Goal: Task Accomplishment & Management: Complete application form

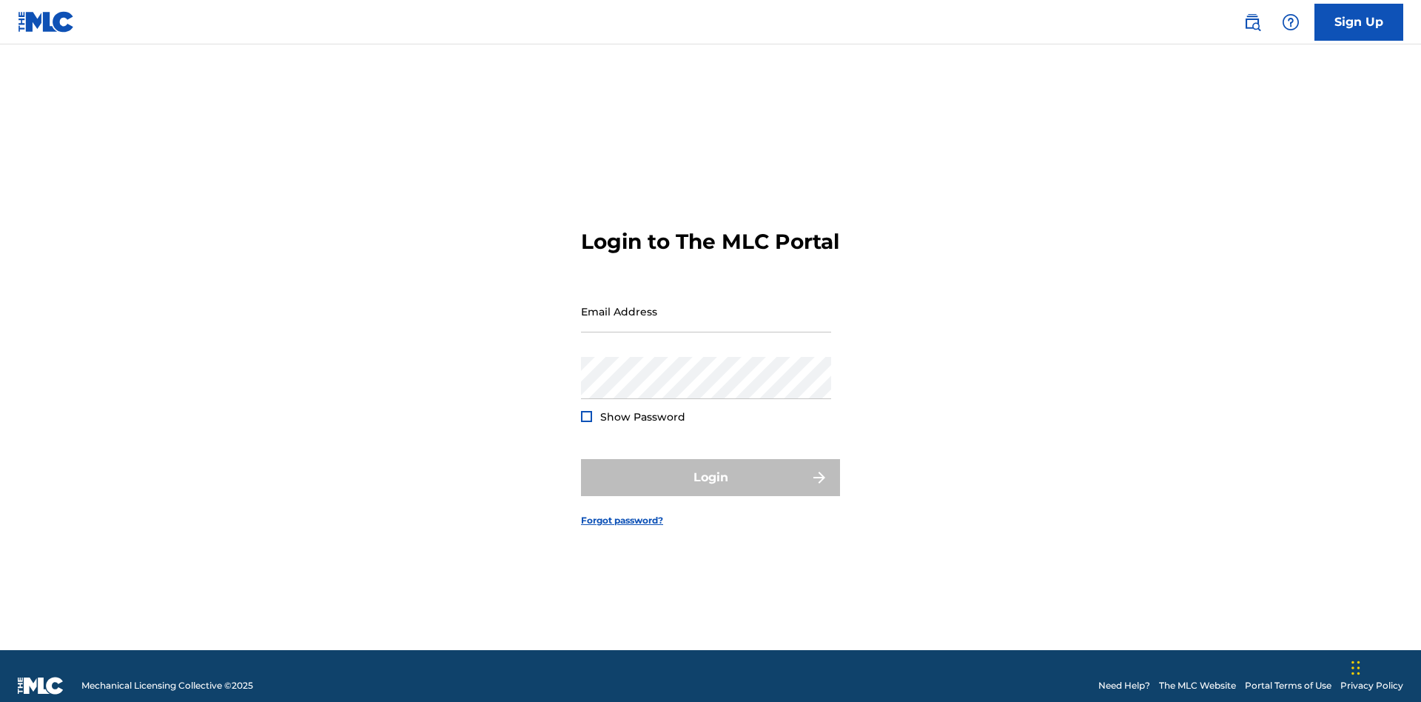
scroll to position [19, 0]
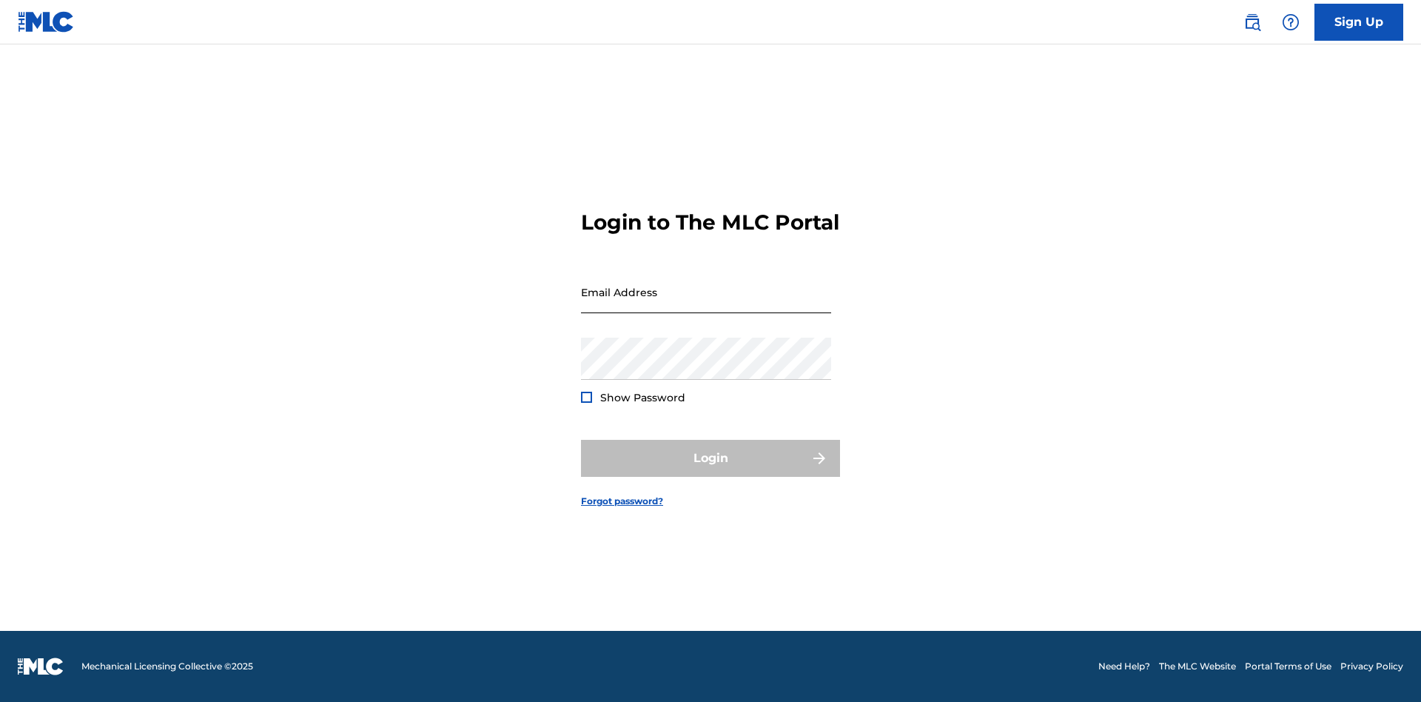
click at [706, 304] on input "Email Address" at bounding box center [706, 292] width 250 height 42
type input "[PERSON_NAME][EMAIL_ADDRESS][PERSON_NAME][DOMAIN_NAME]"
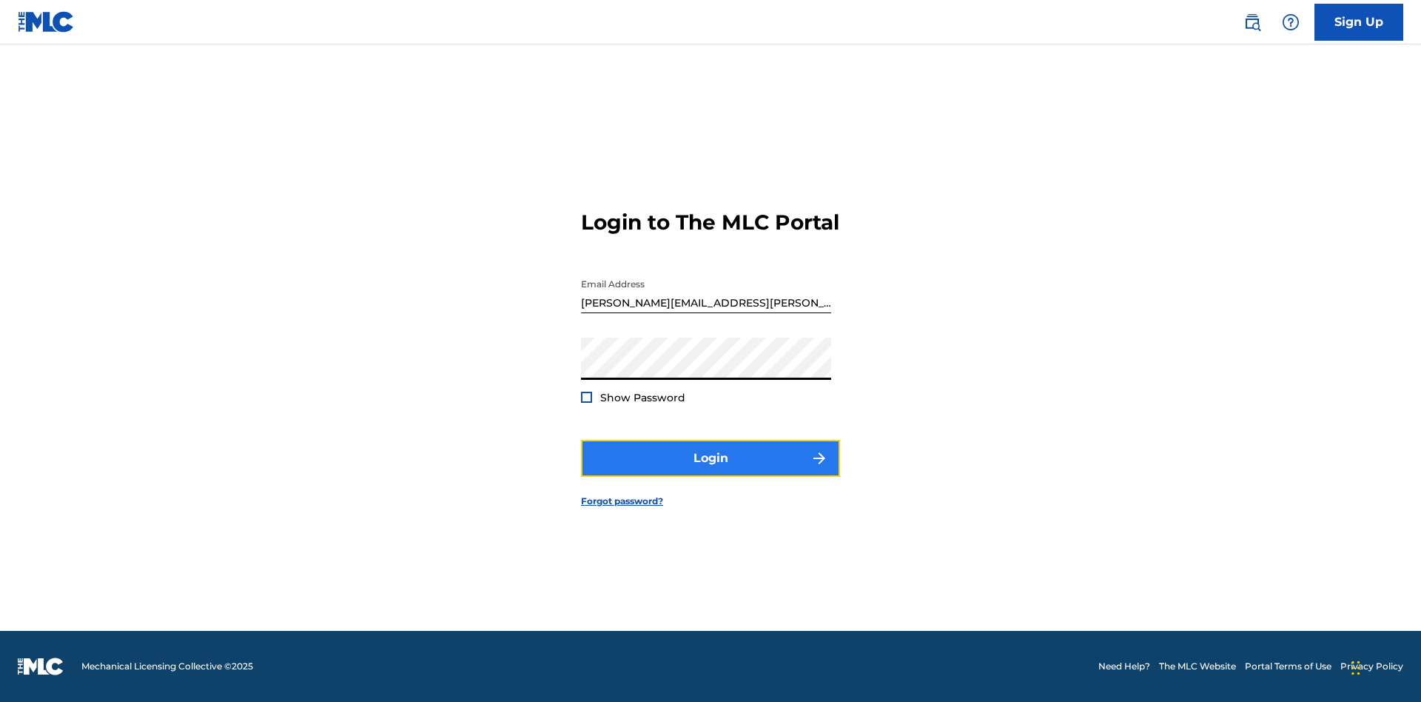
click at [711, 471] on button "Login" at bounding box center [710, 458] width 259 height 37
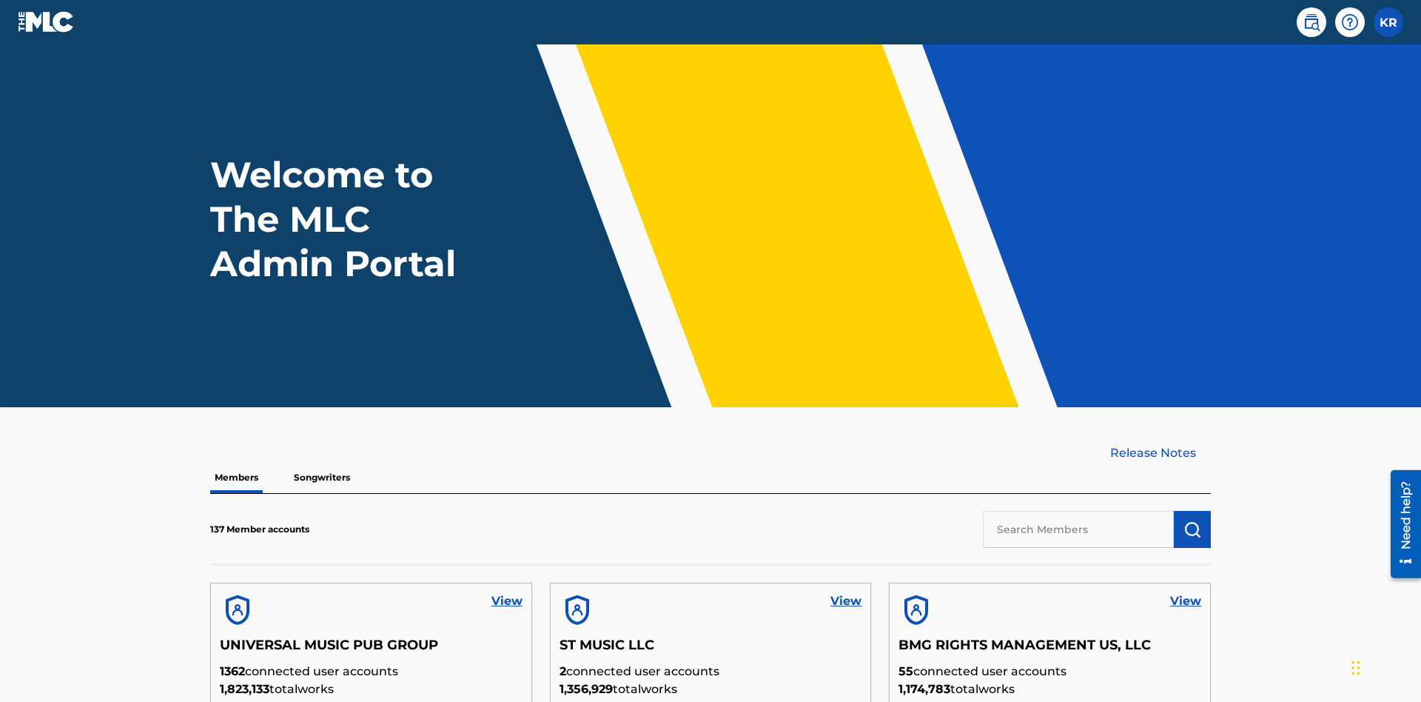
click at [1078, 511] on input "text" at bounding box center [1078, 529] width 191 height 37
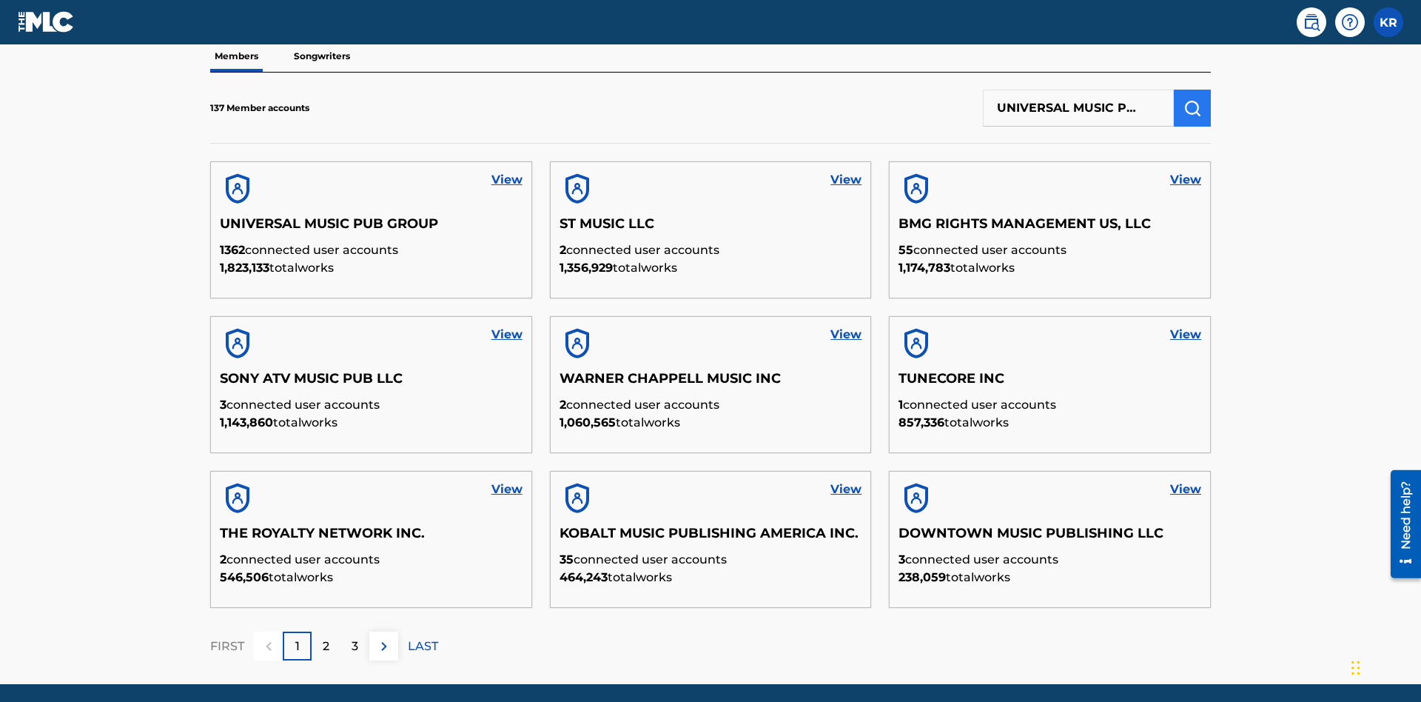
type input "UNIVERSAL MUSIC PUB GROUP"
click at [1192, 99] on img "submit" at bounding box center [1192, 108] width 18 height 18
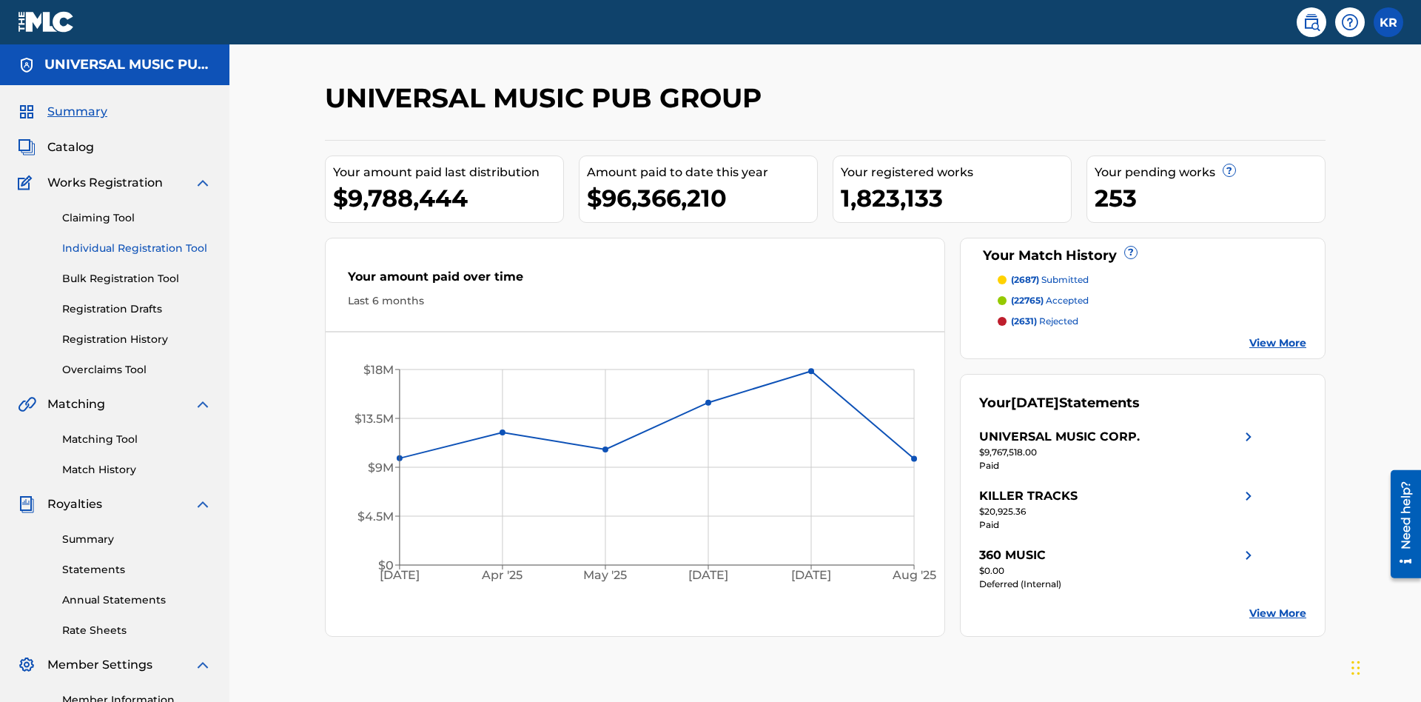
click at [137, 241] on link "Individual Registration Tool" at bounding box center [137, 249] width 150 height 16
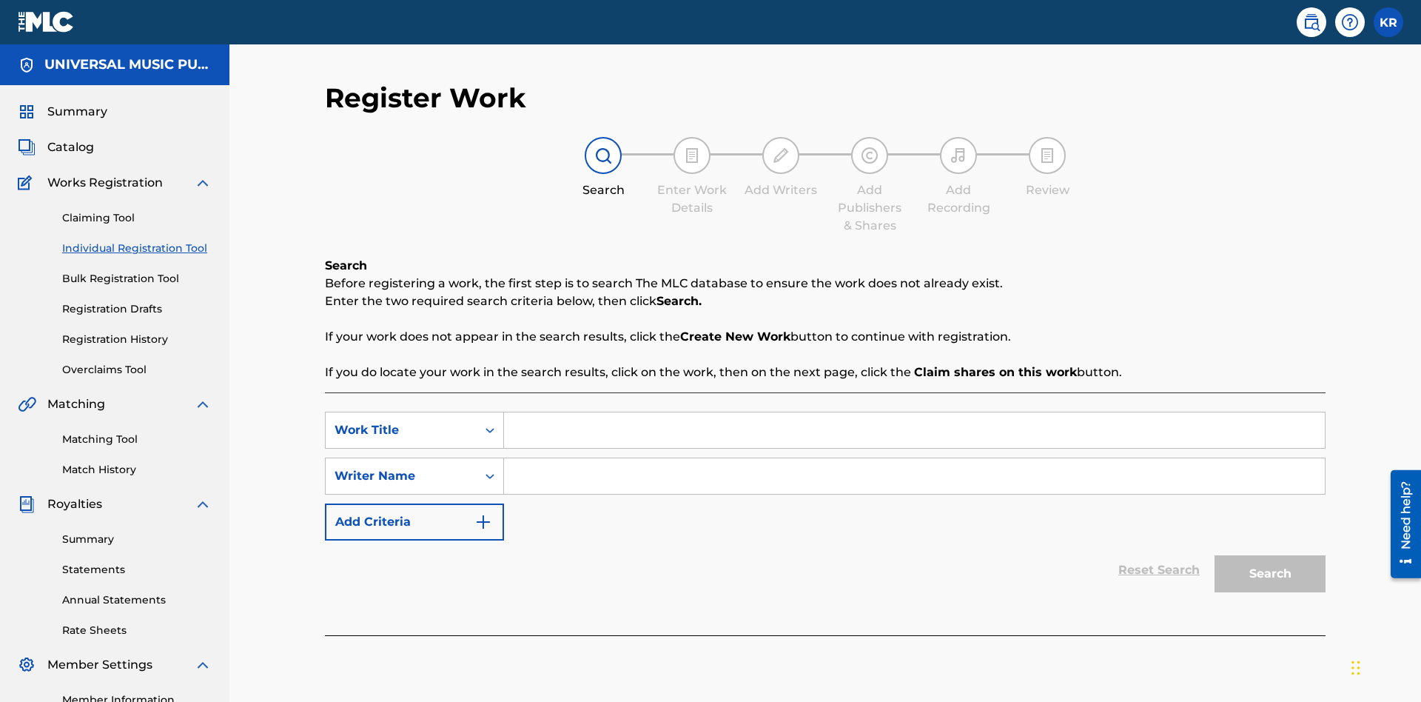
scroll to position [186, 0]
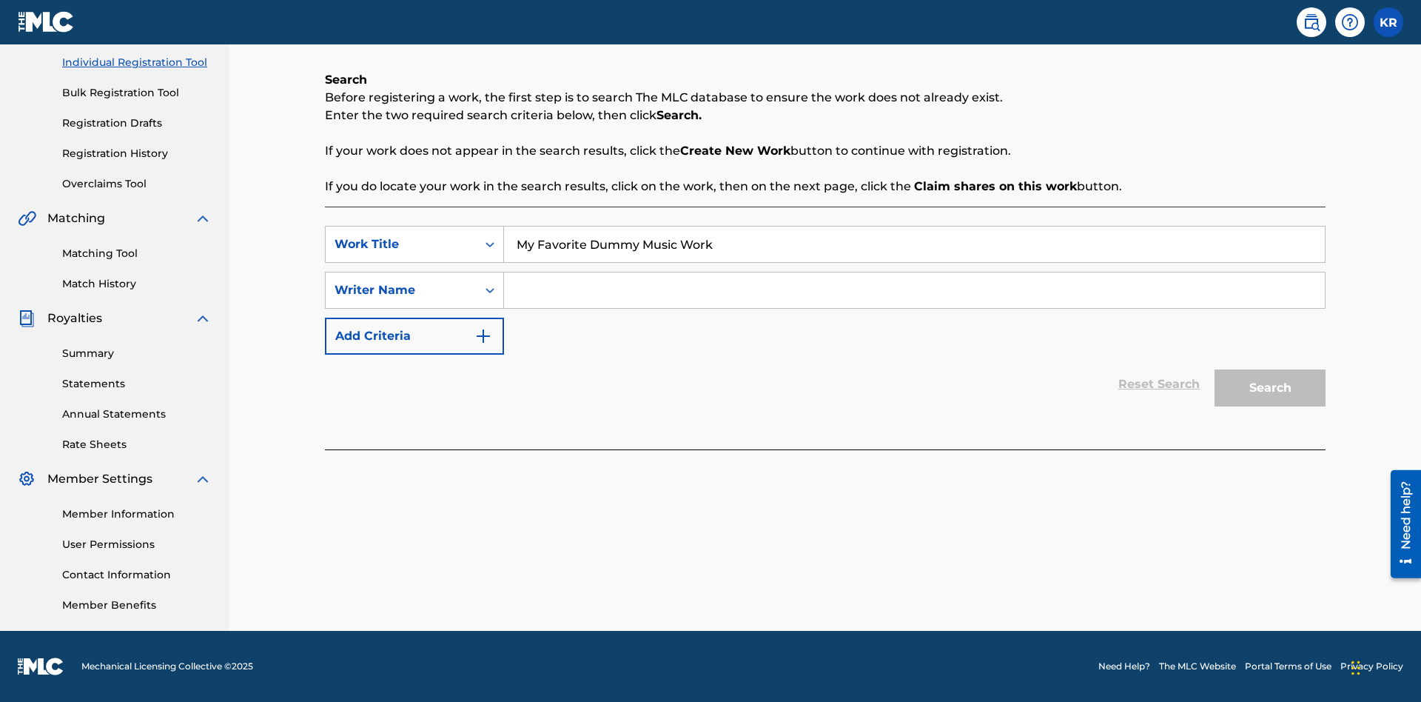
type input "My Favorite Dummy Music Work"
click at [914, 290] on input "Search Form" at bounding box center [914, 290] width 821 height 36
type input "QWERTYUIOP"
click at [1270, 388] on button "Search" at bounding box center [1270, 387] width 111 height 37
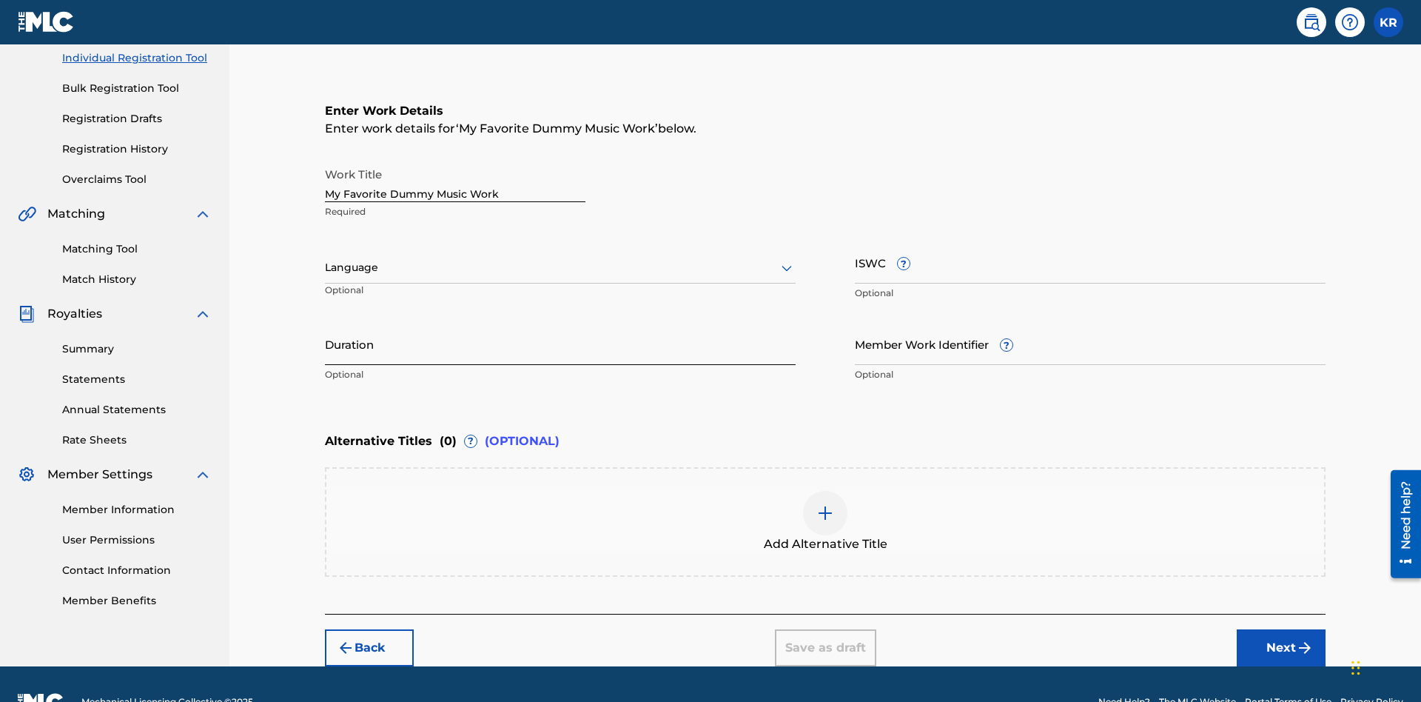
click at [560, 323] on input "Duration" at bounding box center [560, 344] width 471 height 42
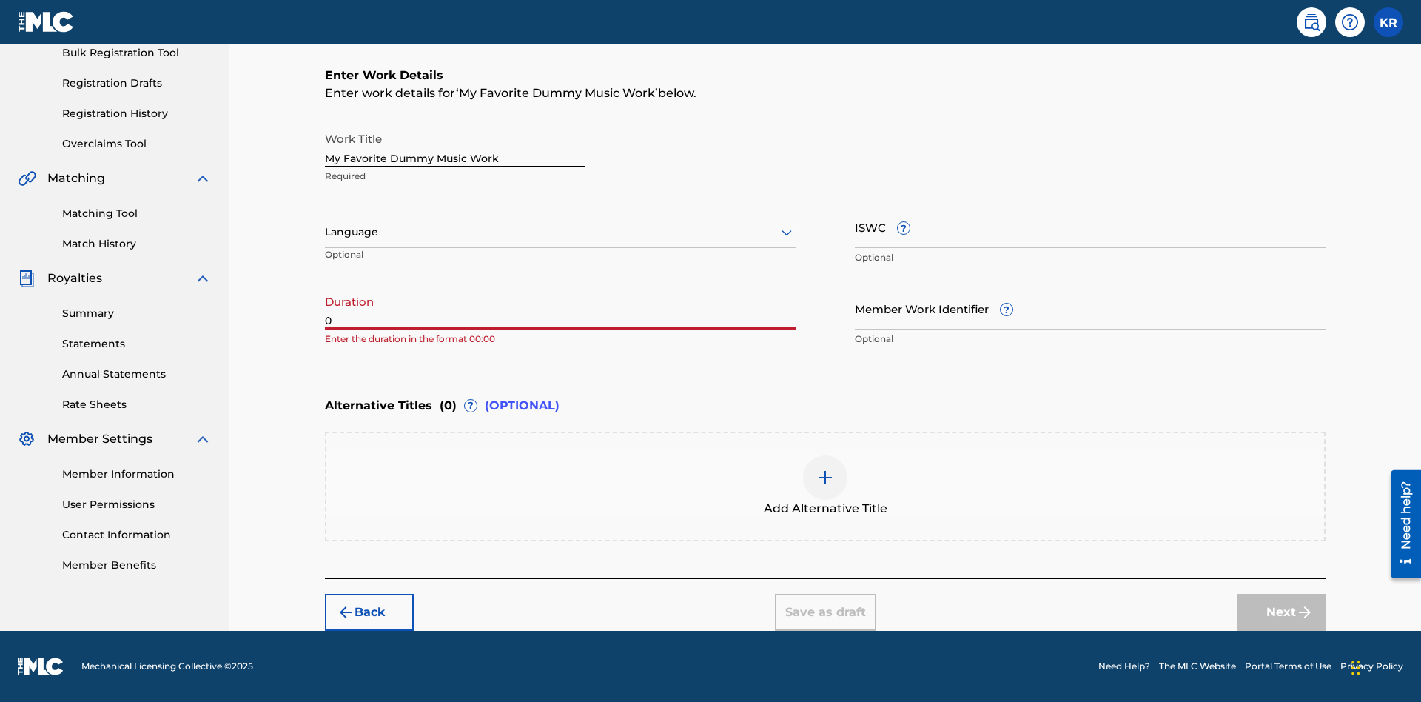
click at [560, 308] on input "0" at bounding box center [560, 308] width 471 height 42
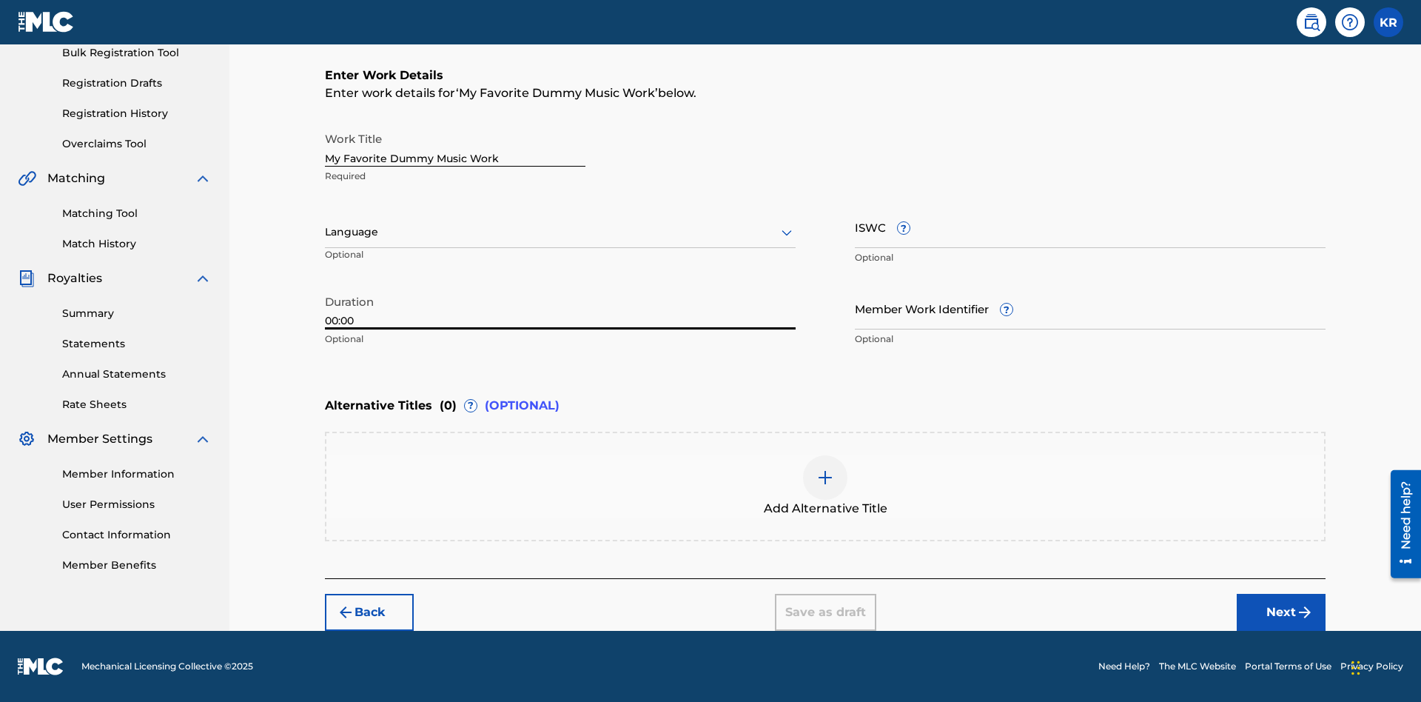
type input "00:00"
click at [787, 232] on icon at bounding box center [787, 233] width 18 height 18
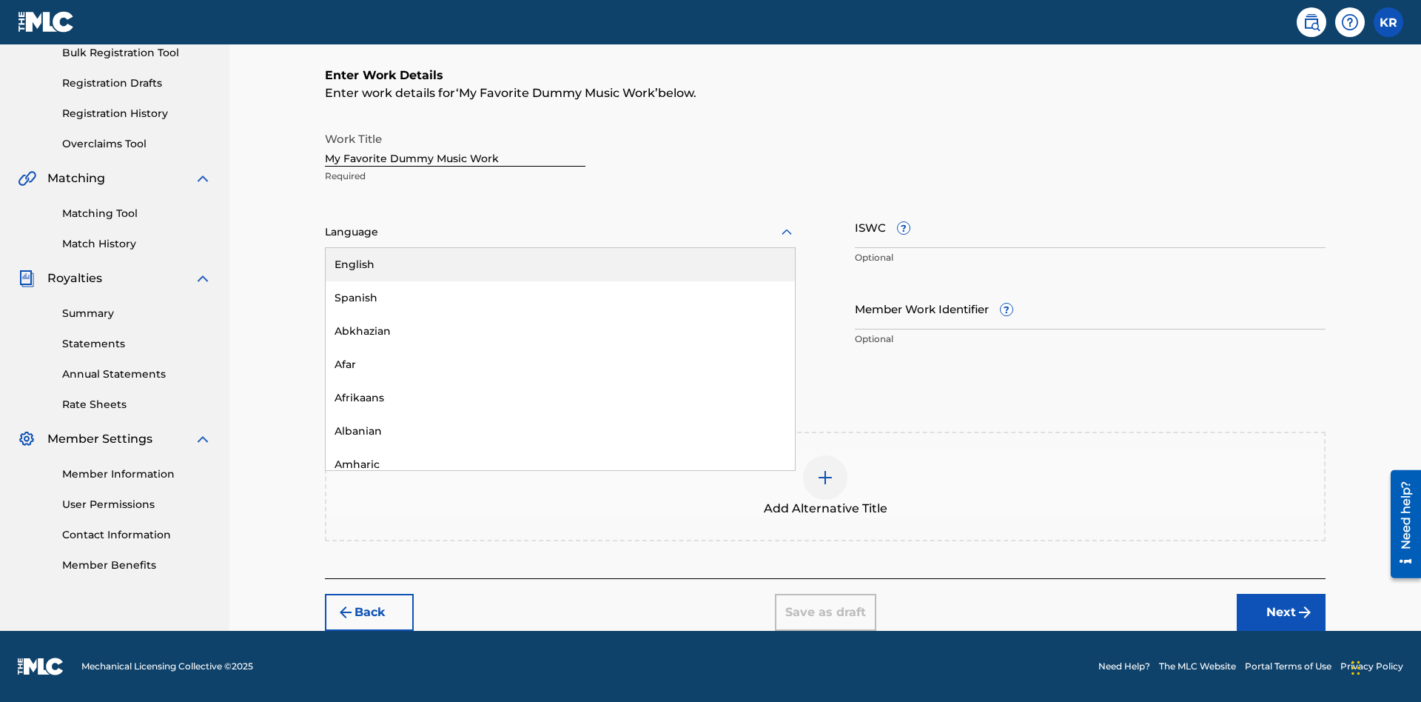
click at [560, 298] on div "Spanish" at bounding box center [560, 297] width 469 height 33
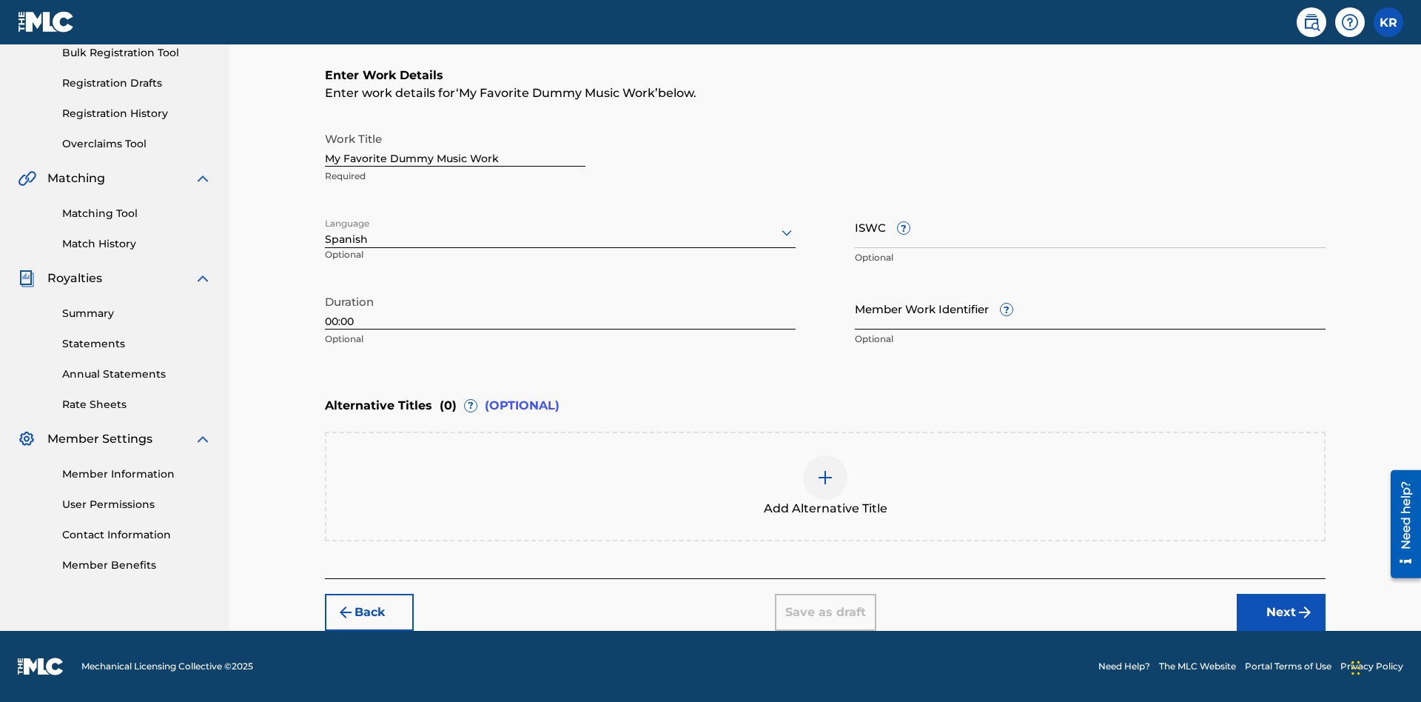
click at [1090, 308] on input "Member Work Identifier ?" at bounding box center [1090, 308] width 471 height 42
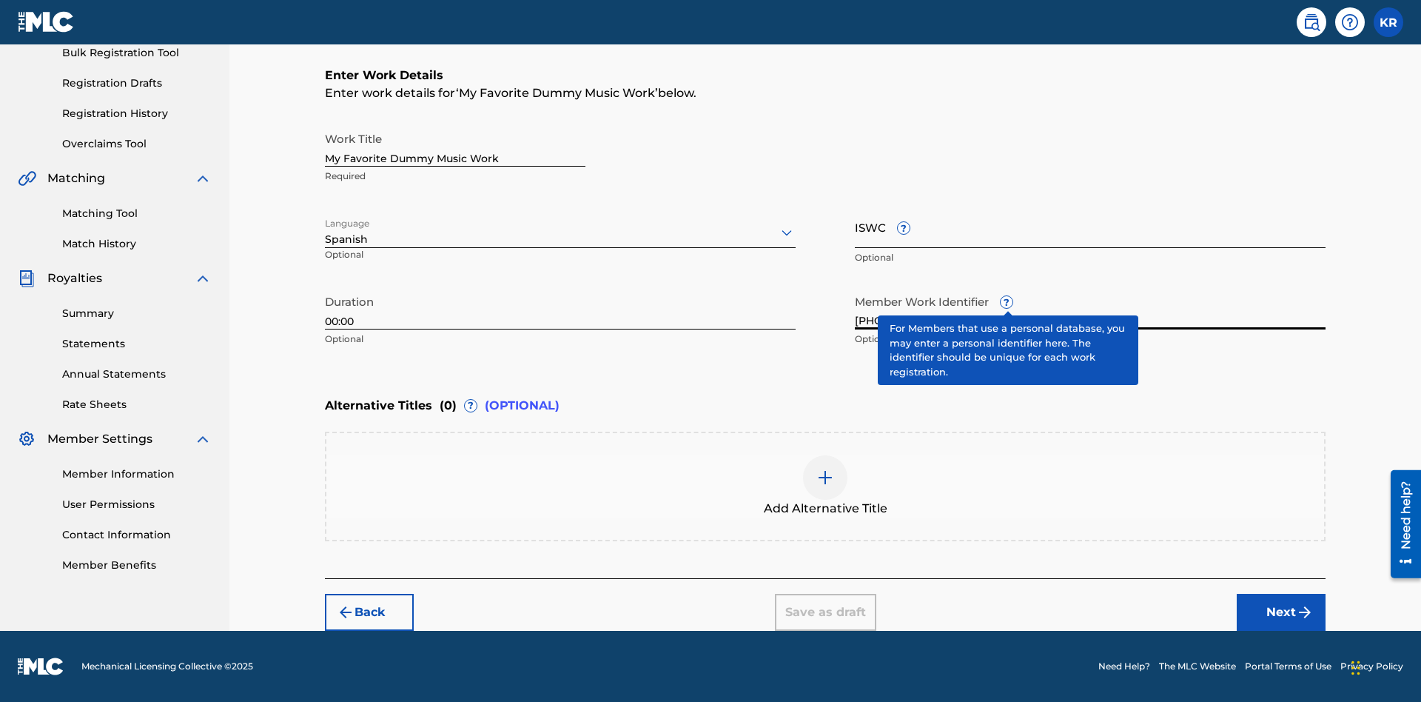
type input "[PHONE_NUMBER]"
click at [1090, 226] on input "ISWC ?" at bounding box center [1090, 227] width 471 height 42
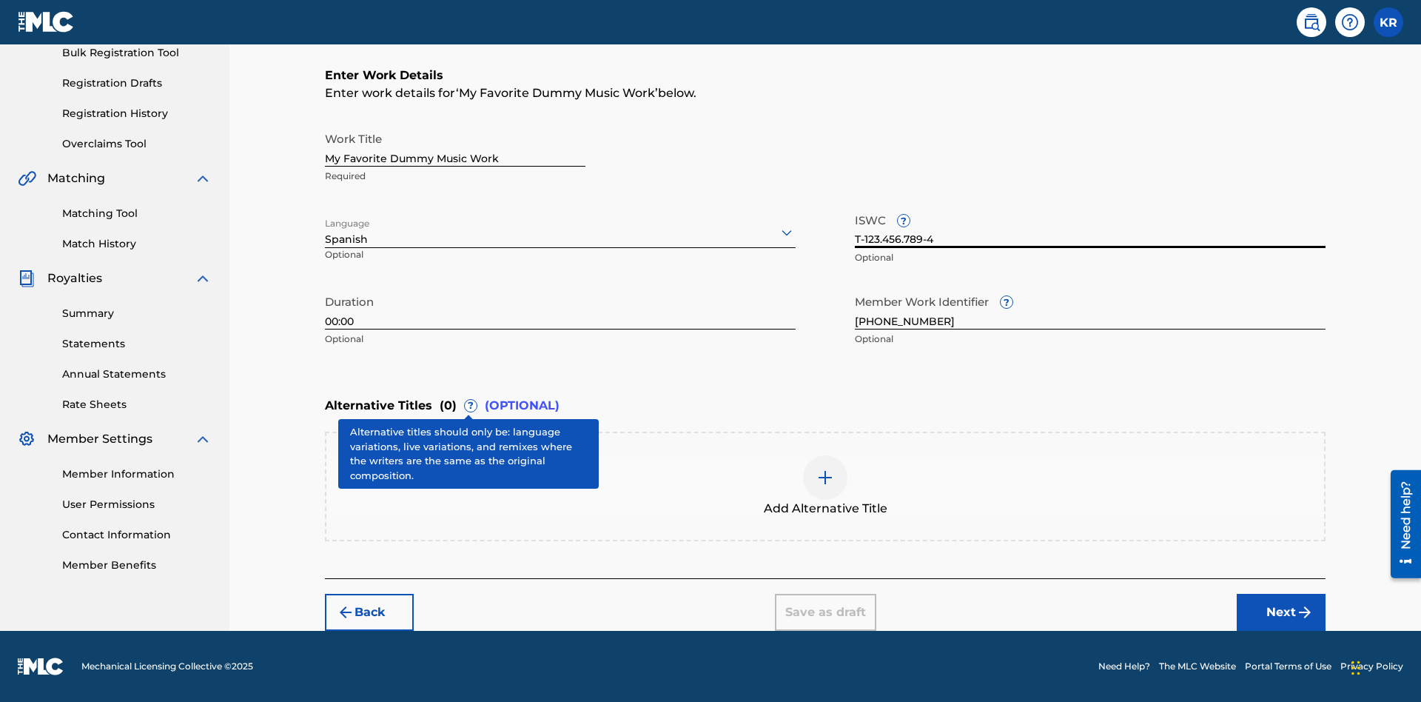
type input "T-123.456.789-4"
click at [825, 486] on img at bounding box center [825, 477] width 18 height 18
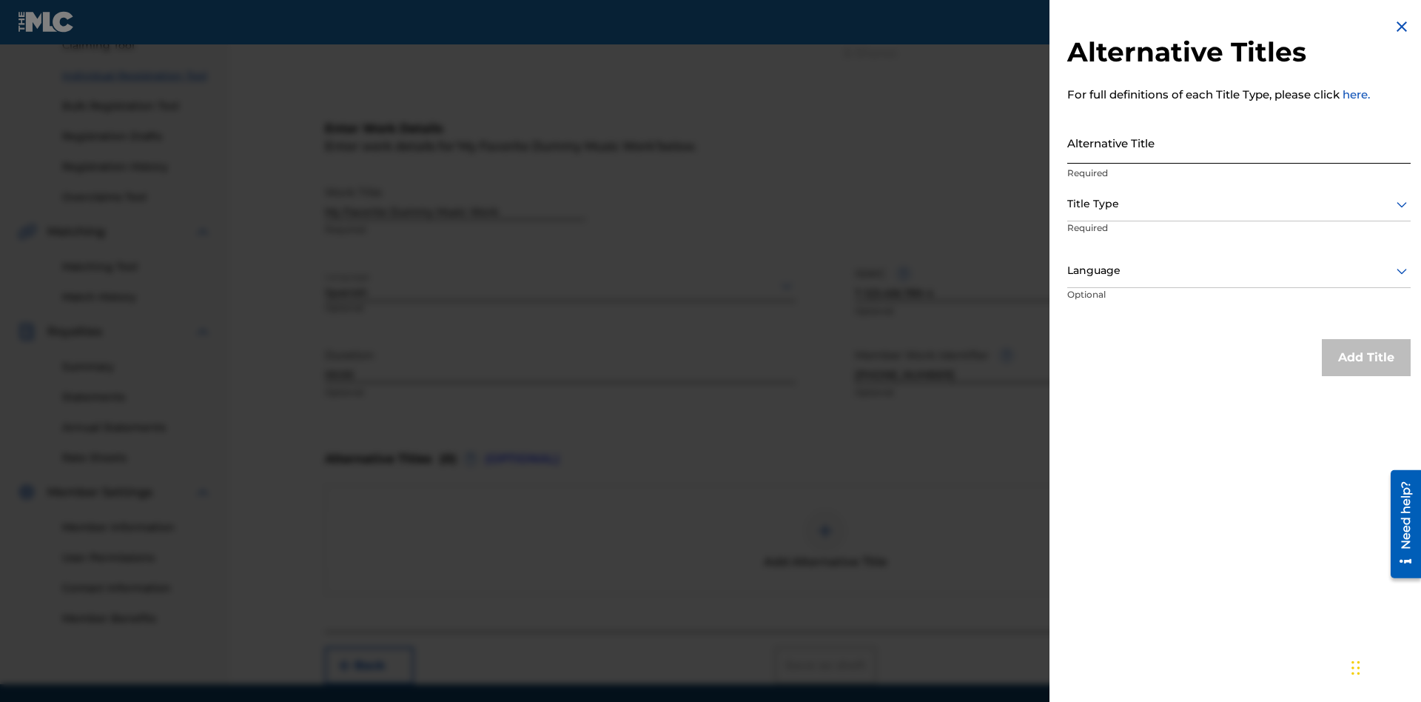
click at [1239, 142] on input "Alternative Title" at bounding box center [1238, 142] width 343 height 42
type input "Alt Title"
click at [1239, 204] on div at bounding box center [1238, 204] width 343 height 19
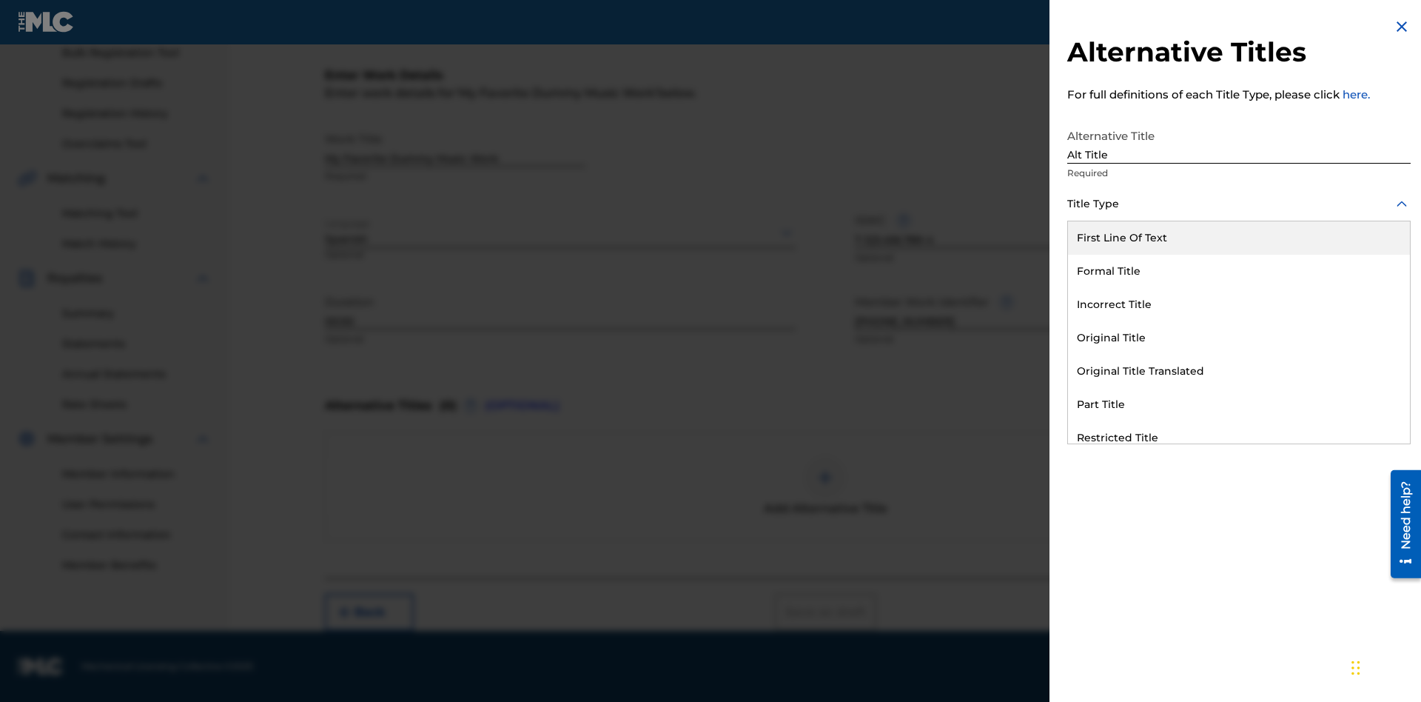
click at [1239, 337] on div "Original Title" at bounding box center [1239, 337] width 342 height 33
click at [1239, 270] on div at bounding box center [1238, 270] width 343 height 19
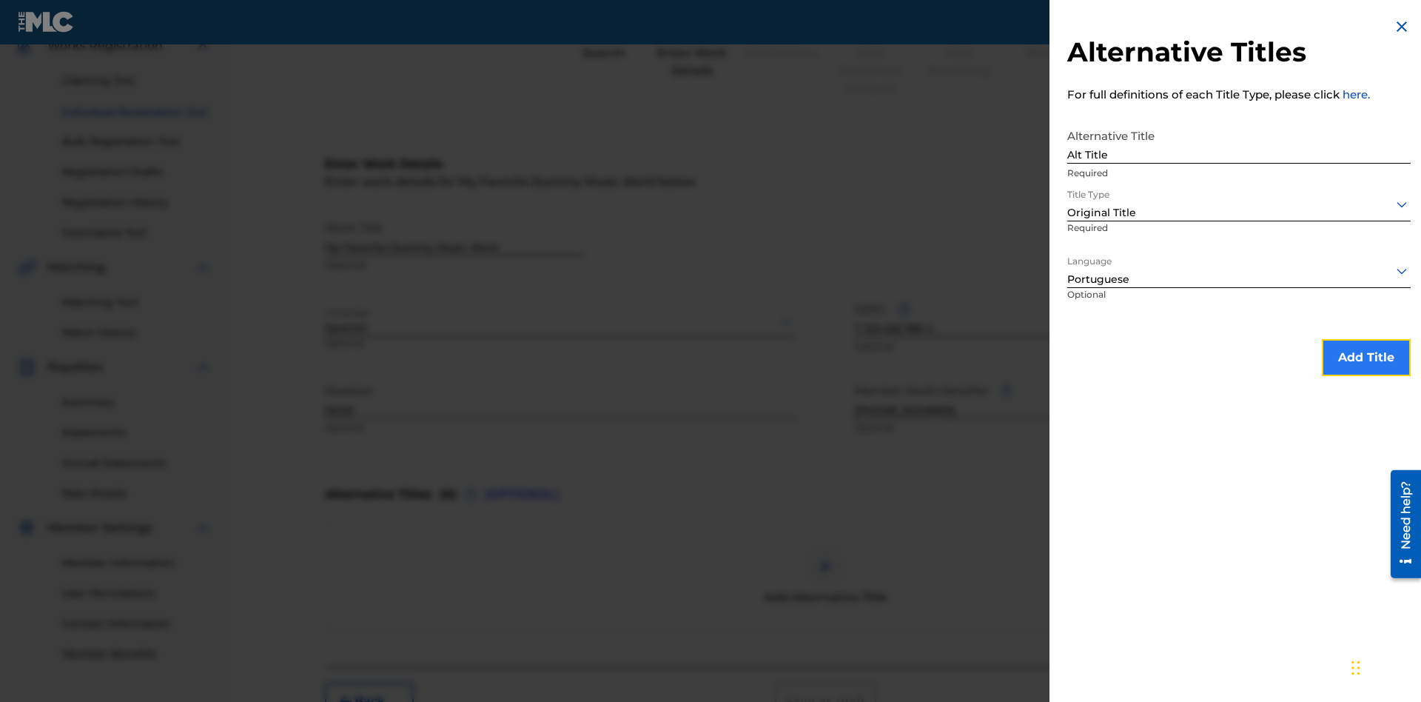
click at [1366, 357] on button "Add Title" at bounding box center [1366, 357] width 89 height 37
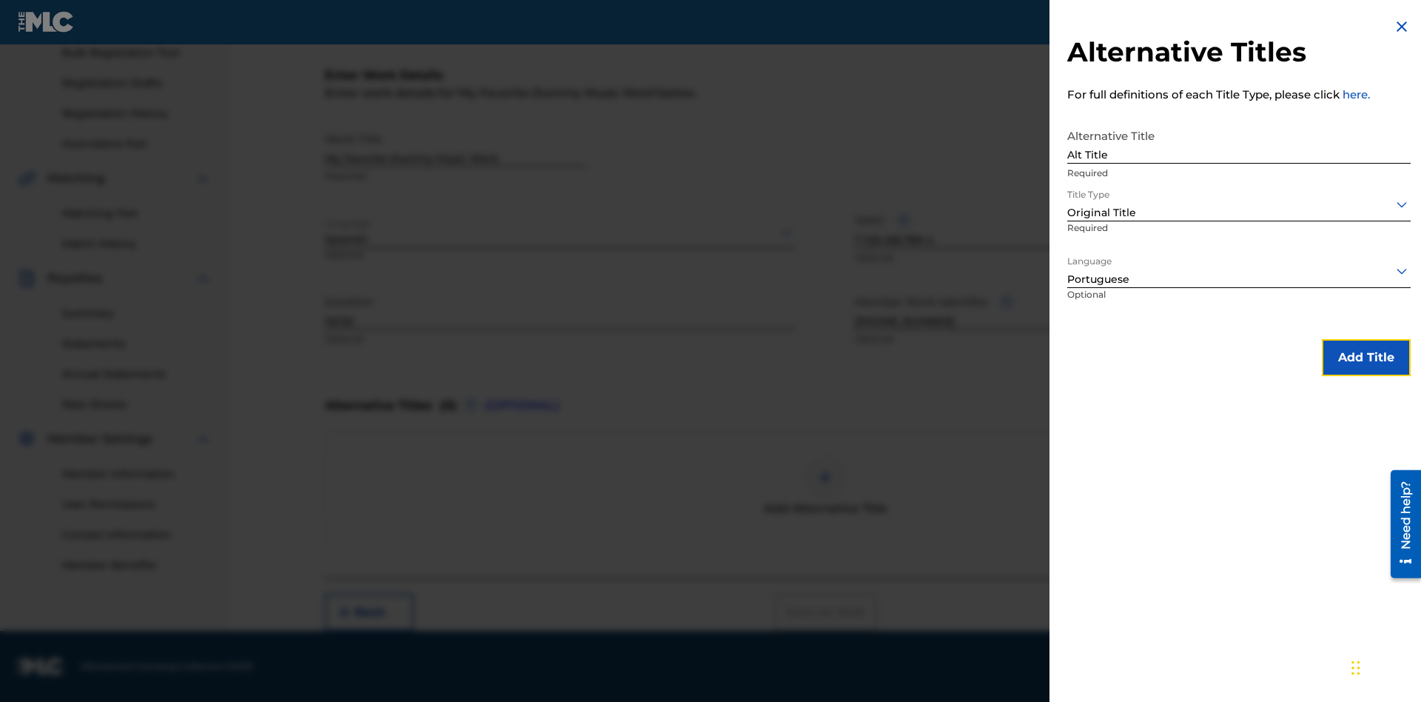
click at [825, 486] on div at bounding box center [825, 477] width 44 height 44
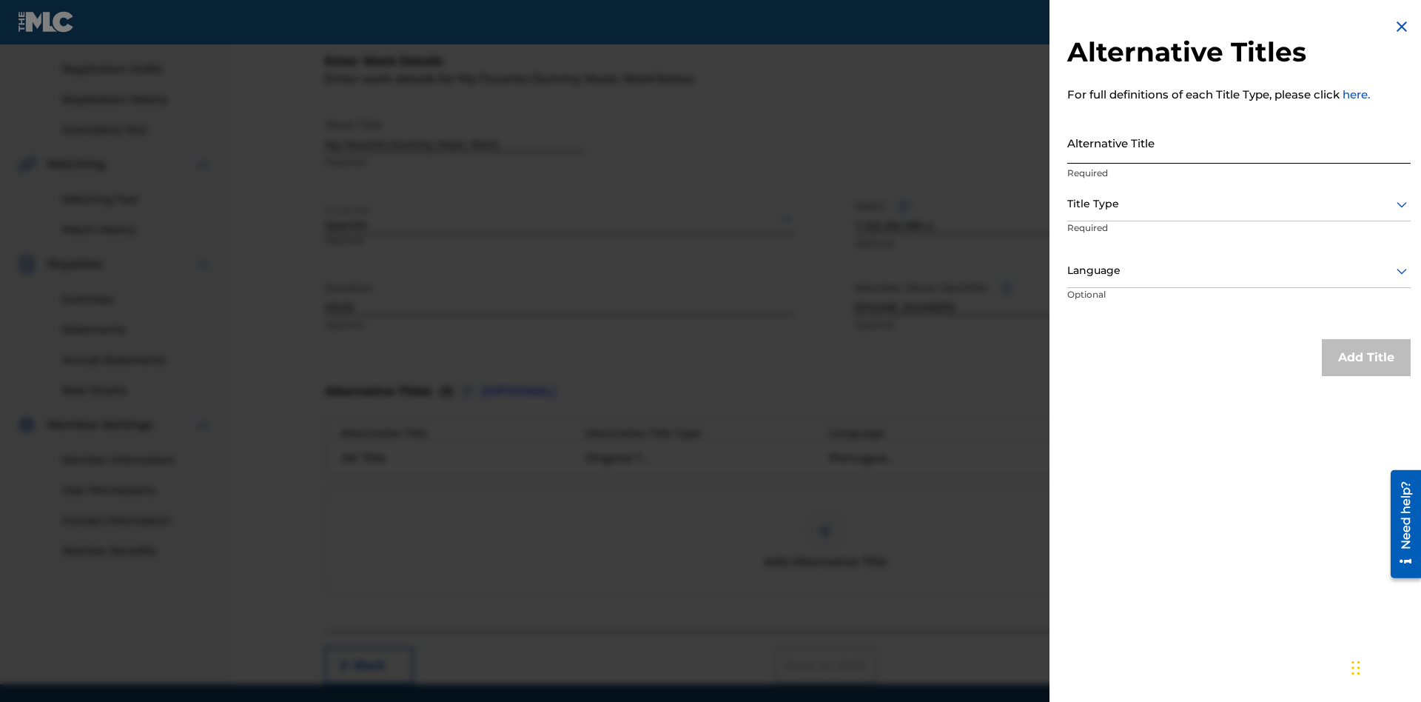
click at [1239, 142] on input "Alternative Title" at bounding box center [1238, 142] width 343 height 42
type input "New Title"
click at [1239, 204] on div at bounding box center [1238, 204] width 343 height 19
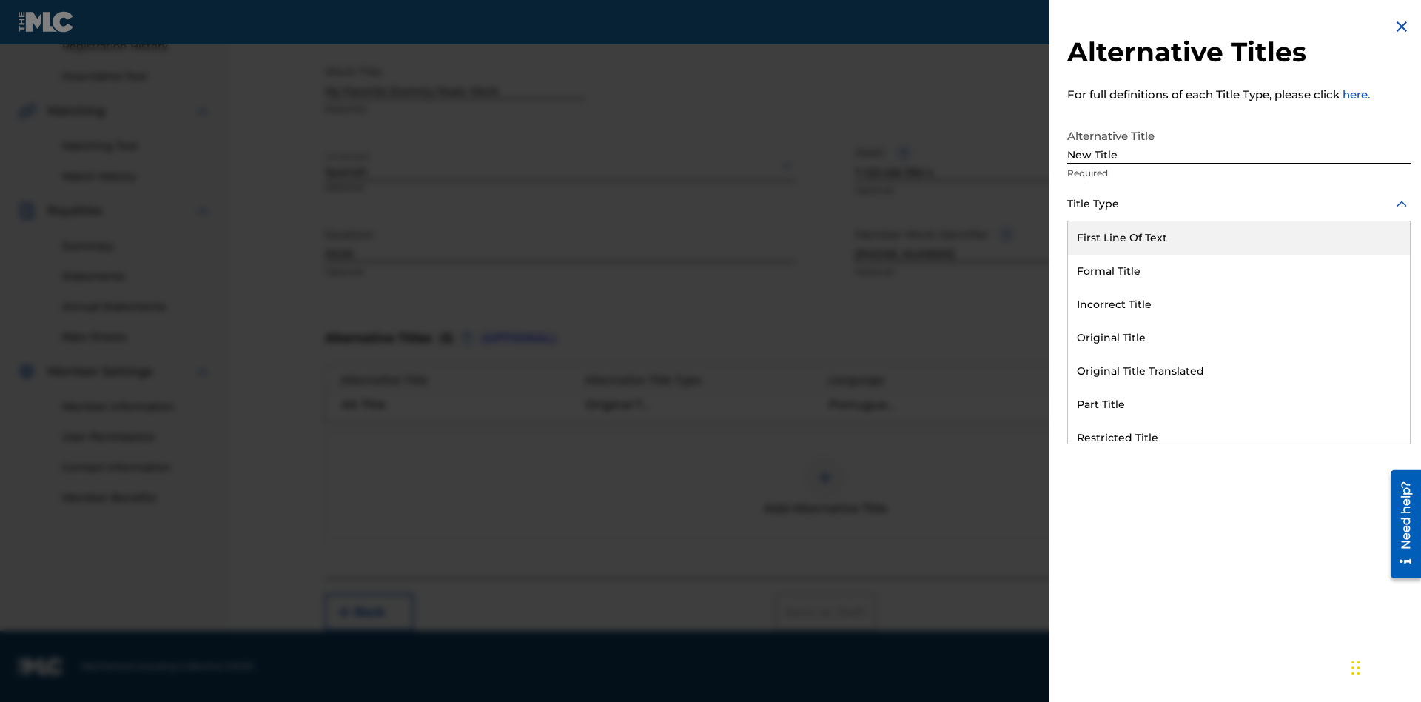
click at [1239, 304] on div "Incorrect Title" at bounding box center [1239, 304] width 342 height 33
click at [1239, 270] on div at bounding box center [1238, 270] width 343 height 19
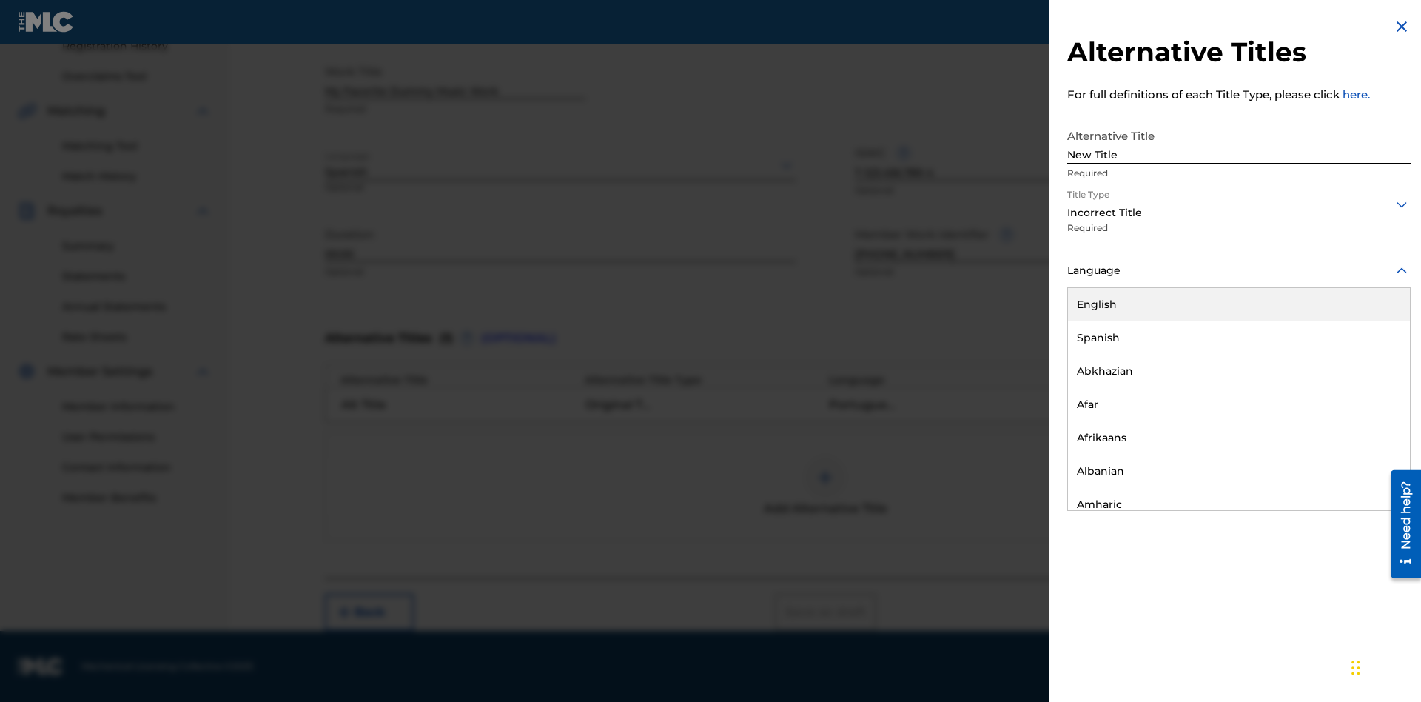
click at [1239, 304] on div "English" at bounding box center [1239, 304] width 342 height 33
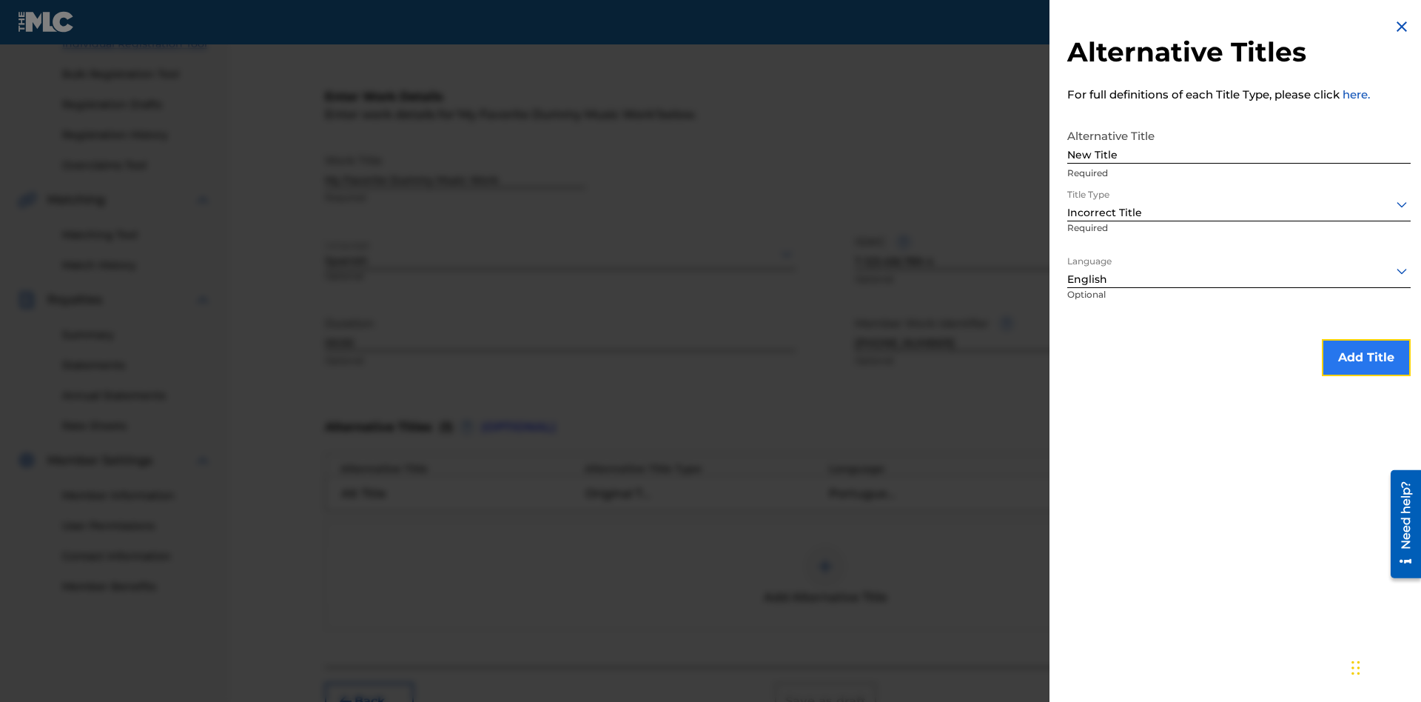
click at [1366, 357] on button "Add Title" at bounding box center [1366, 357] width 89 height 37
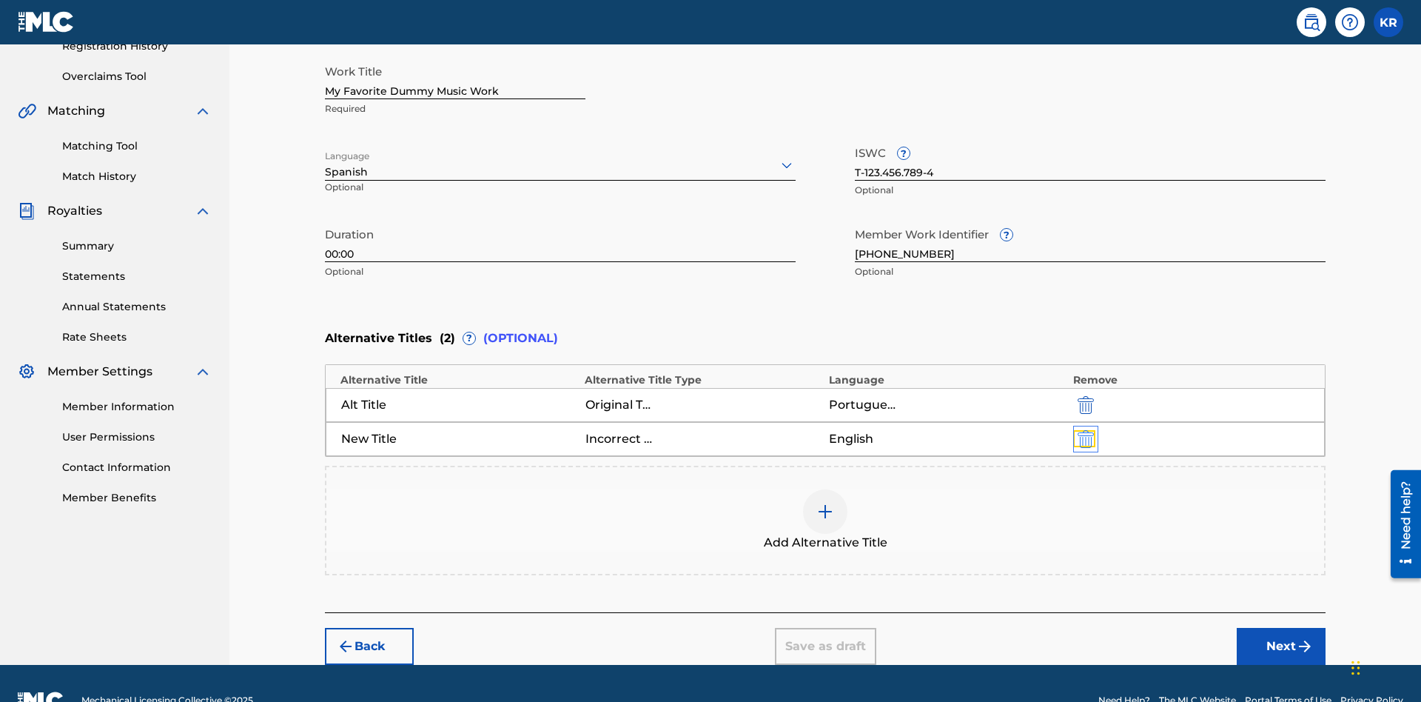
click at [1084, 430] on img "submit" at bounding box center [1086, 439] width 16 height 18
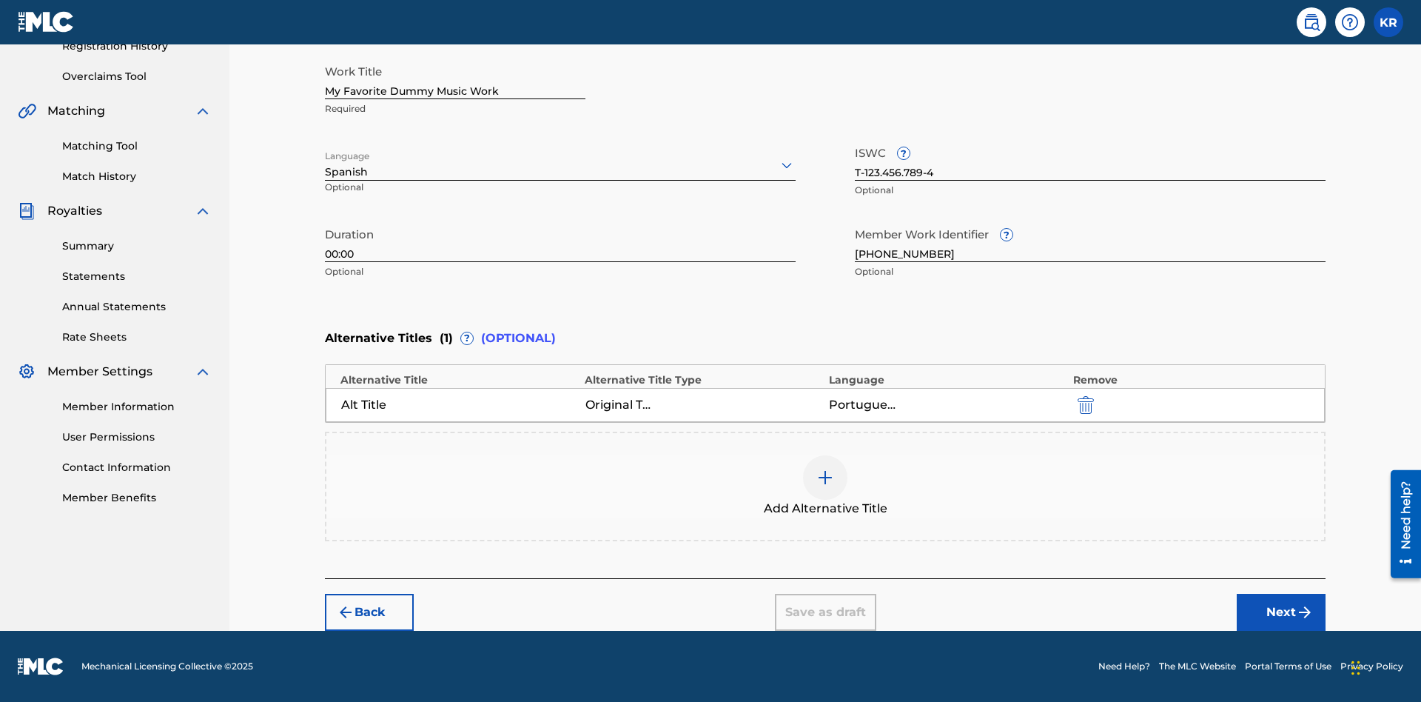
click at [825, 486] on div at bounding box center [825, 477] width 44 height 44
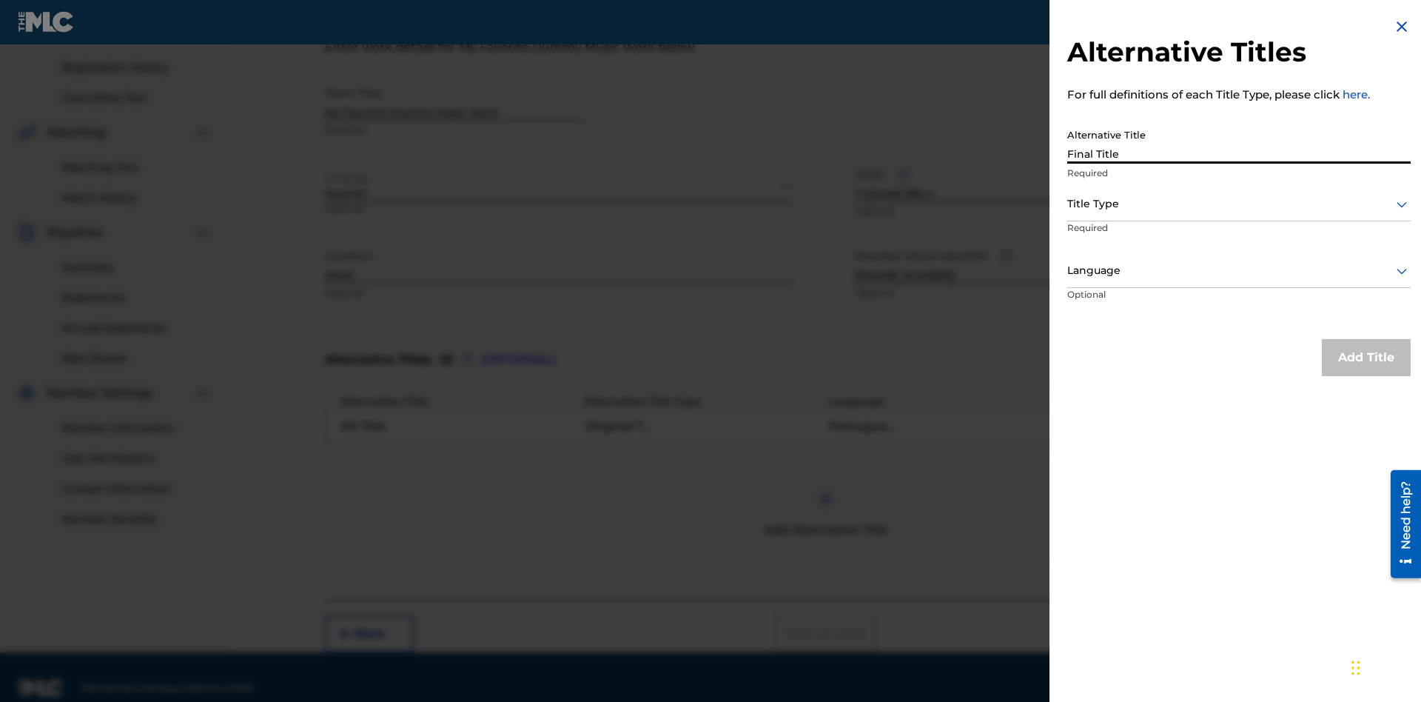
type input "Final Title"
click at [1239, 204] on div at bounding box center [1238, 204] width 343 height 19
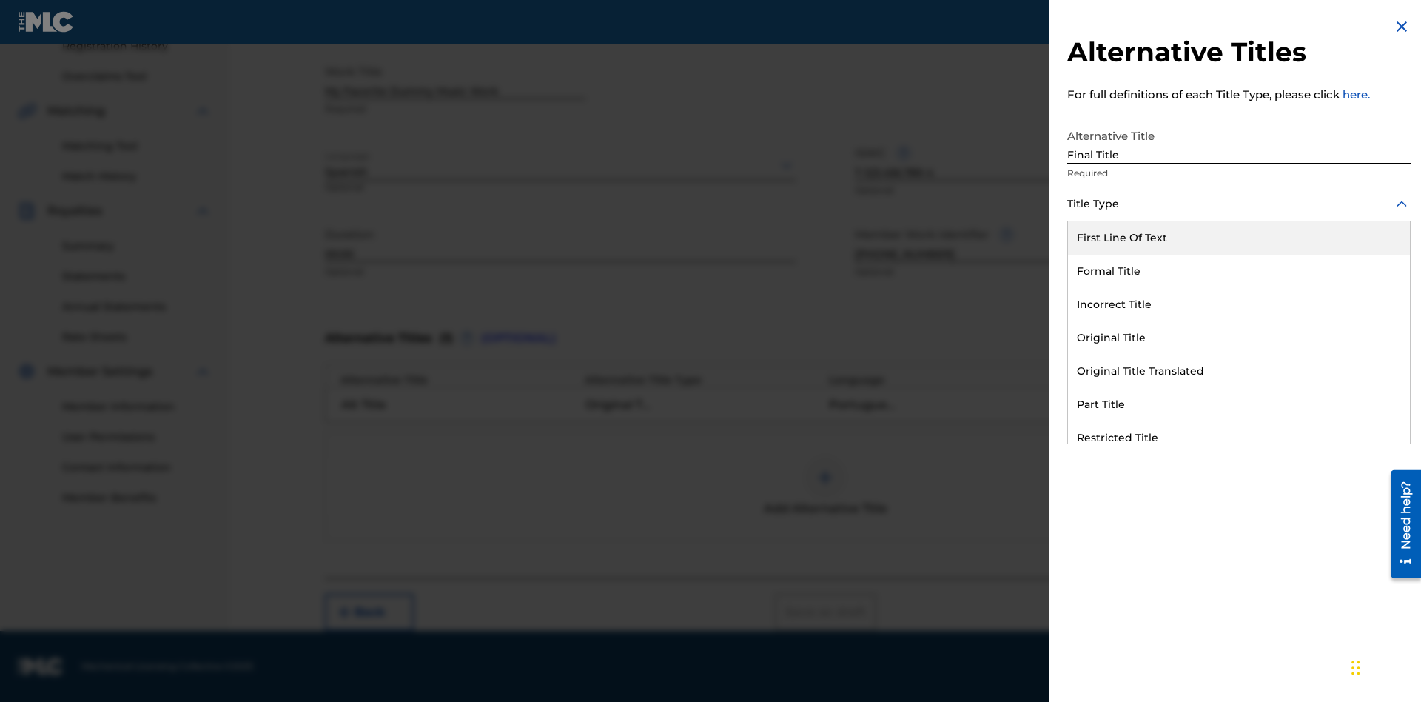
click at [1239, 404] on div "Part Title" at bounding box center [1239, 404] width 342 height 33
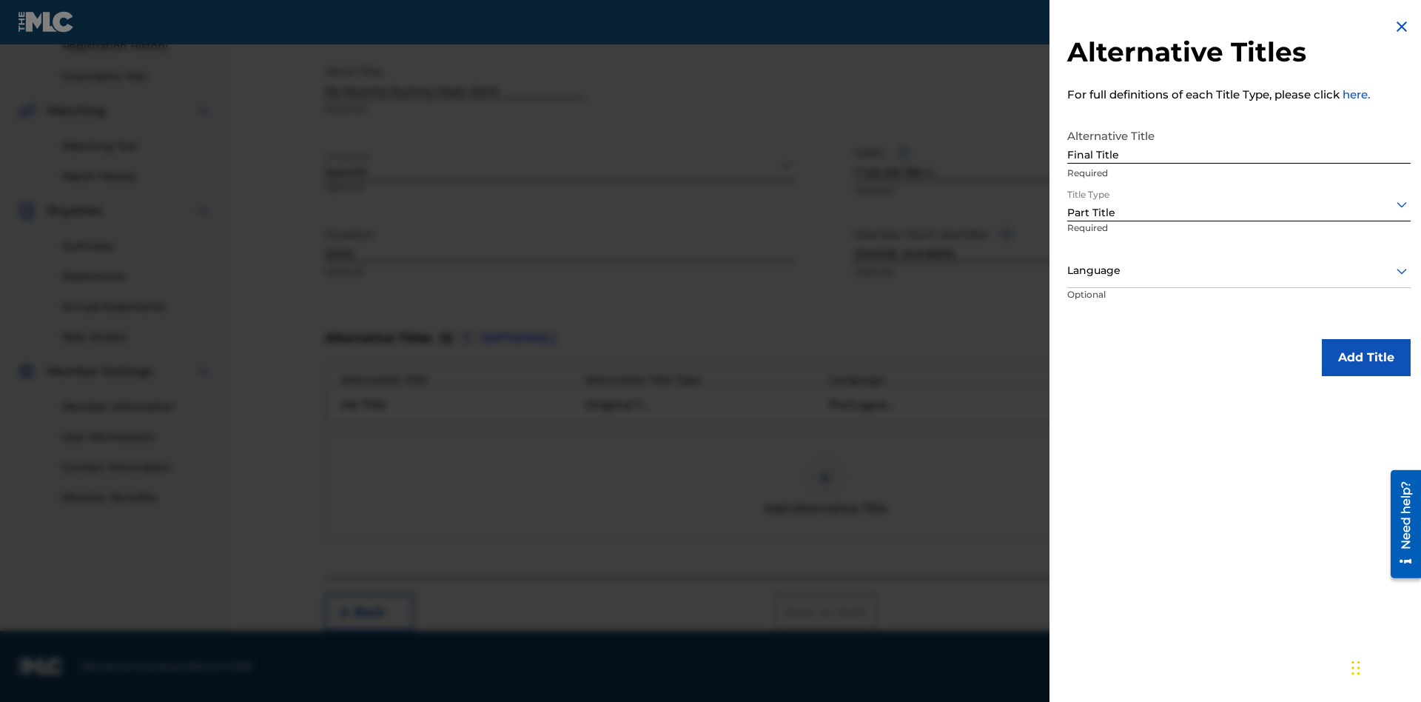
click at [1239, 270] on div at bounding box center [1238, 270] width 343 height 19
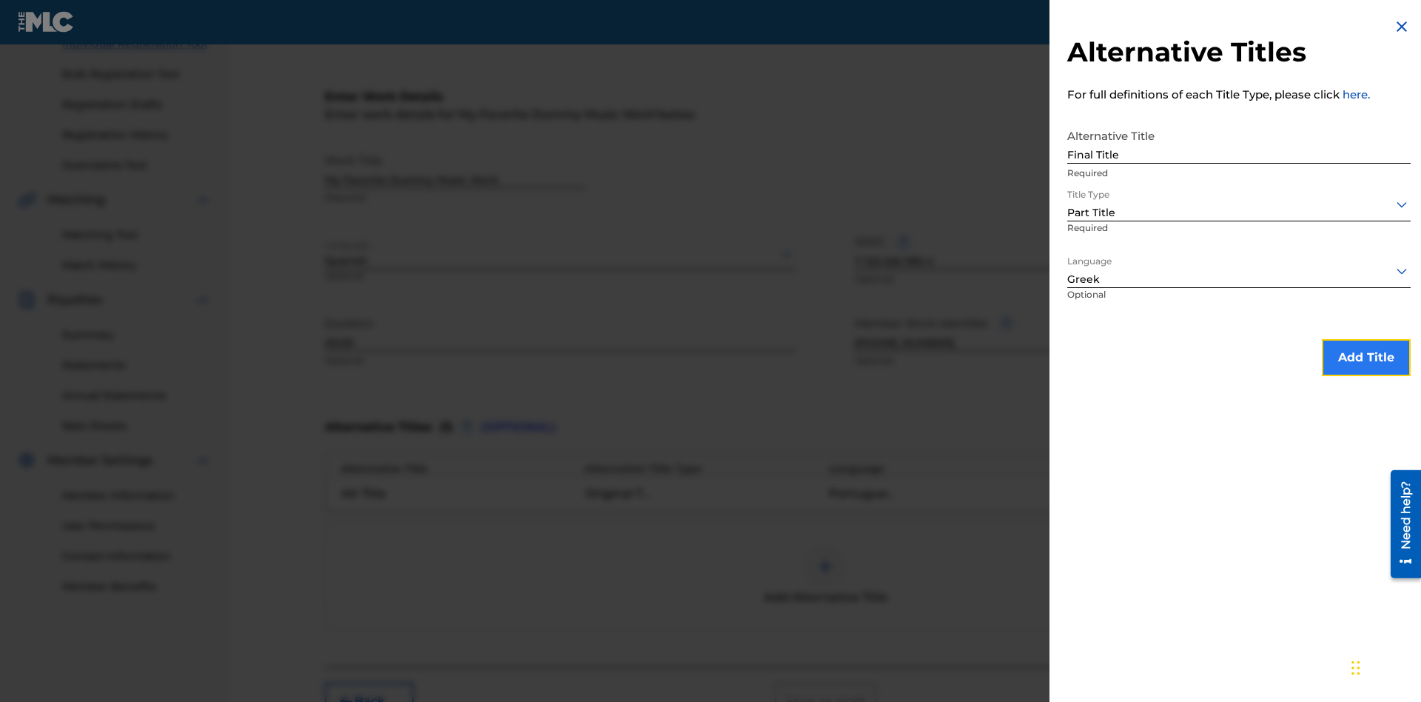
click at [1366, 357] on button "Add Title" at bounding box center [1366, 357] width 89 height 37
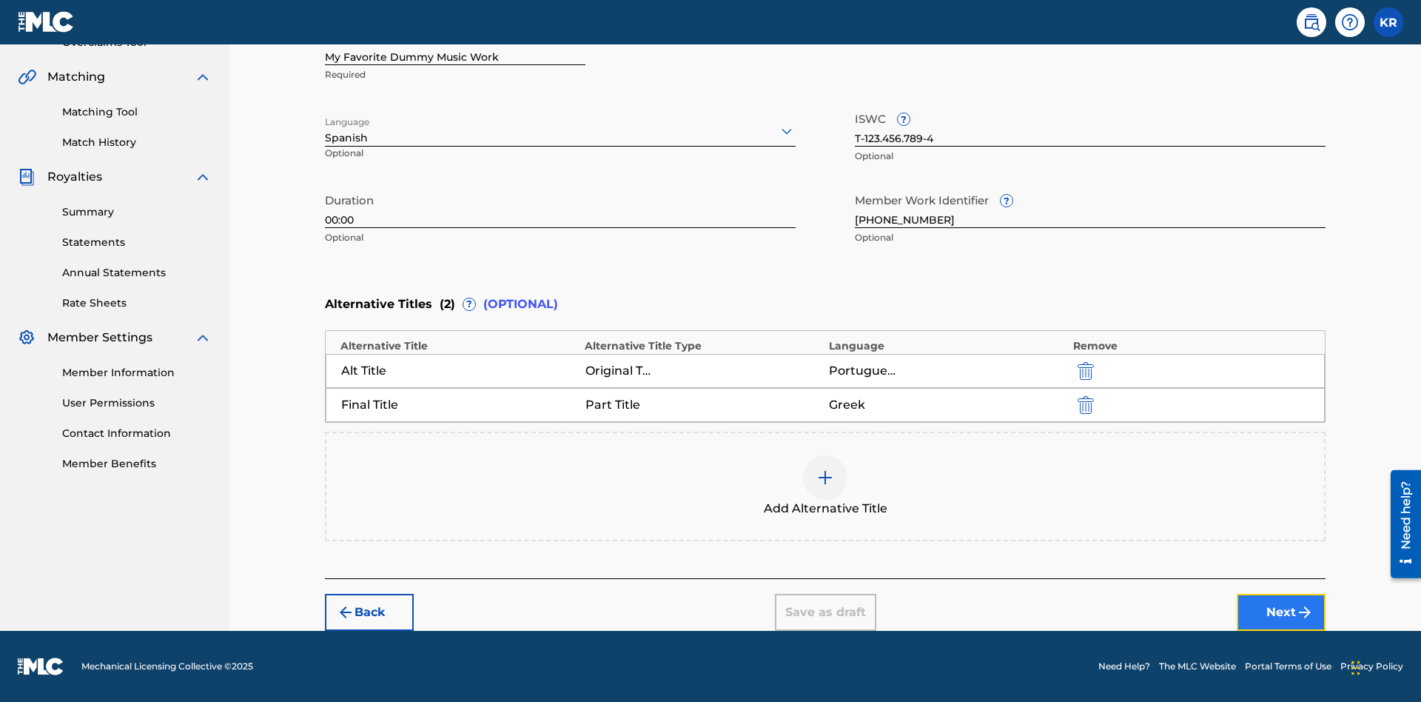
click at [1281, 612] on button "Next" at bounding box center [1281, 612] width 89 height 37
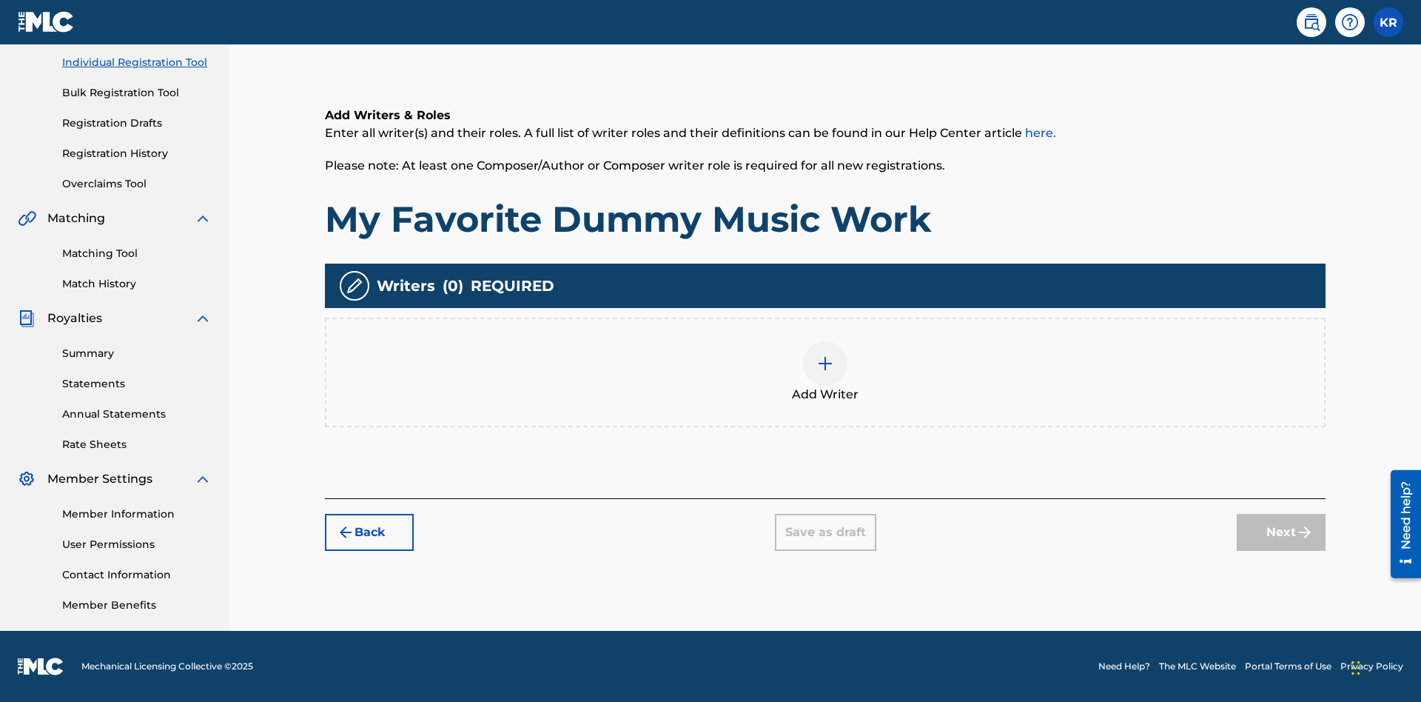
click at [825, 372] on img at bounding box center [825, 364] width 18 height 18
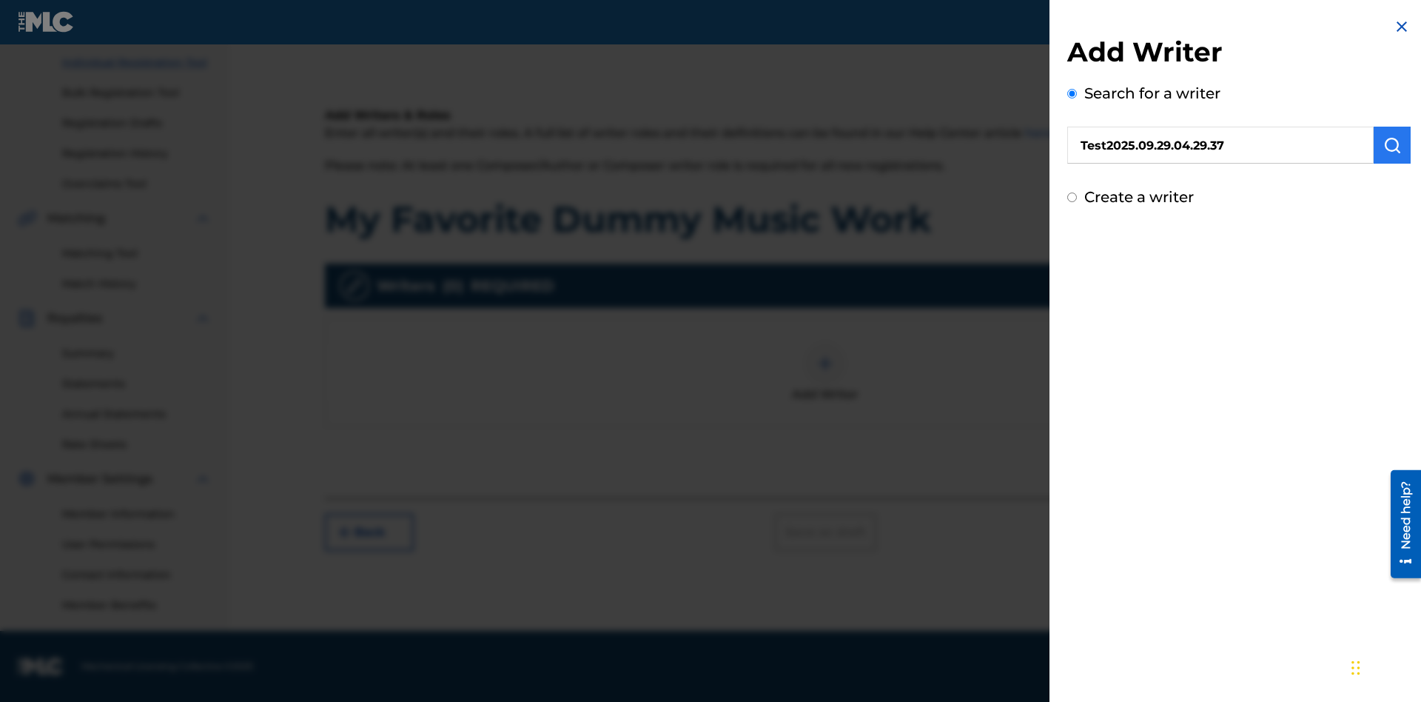
type input "Test2025.09.29.04.29.37"
click at [1392, 145] on img "submit" at bounding box center [1392, 145] width 18 height 18
click at [1072, 223] on input "Create a writer" at bounding box center [1072, 218] width 10 height 10
radio input "false"
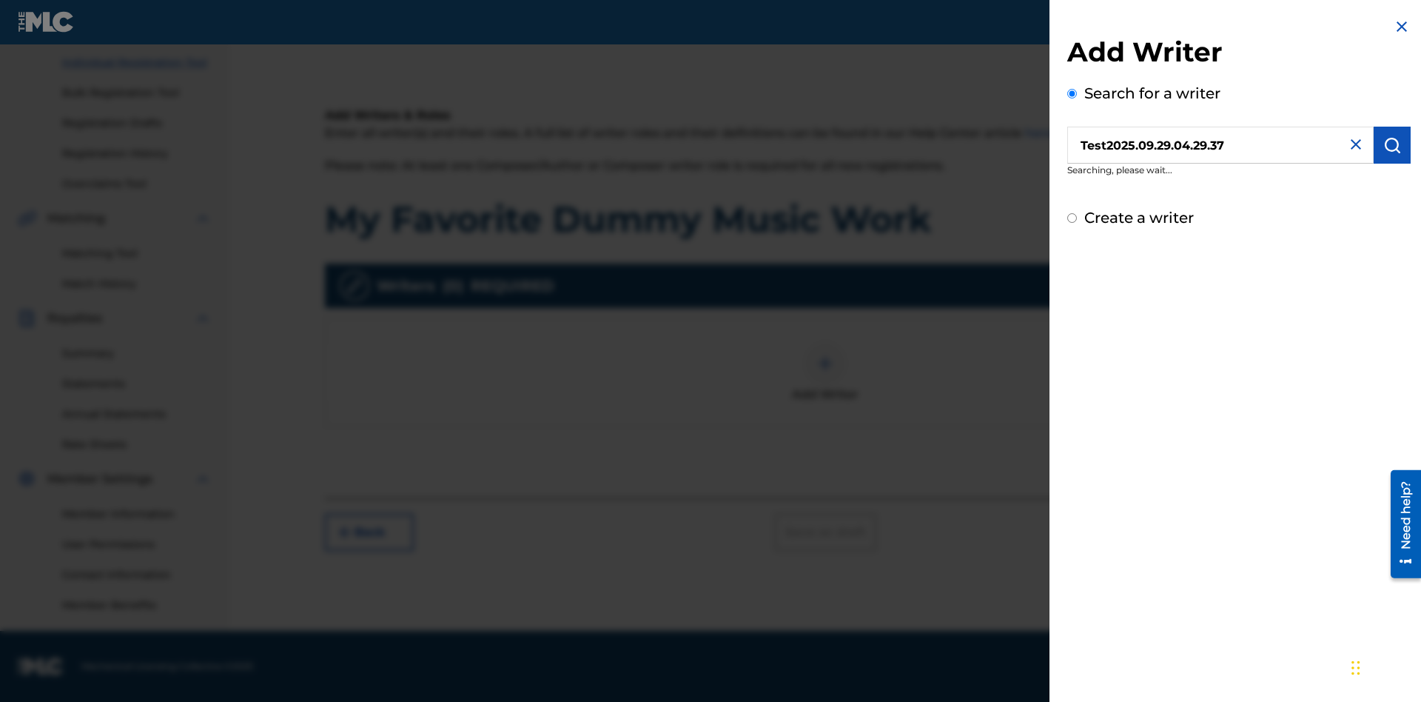
radio input "true"
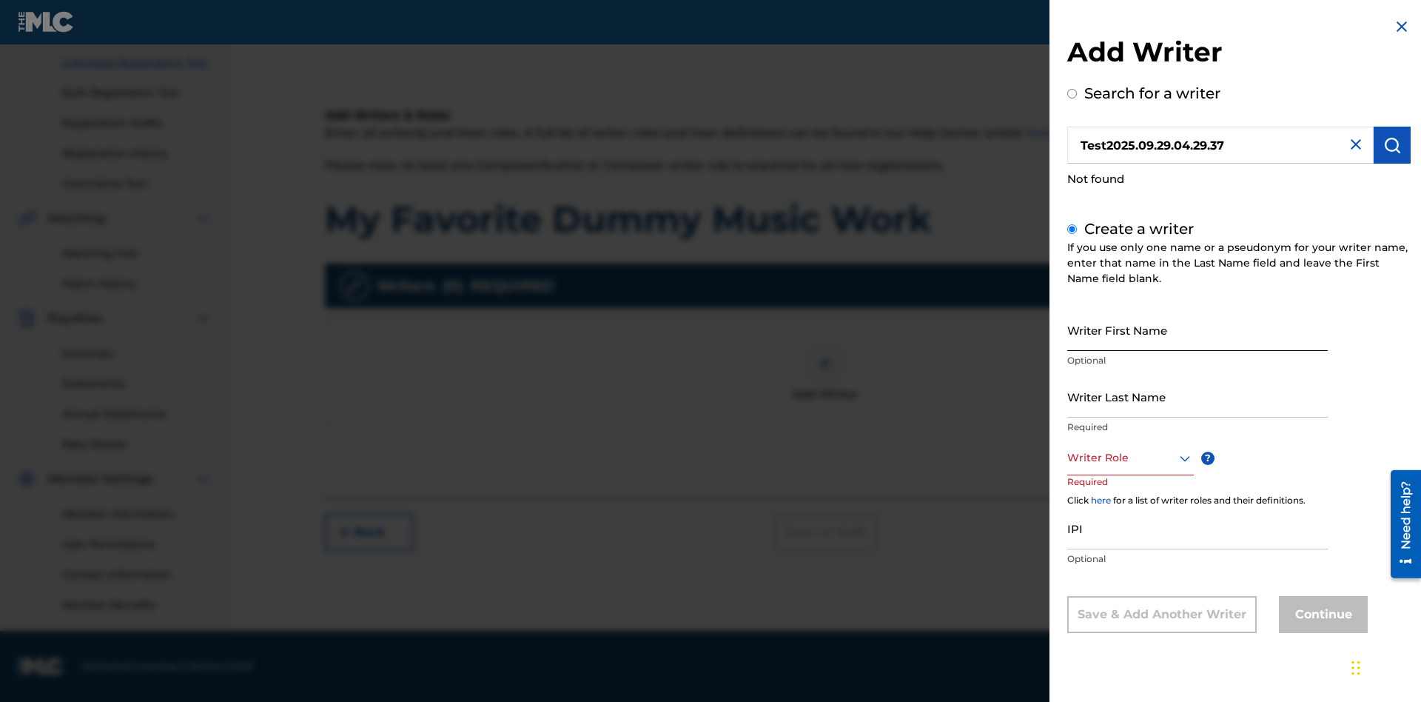
click at [1198, 329] on input "Writer First Name" at bounding box center [1197, 330] width 261 height 42
type input "Test2025.09.29.04.29.38"
click at [1198, 396] on input "Writer Last Name" at bounding box center [1197, 396] width 261 height 42
type input "Test2025.09.29.04.29.38"
click at [1129, 457] on div at bounding box center [1130, 458] width 127 height 19
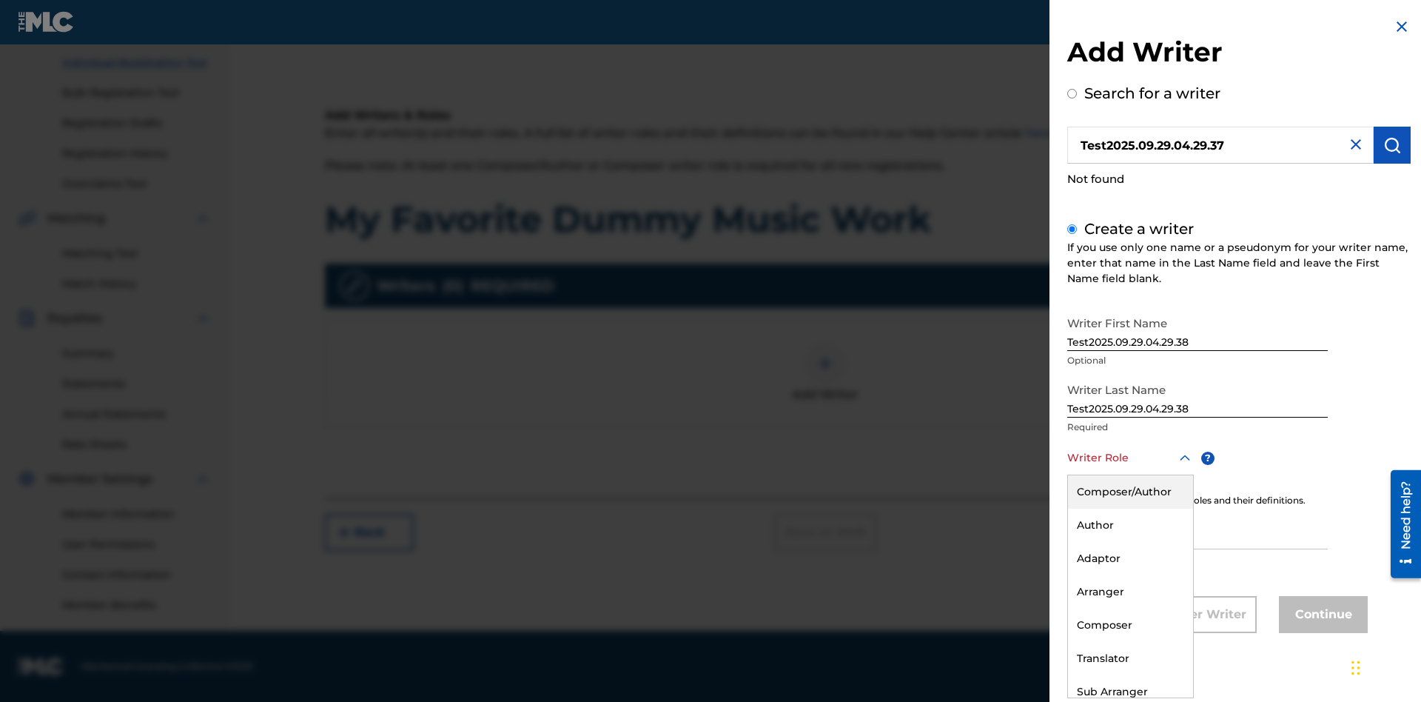
click at [1129, 525] on div "Author" at bounding box center [1130, 524] width 125 height 33
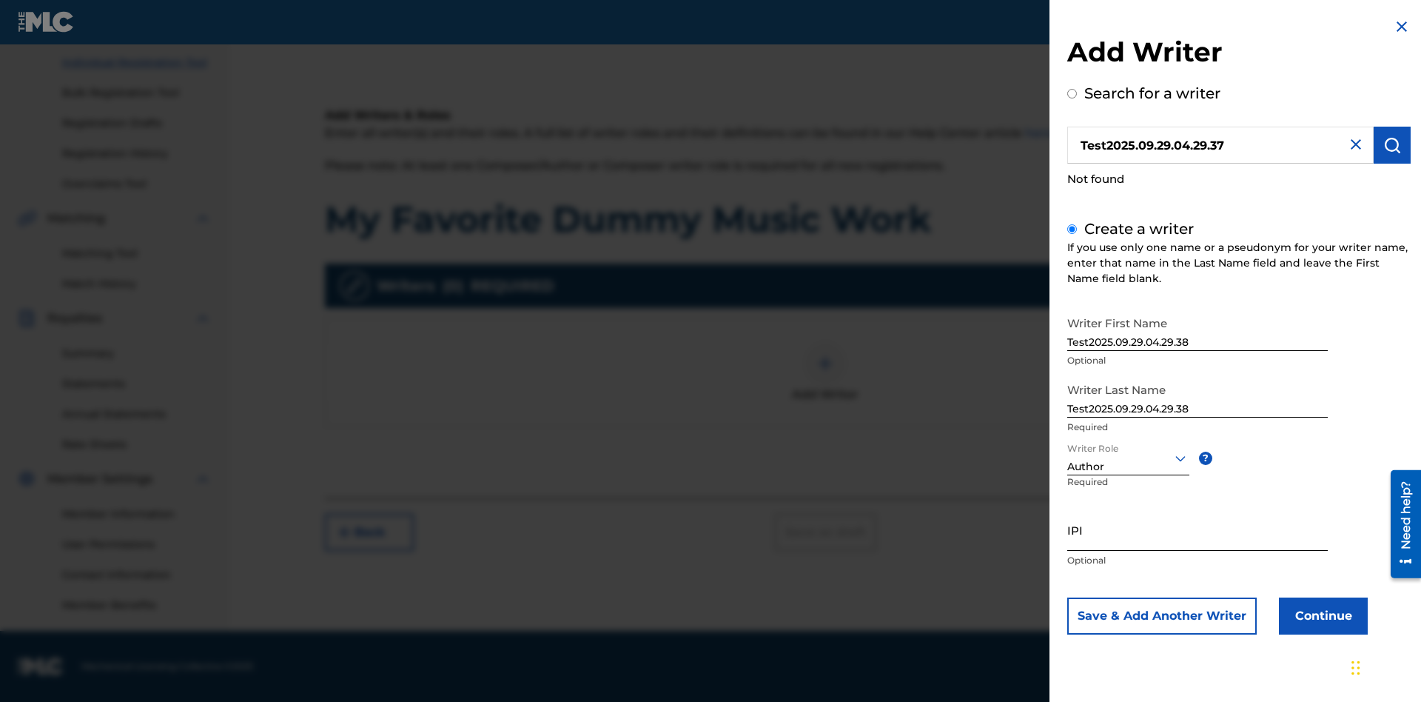
click at [1198, 529] on input "IPI" at bounding box center [1197, 529] width 261 height 42
click at [1321, 615] on button "Continue" at bounding box center [1323, 615] width 89 height 37
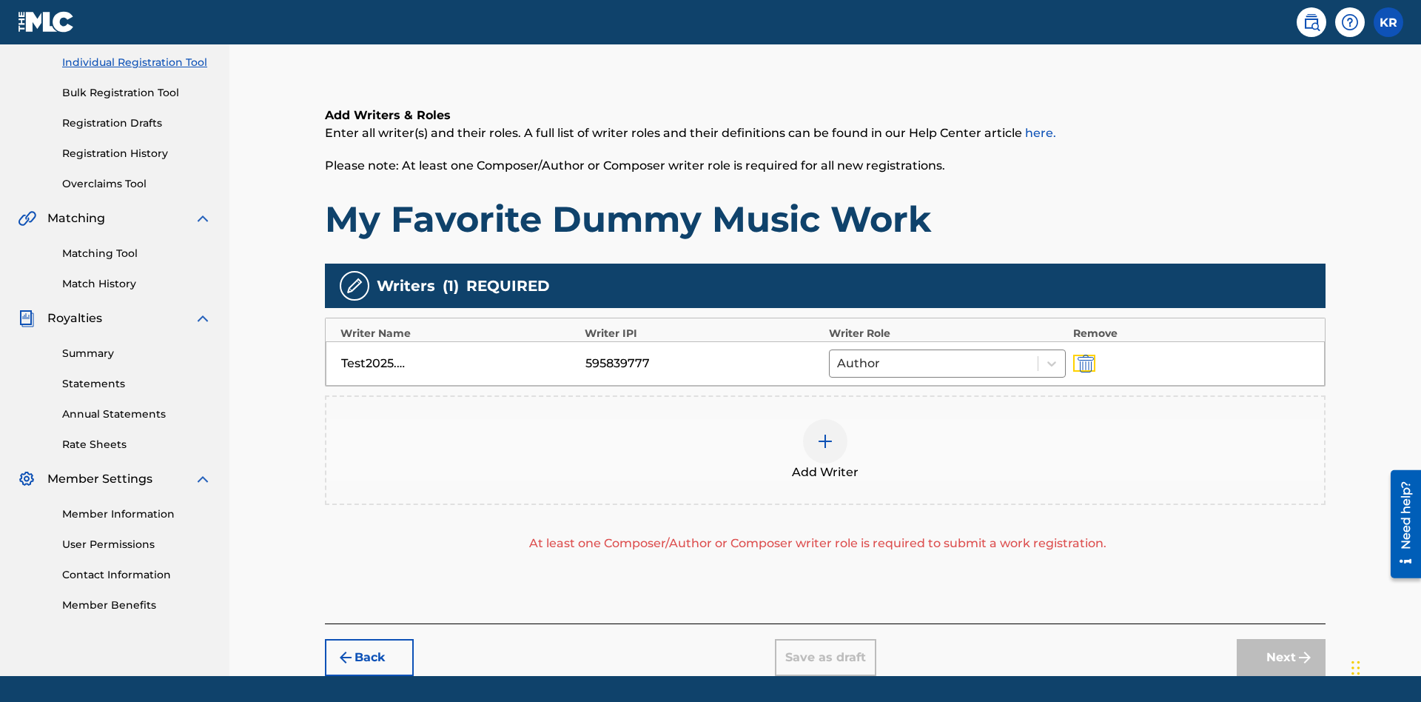
click at [1084, 355] on img "submit" at bounding box center [1086, 364] width 16 height 18
click at [825, 432] on img at bounding box center [825, 441] width 18 height 18
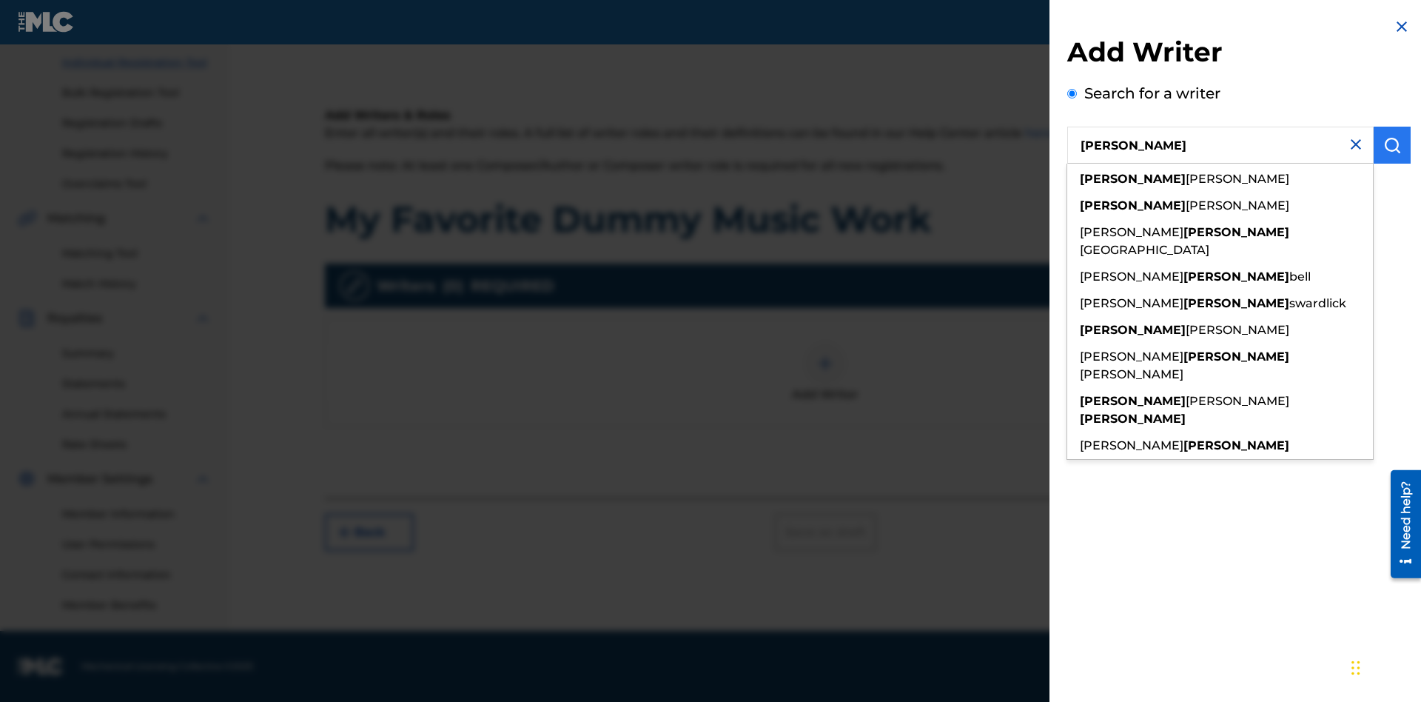
type input "[PERSON_NAME]"
click at [1392, 145] on img "submit" at bounding box center [1392, 145] width 18 height 18
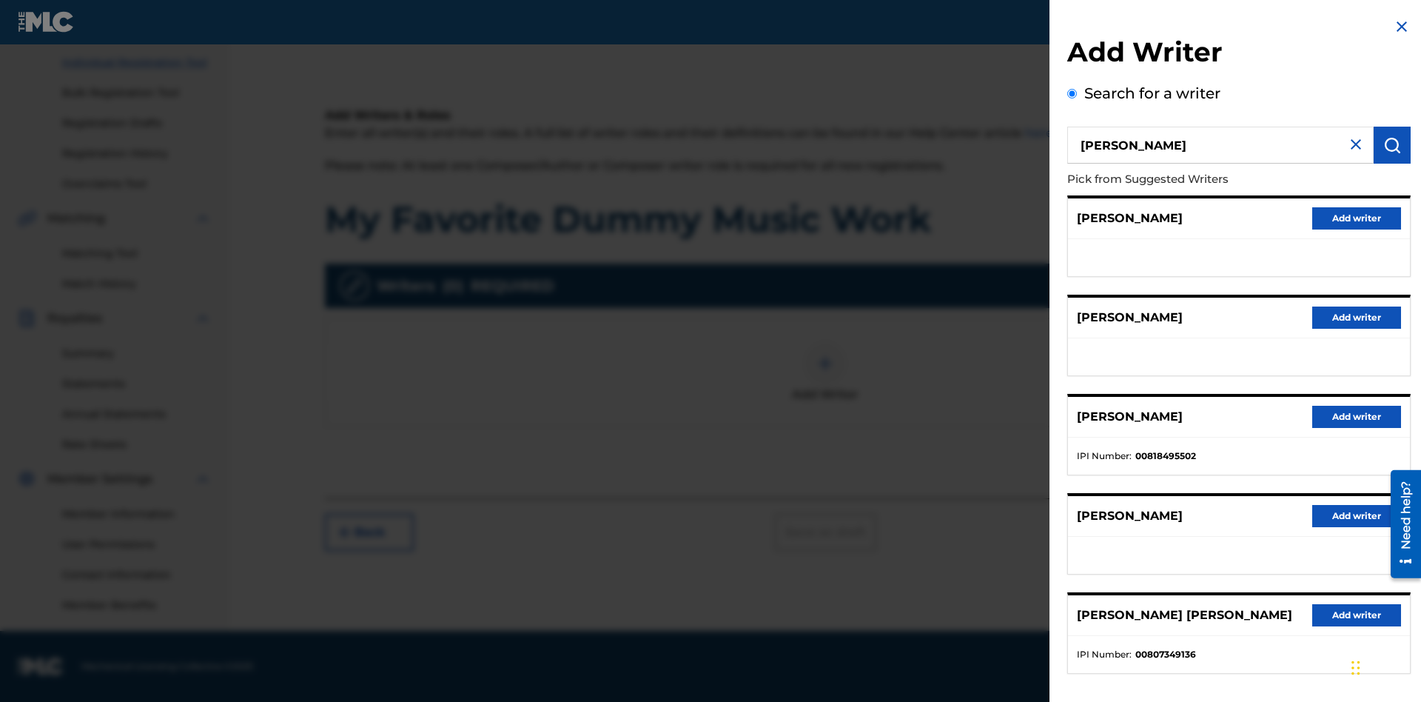
radio input "false"
radio input "true"
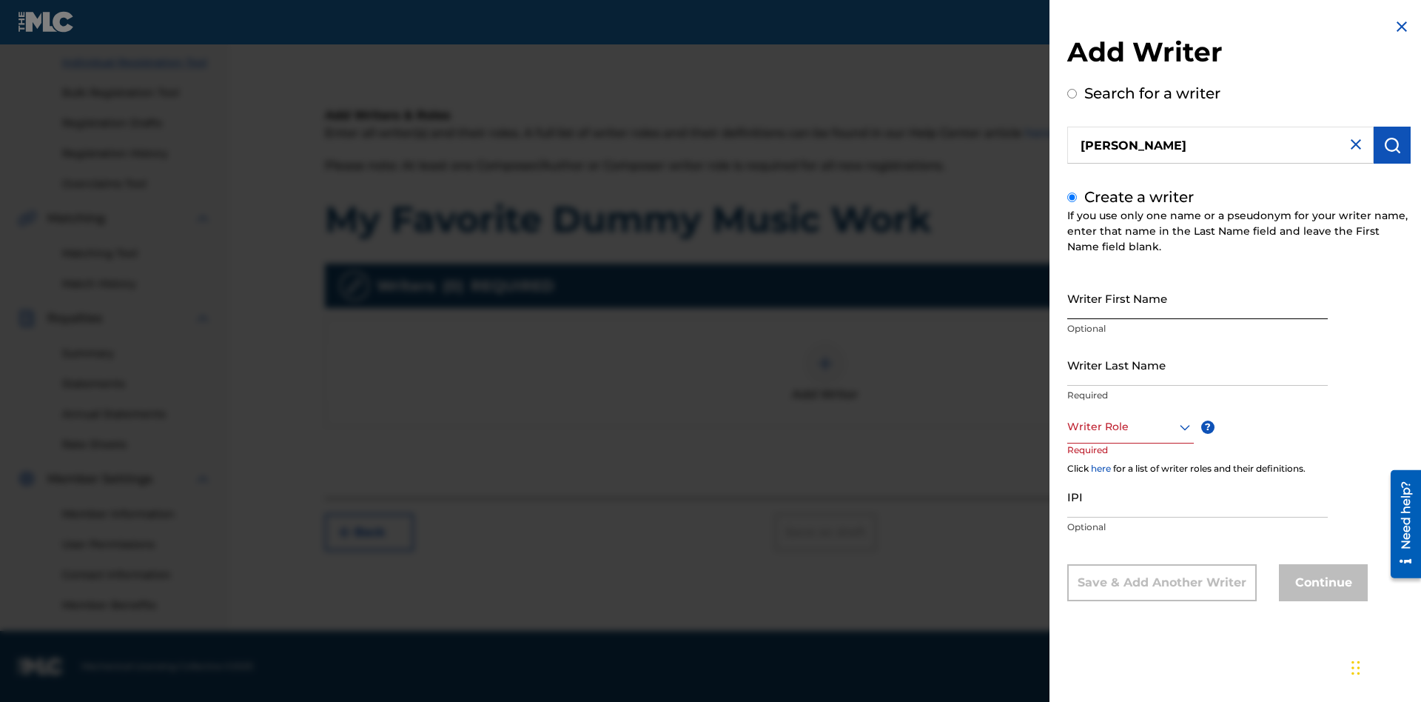
click at [1198, 298] on input "Writer First Name" at bounding box center [1197, 298] width 261 height 42
type input "MAXWELL"
click at [1198, 364] on input "Writer Last Name" at bounding box center [1197, 364] width 261 height 42
type input "[PERSON_NAME]"
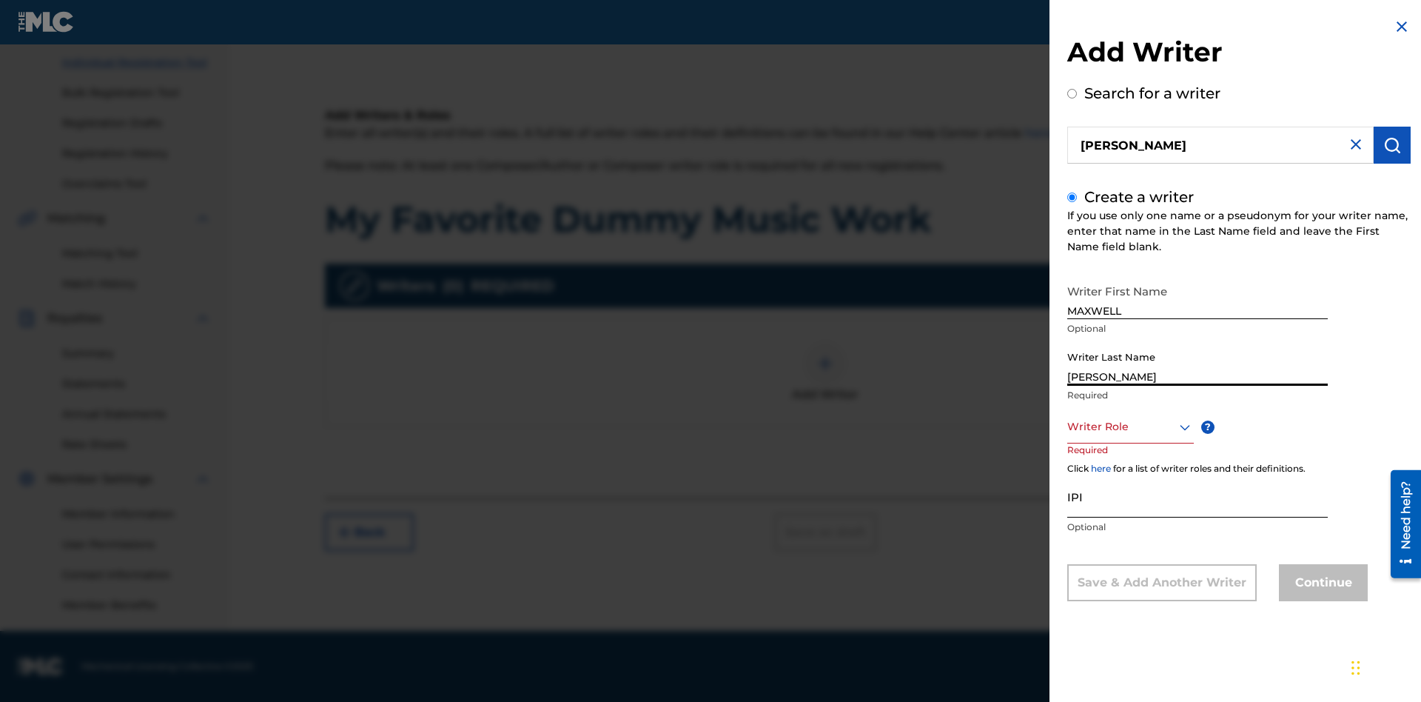
click at [1198, 496] on input "IPI" at bounding box center [1197, 496] width 261 height 42
type input "00807349136"
click at [1129, 426] on div at bounding box center [1130, 426] width 127 height 19
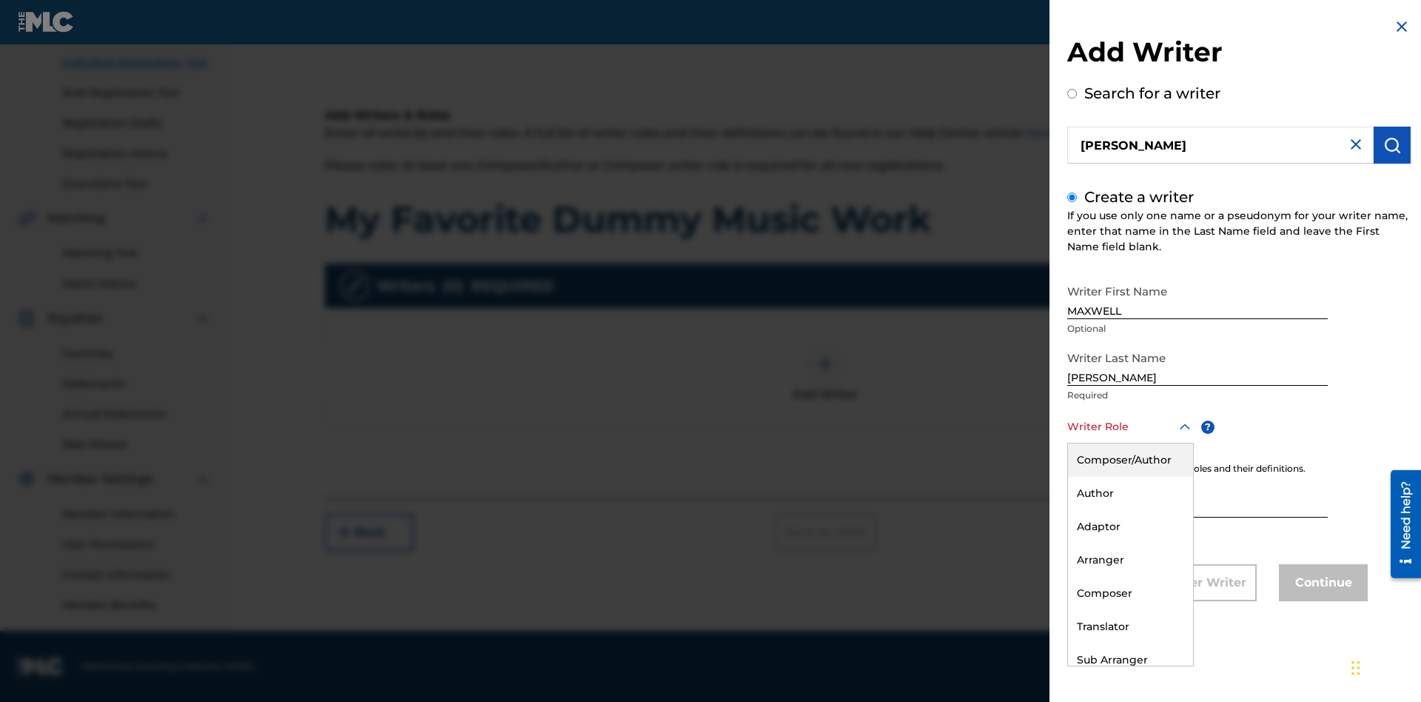
click at [1129, 593] on div "Composer" at bounding box center [1130, 593] width 125 height 33
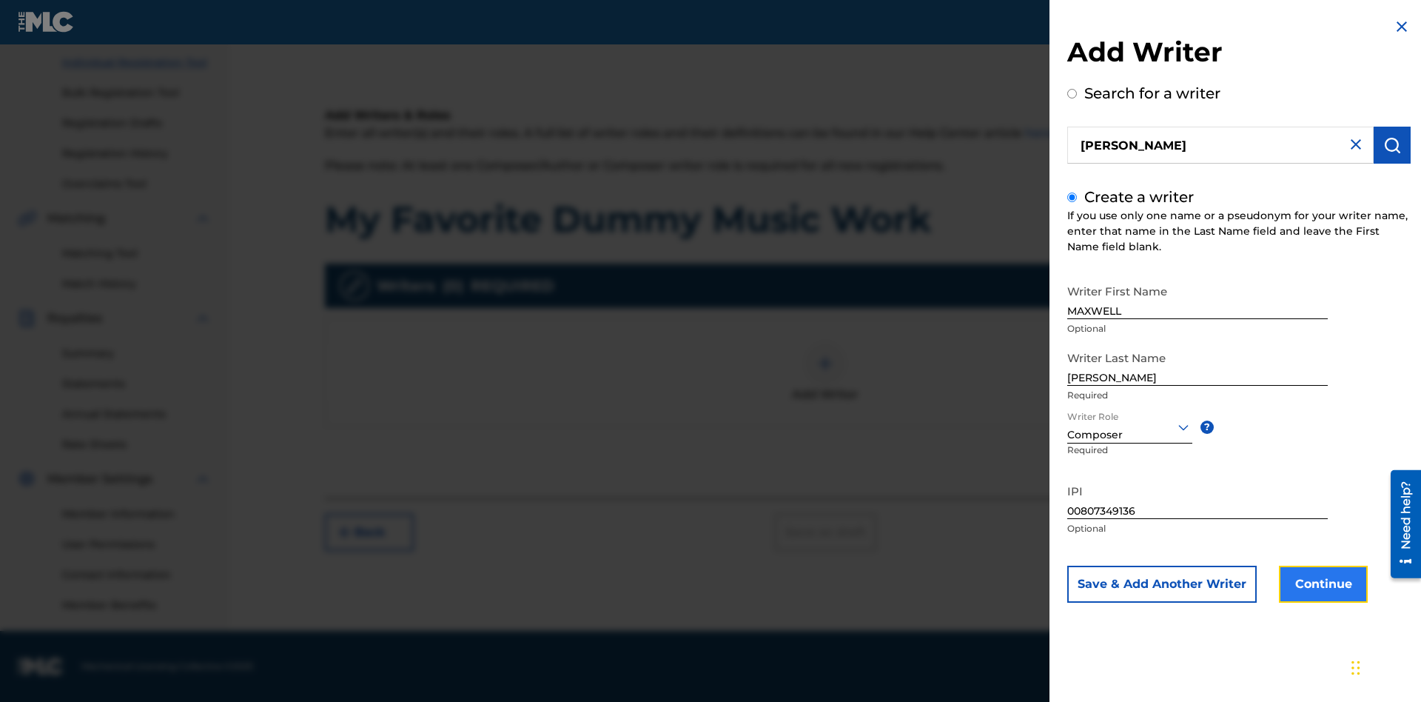
click at [1321, 584] on button "Continue" at bounding box center [1323, 583] width 89 height 37
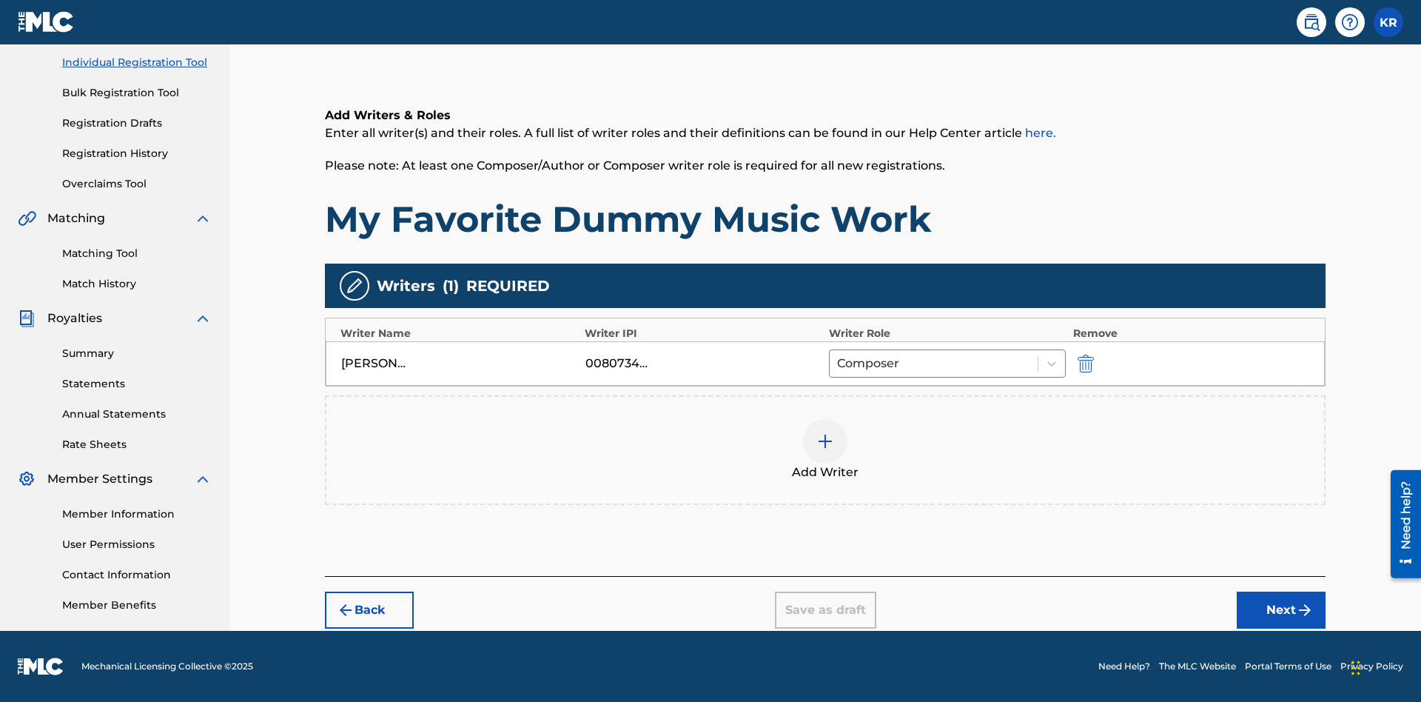
click at [825, 450] on div at bounding box center [825, 441] width 44 height 44
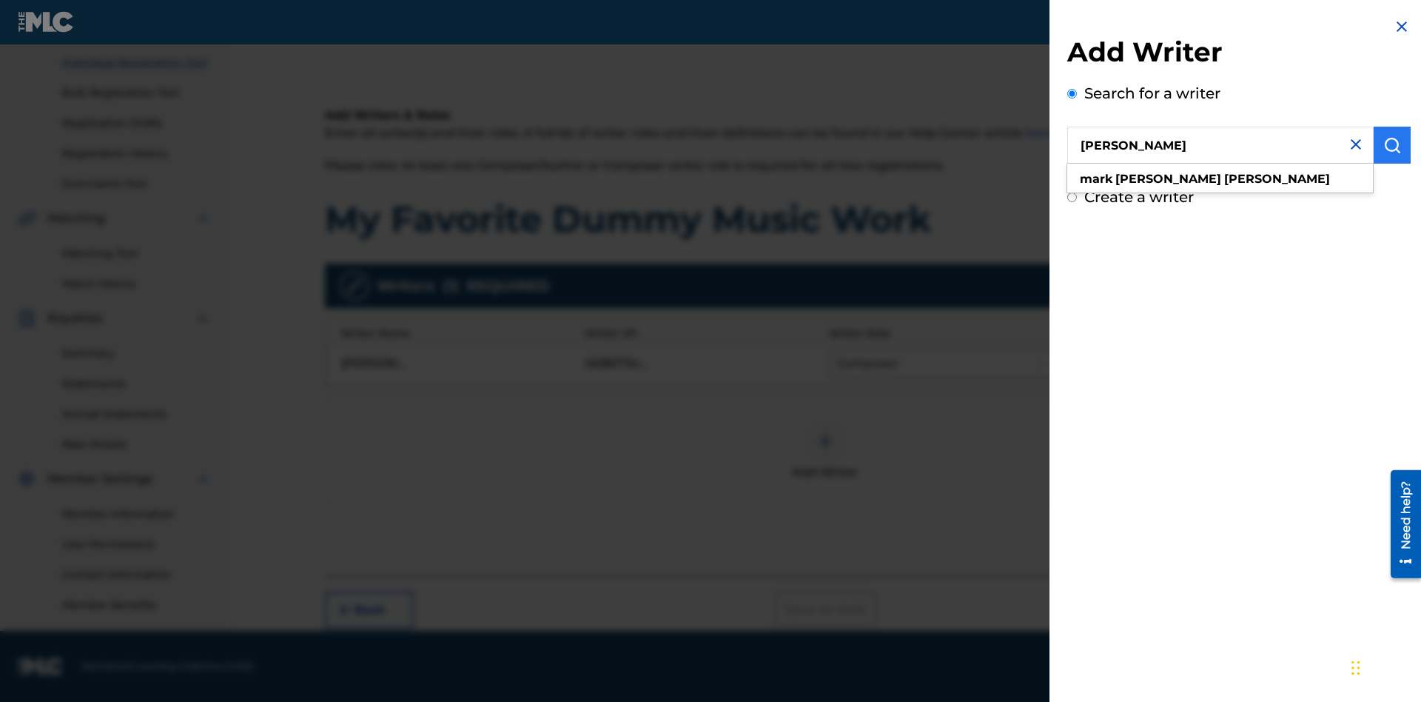
type input "[PERSON_NAME]"
click at [1392, 145] on img "submit" at bounding box center [1392, 145] width 18 height 18
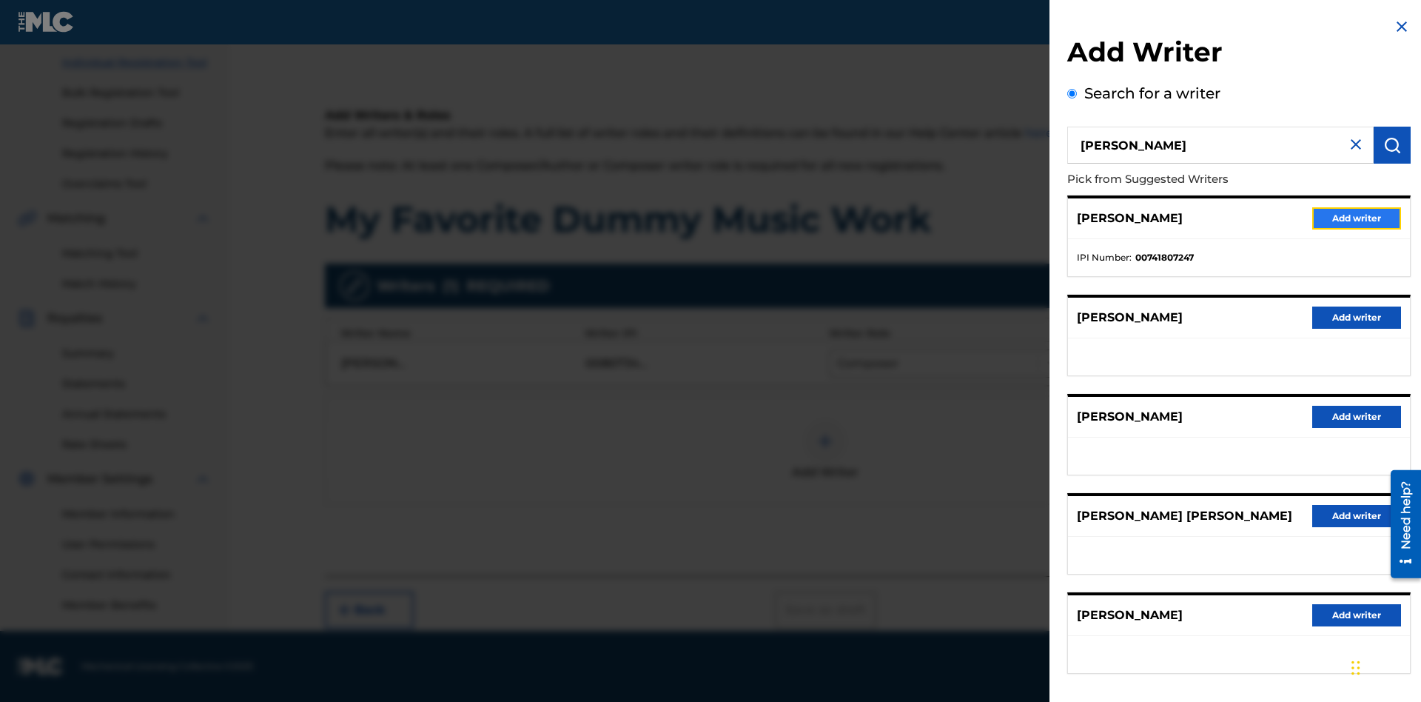
click at [1357, 218] on button "Add writer" at bounding box center [1356, 218] width 89 height 22
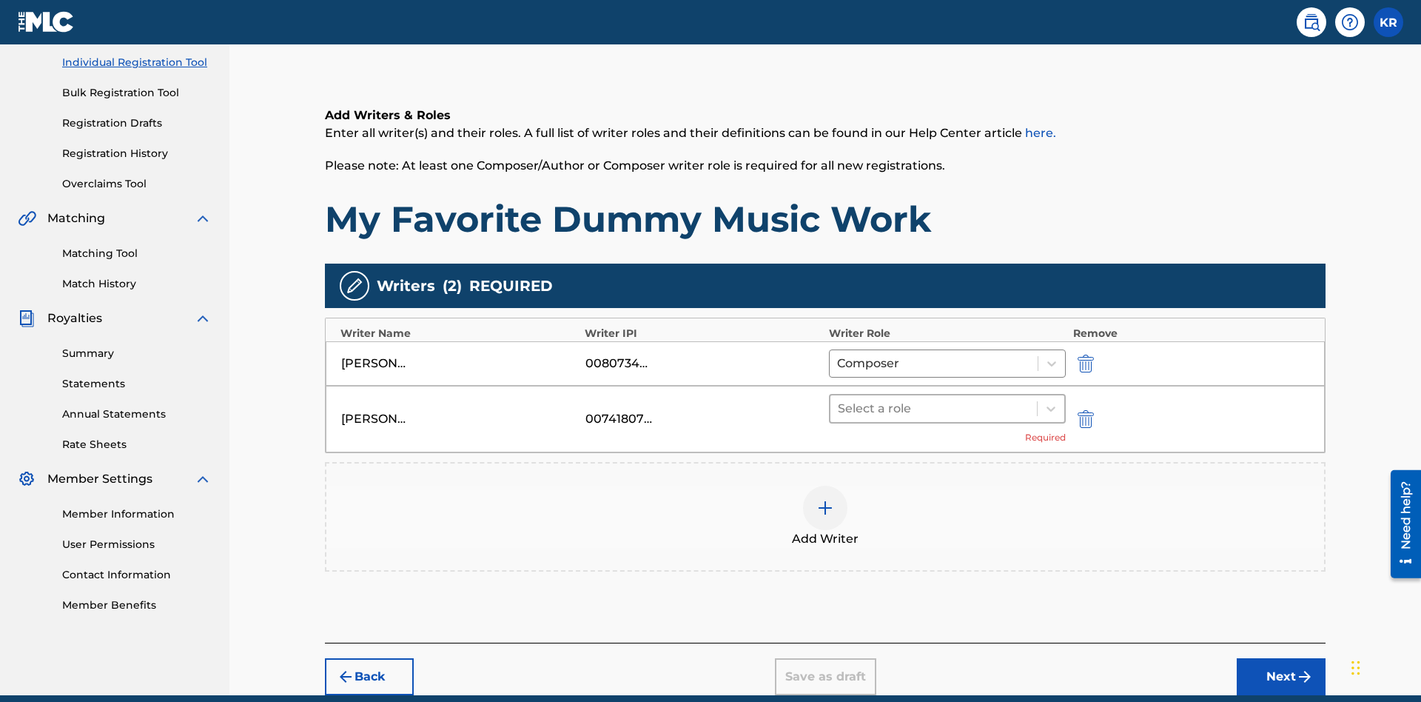
click at [839, 400] on input "text" at bounding box center [839, 409] width 3 height 18
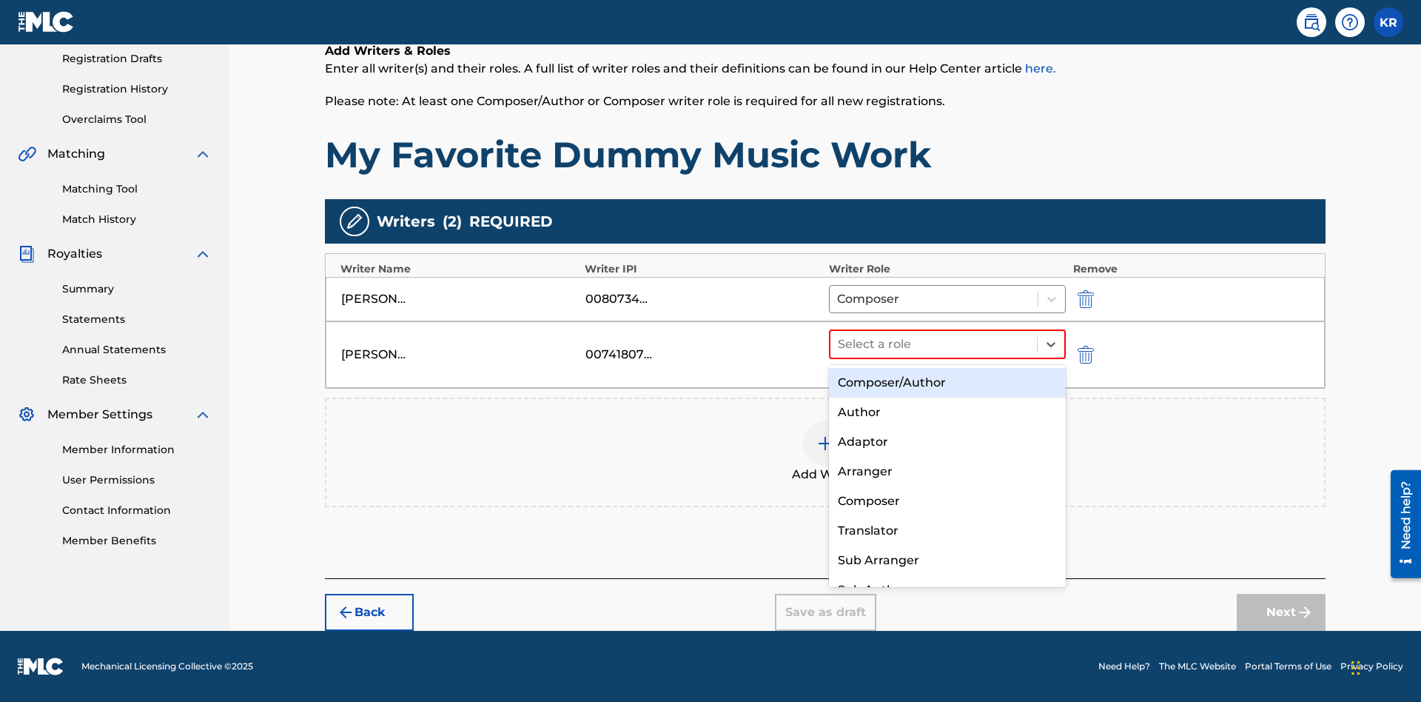
click at [947, 530] on div "Translator" at bounding box center [947, 531] width 237 height 30
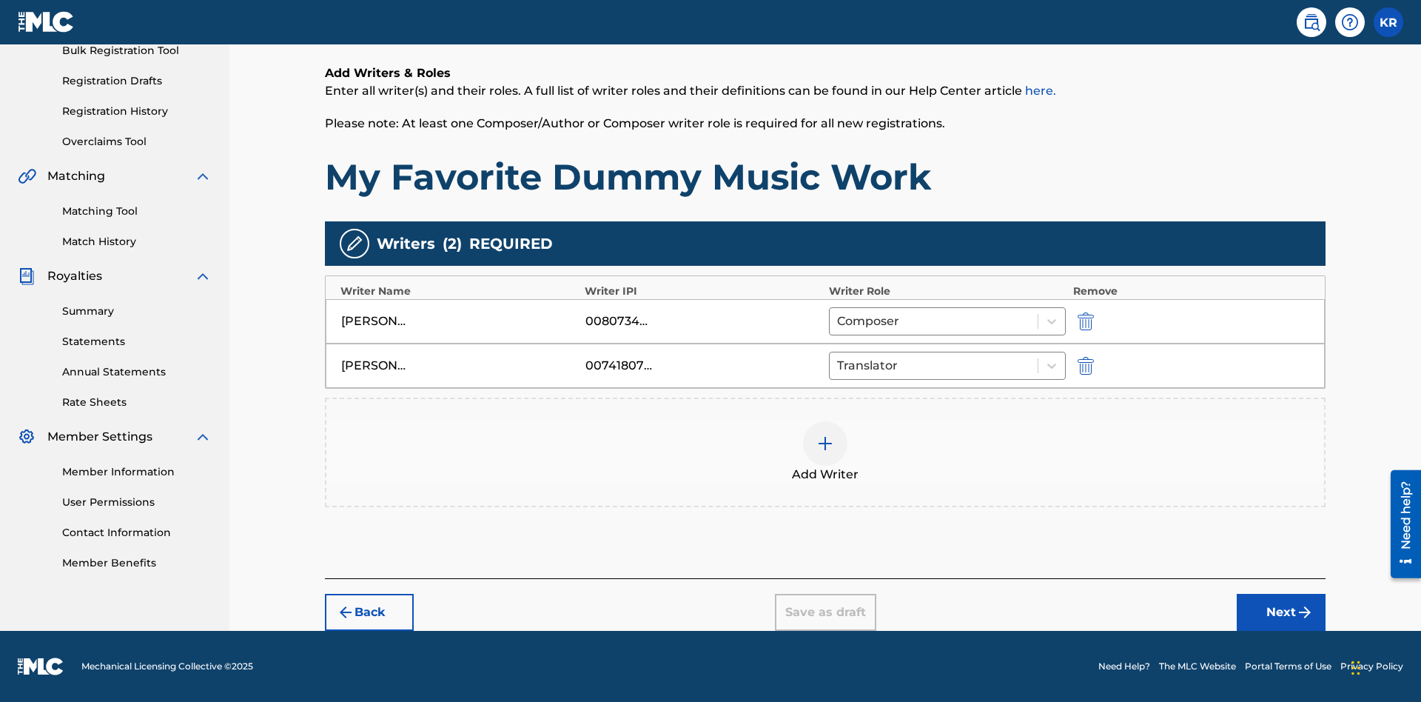
click at [825, 452] on div at bounding box center [825, 443] width 44 height 44
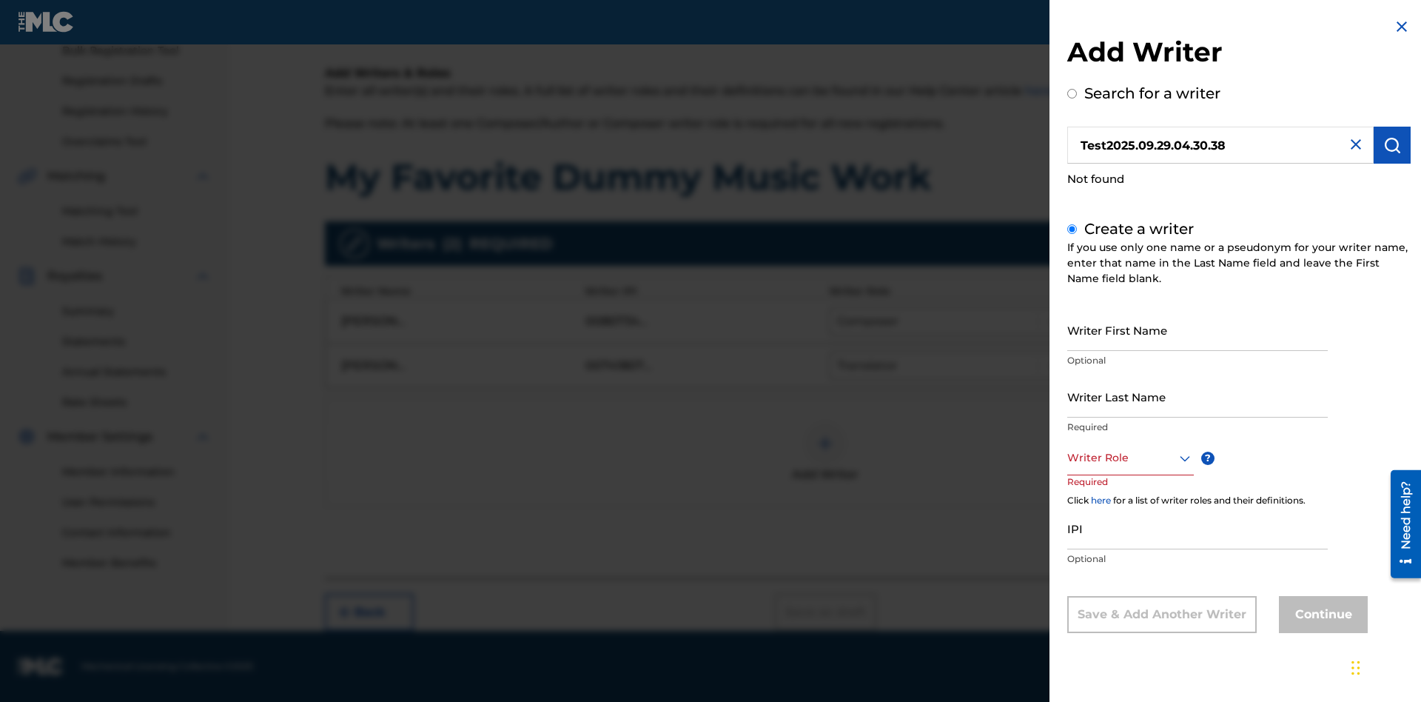
click at [1198, 329] on input "Writer First Name" at bounding box center [1197, 330] width 261 height 42
type input "Test2025.09.29.04.30.38"
click at [1198, 396] on input "Writer Last Name" at bounding box center [1197, 396] width 261 height 42
type input "Test2025.09.29.04.30.39"
click at [1129, 457] on div at bounding box center [1130, 458] width 127 height 19
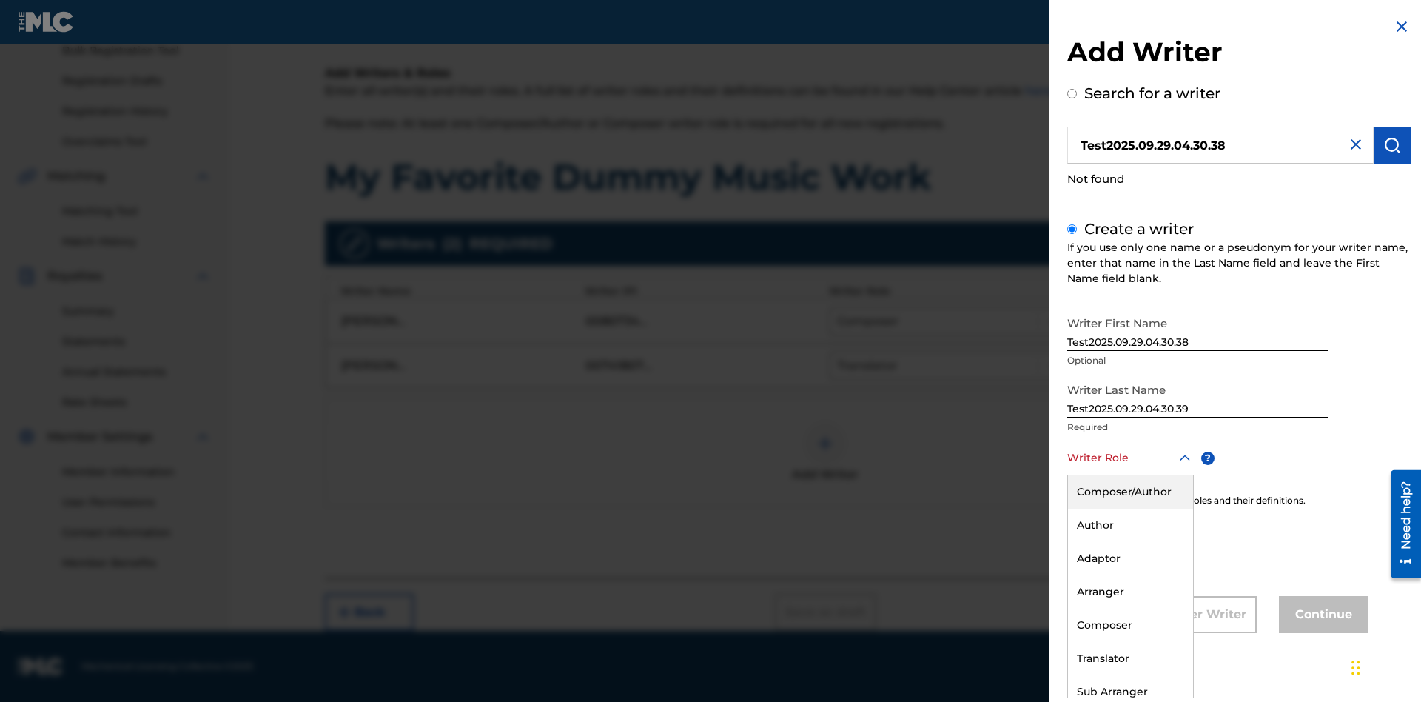
click at [1129, 658] on div "Translator" at bounding box center [1130, 658] width 125 height 33
click at [1198, 529] on input "IPI" at bounding box center [1197, 528] width 261 height 42
click at [1321, 615] on button "Continue" at bounding box center [1323, 614] width 89 height 37
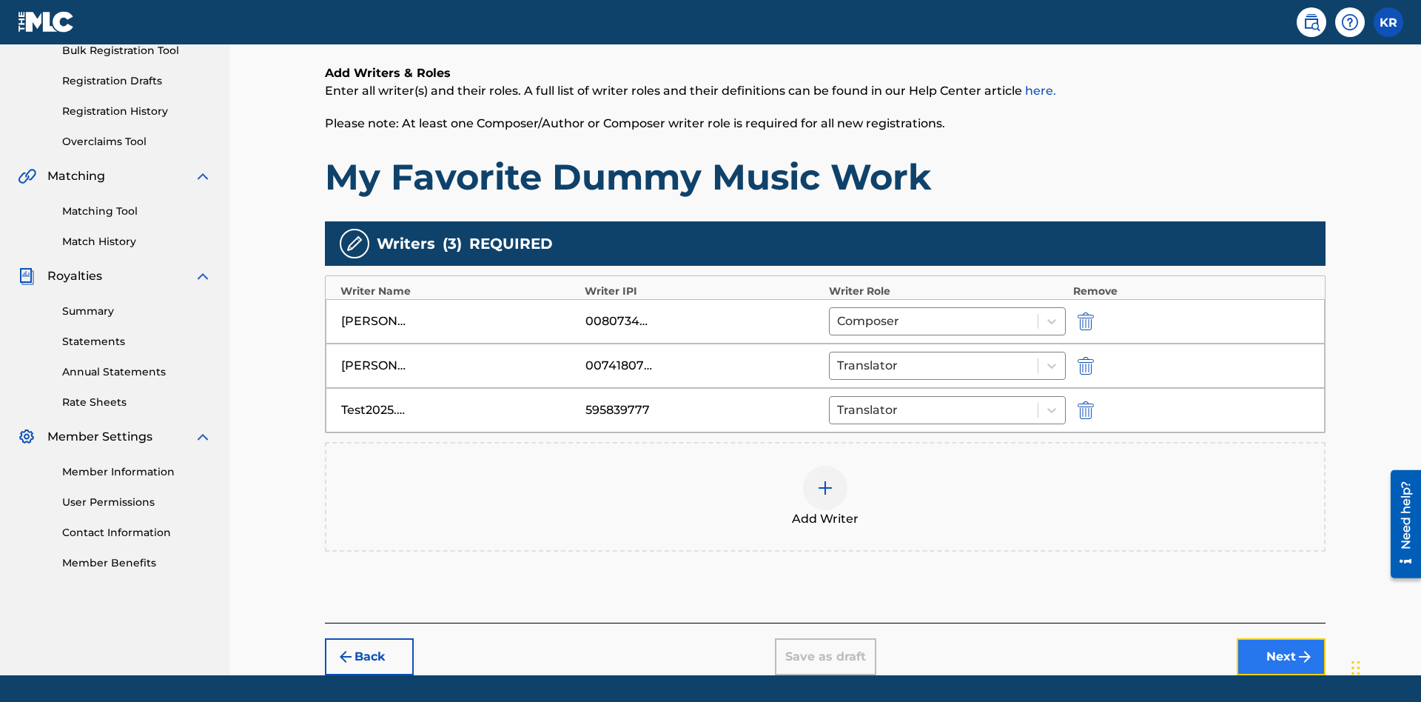
click at [1281, 638] on button "Next" at bounding box center [1281, 656] width 89 height 37
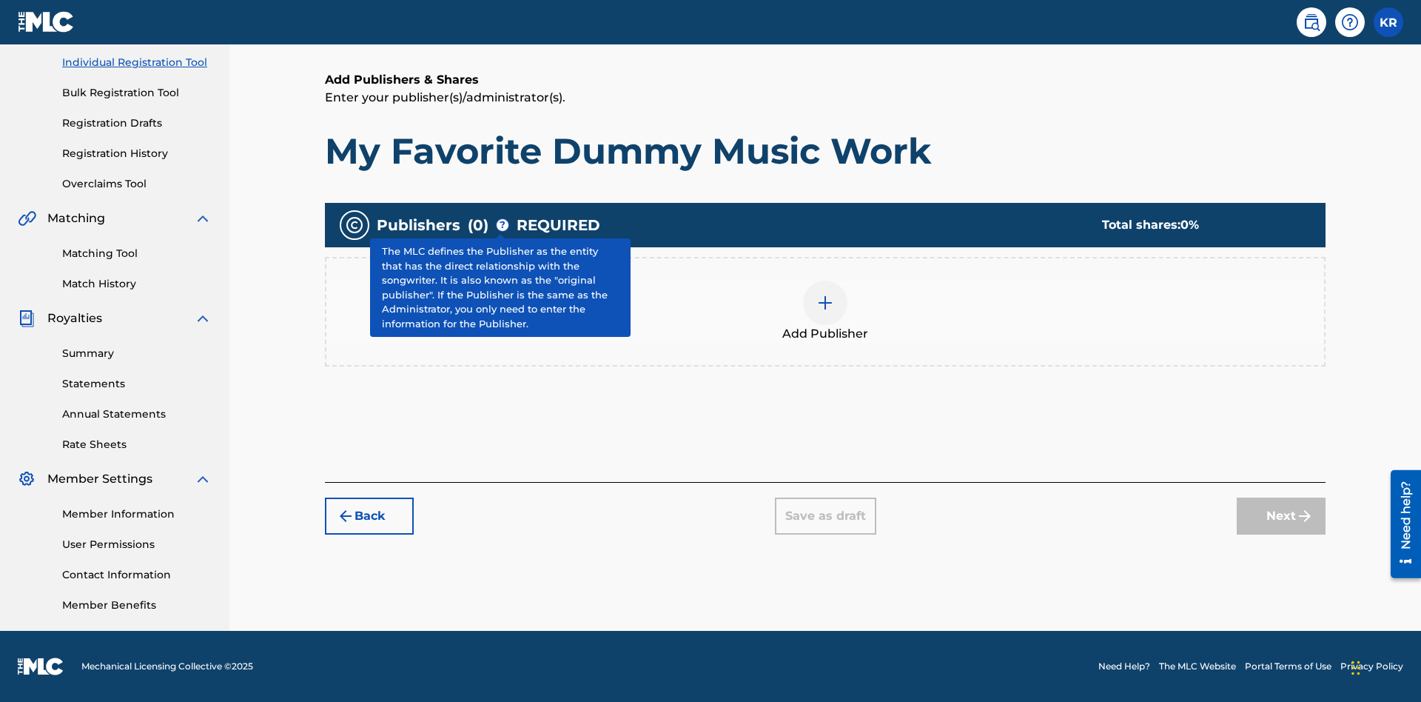
click at [825, 302] on img at bounding box center [825, 303] width 18 height 18
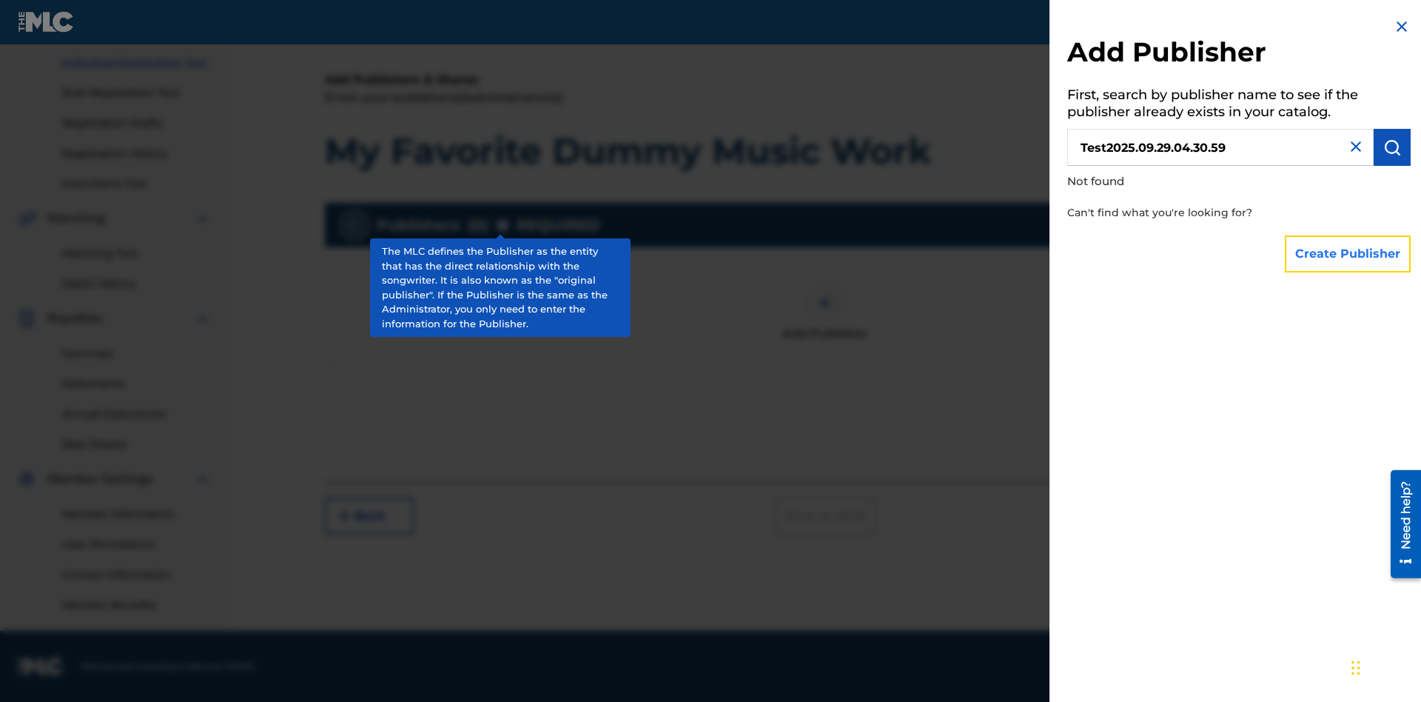
click at [1348, 253] on button "Create Publisher" at bounding box center [1348, 253] width 126 height 37
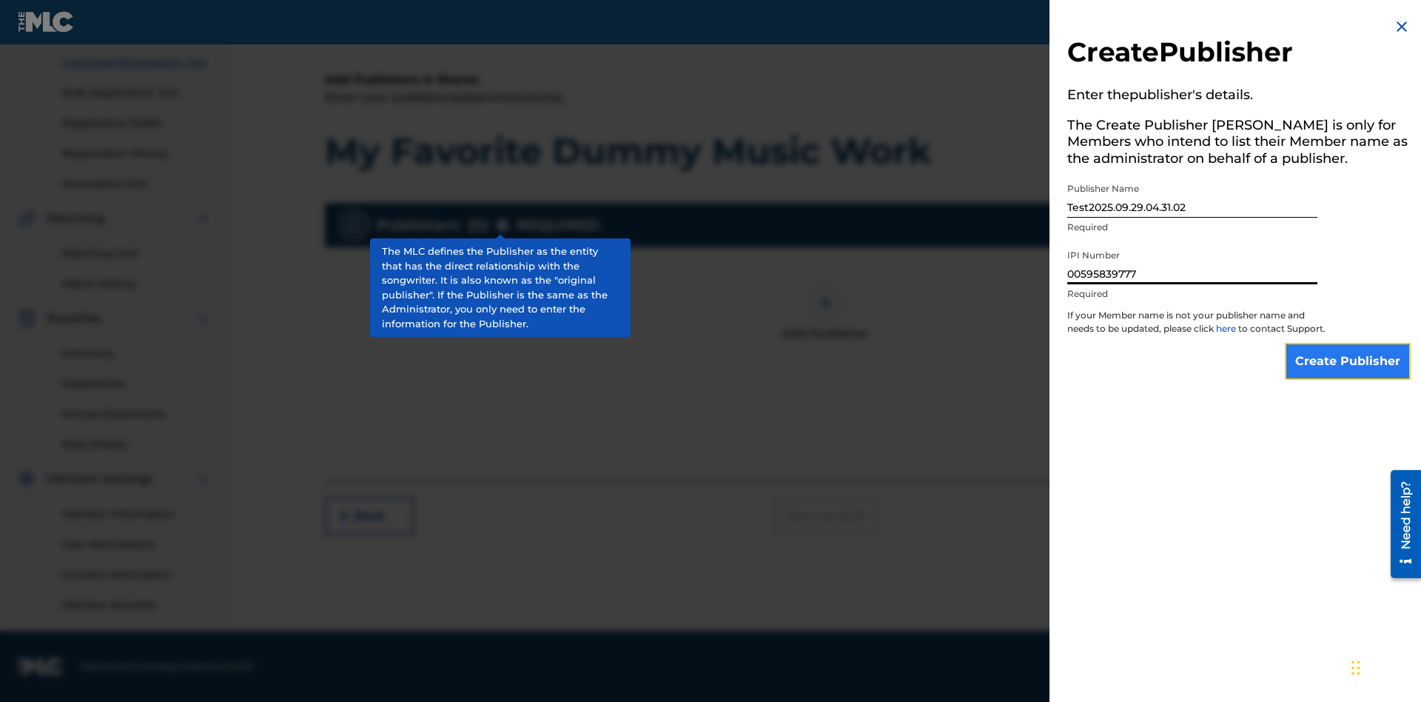
click at [1348, 375] on input "Create Publisher" at bounding box center [1348, 361] width 126 height 37
click at [1348, 343] on input "Create Publisher" at bounding box center [1348, 361] width 126 height 37
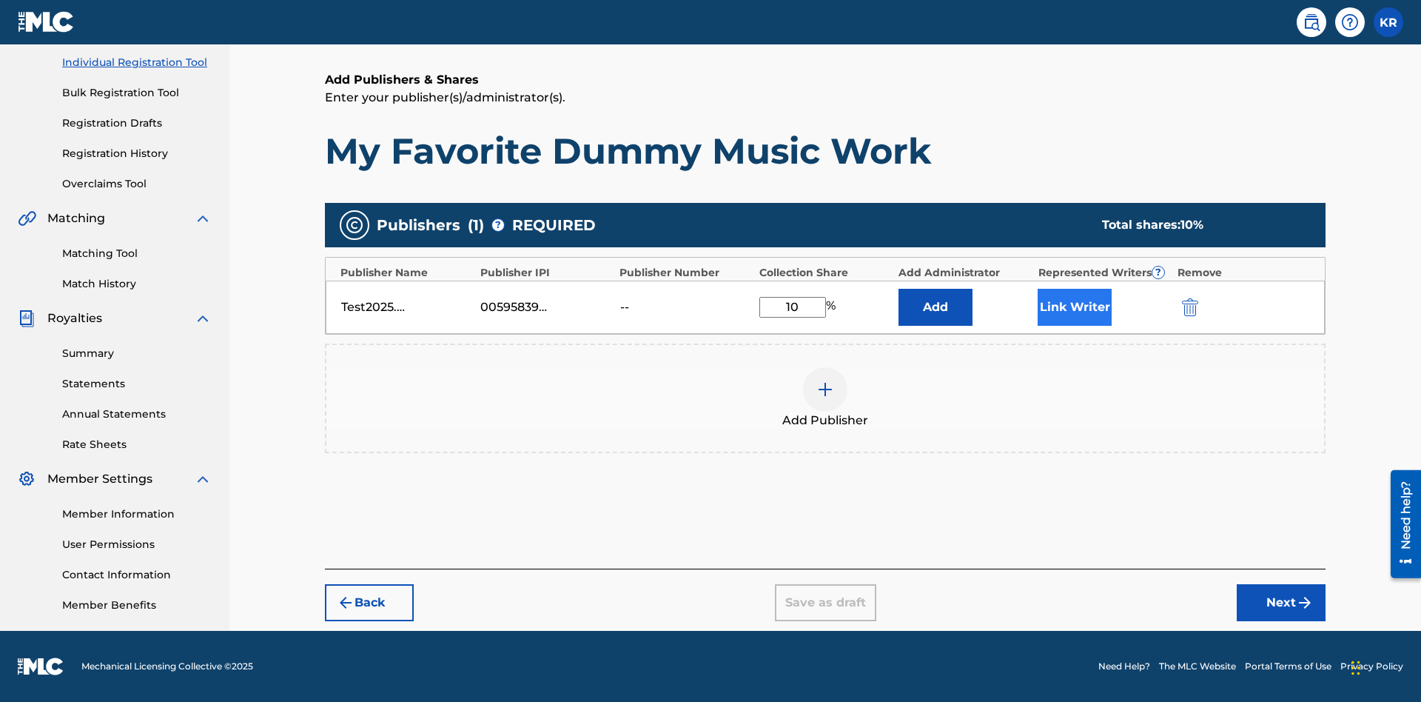
type input "10"
click at [1075, 306] on button "Link Writer" at bounding box center [1075, 307] width 74 height 37
click at [1075, 316] on button "Link Writer" at bounding box center [1075, 307] width 74 height 37
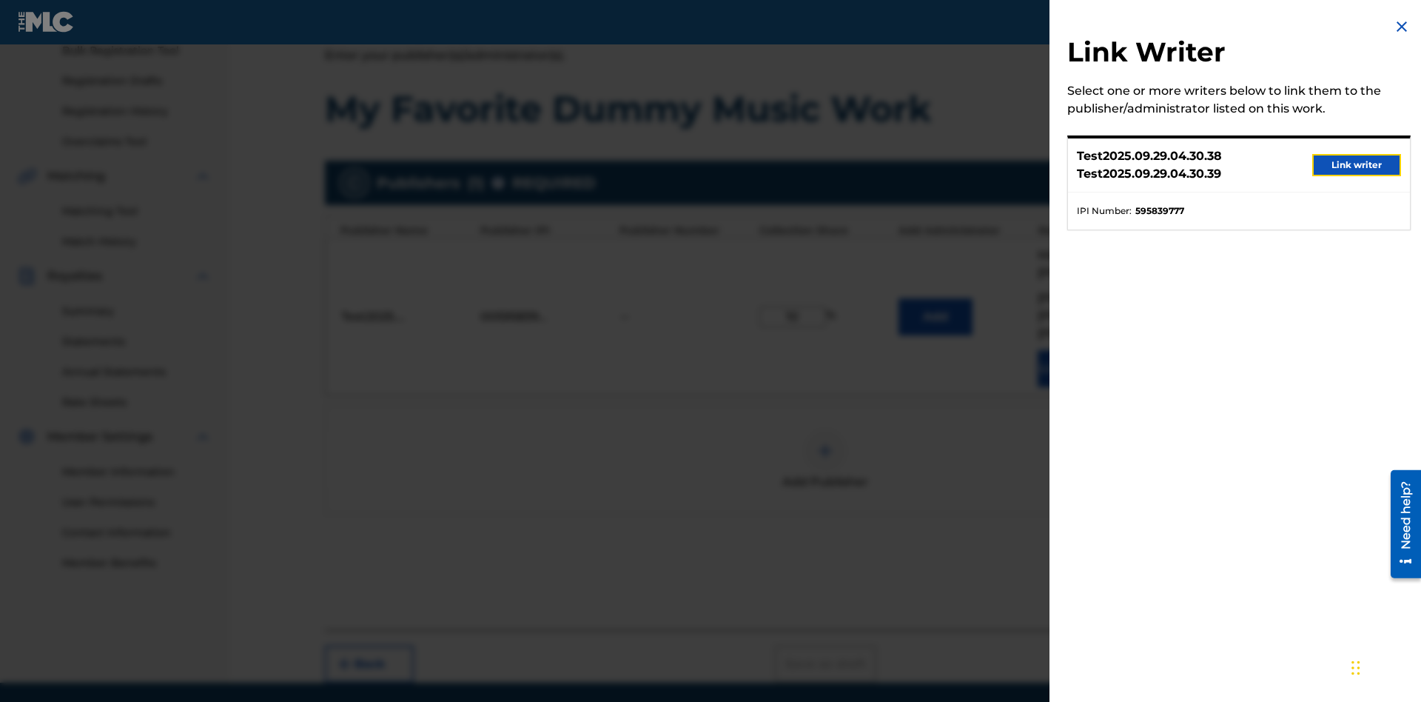
click at [1357, 165] on button "Link writer" at bounding box center [1356, 165] width 89 height 22
click at [1075, 350] on button "Link Writer" at bounding box center [1075, 368] width 74 height 37
click at [825, 442] on img at bounding box center [825, 451] width 18 height 18
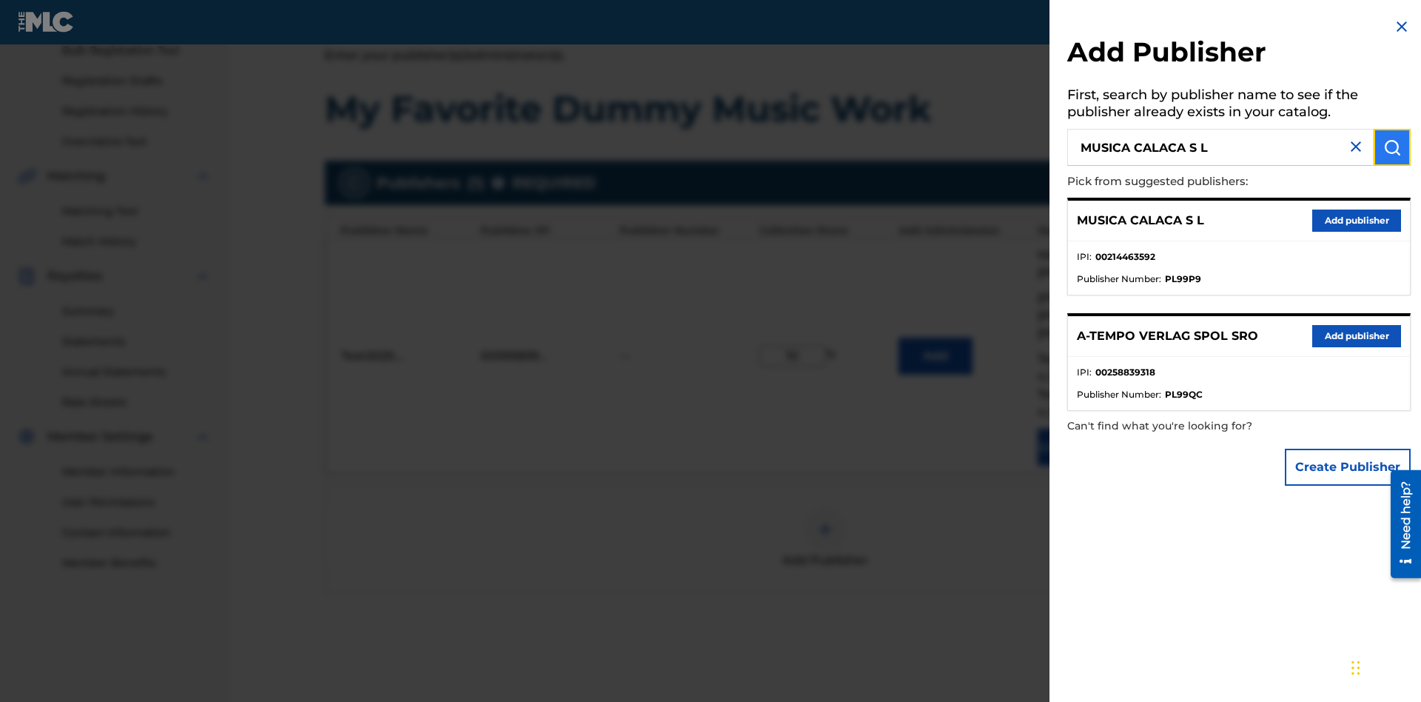
click at [1392, 147] on img "submit" at bounding box center [1392, 147] width 18 height 18
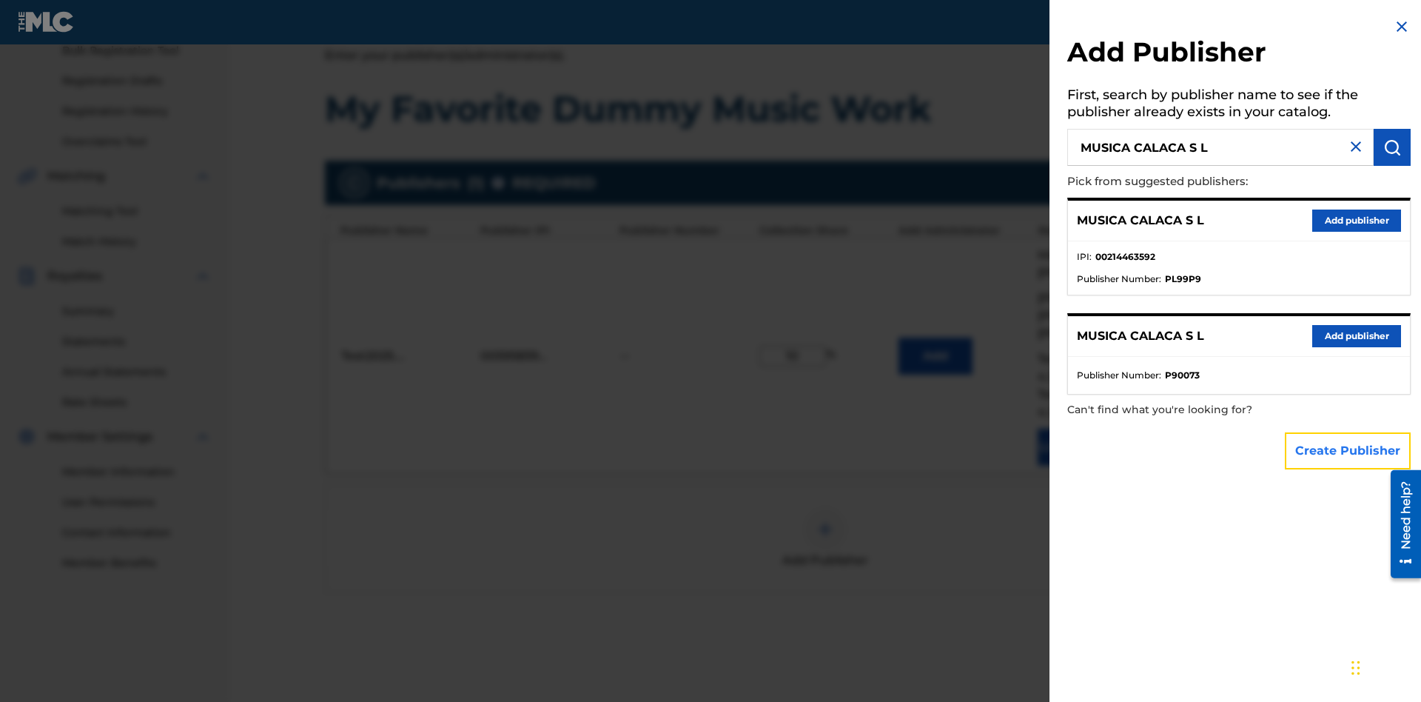
click at [1348, 450] on button "Create Publisher" at bounding box center [1348, 450] width 126 height 37
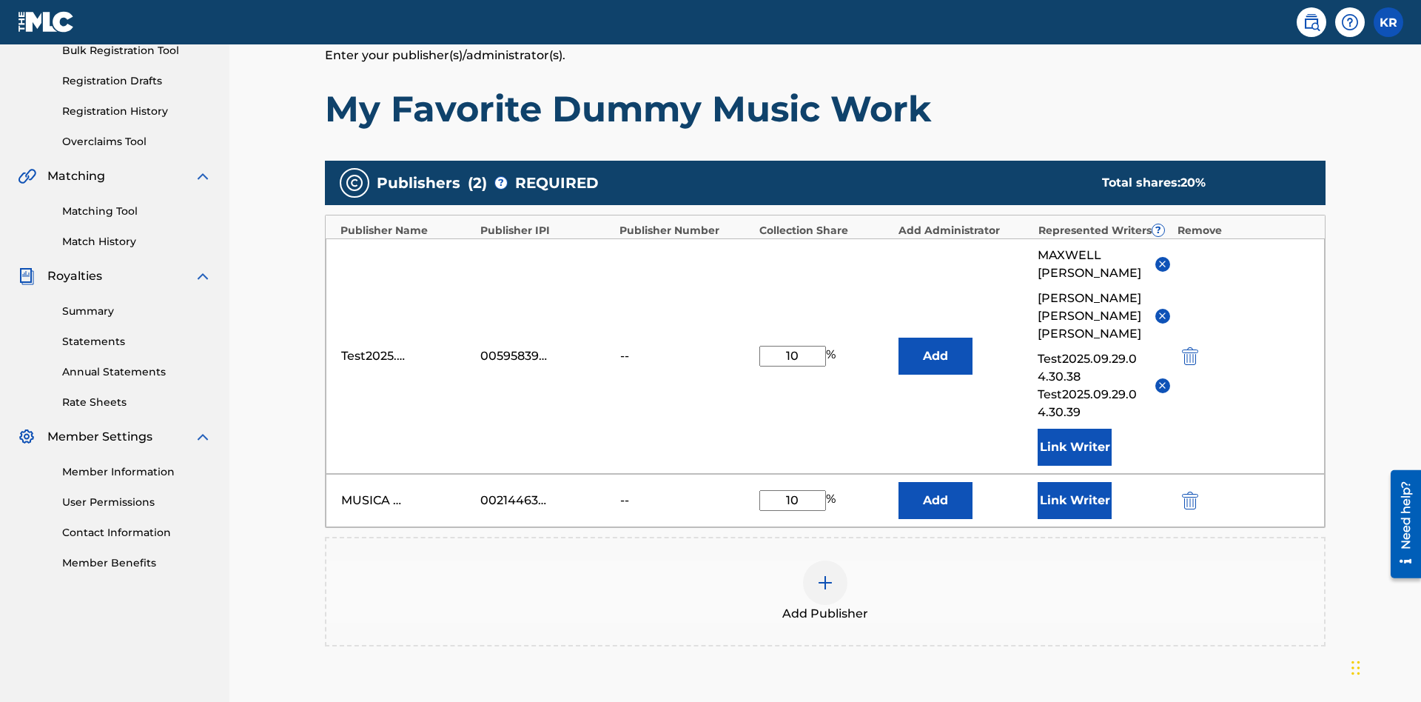
scroll to position [394, 0]
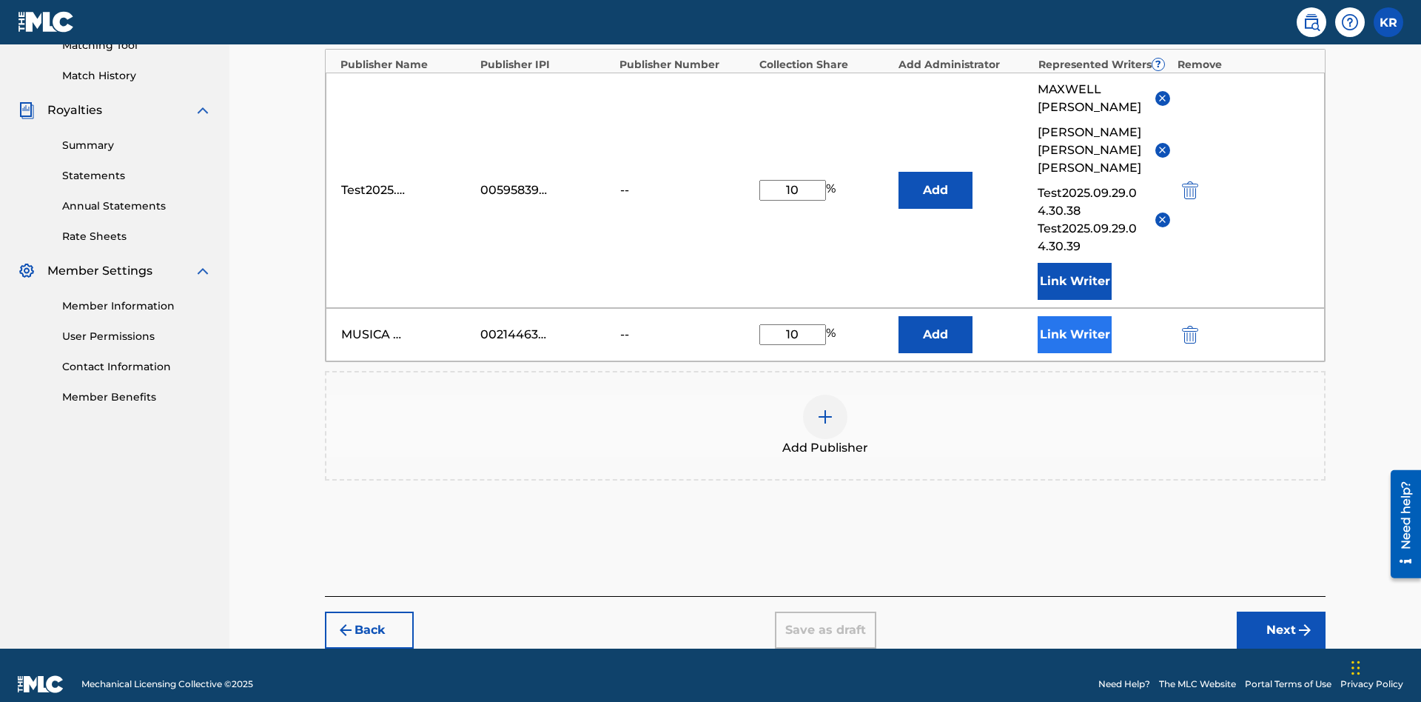
type input "10"
click at [1075, 316] on button "Link Writer" at bounding box center [1075, 334] width 74 height 37
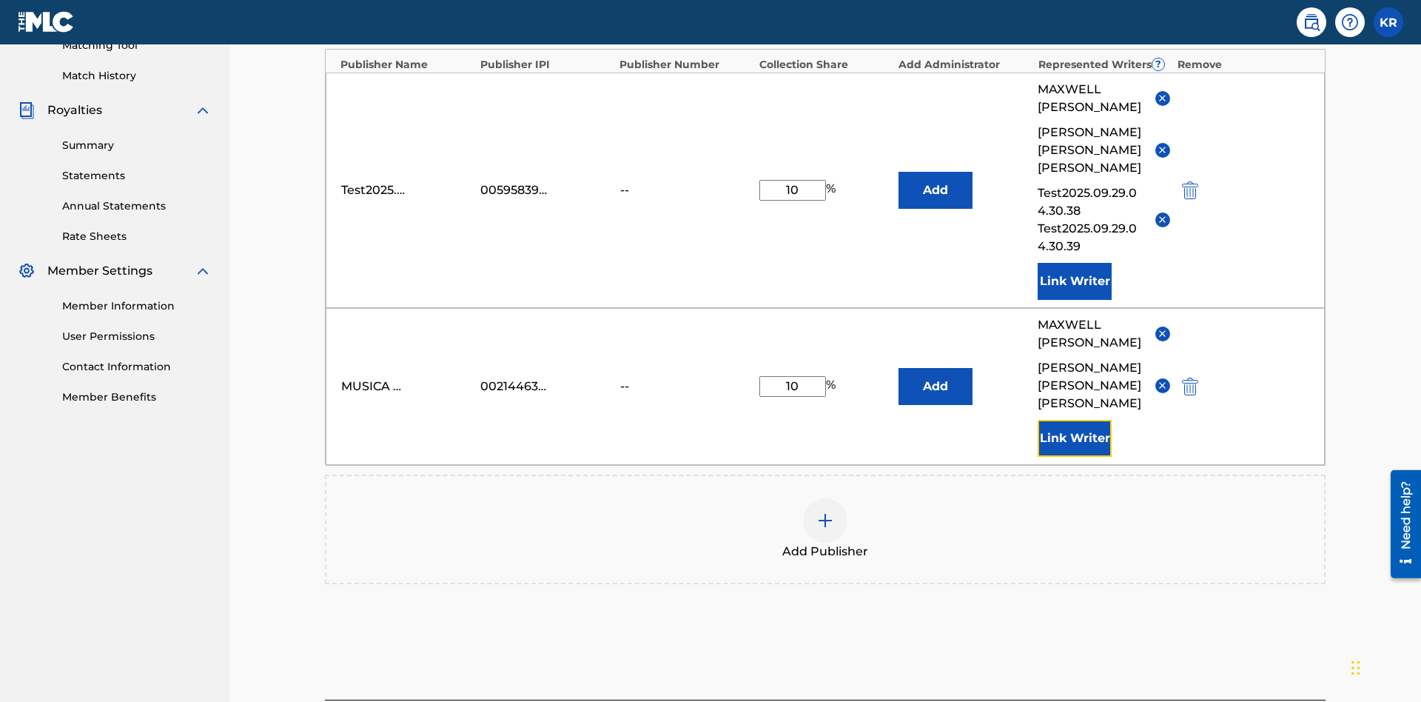
click at [1075, 420] on button "Link Writer" at bounding box center [1075, 438] width 74 height 37
click at [825, 511] on img at bounding box center [825, 520] width 18 height 18
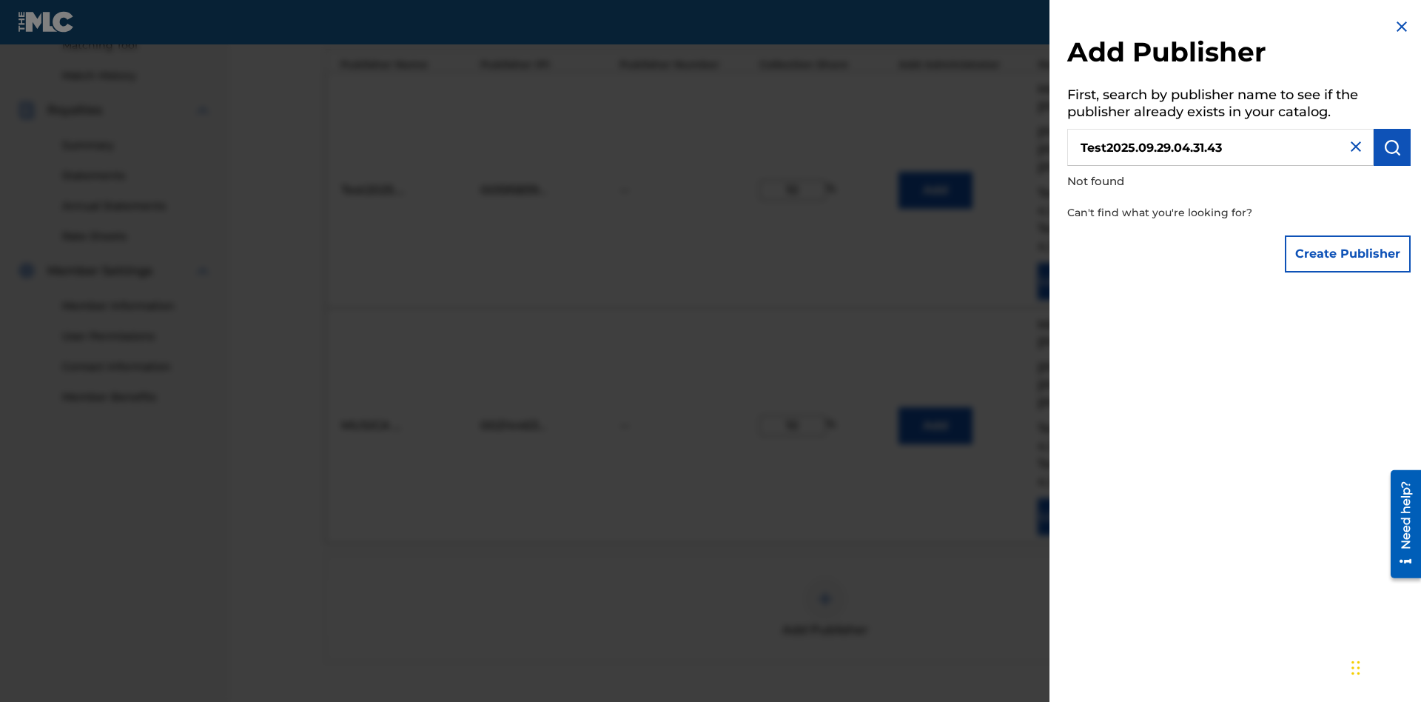
scroll to position [558, 0]
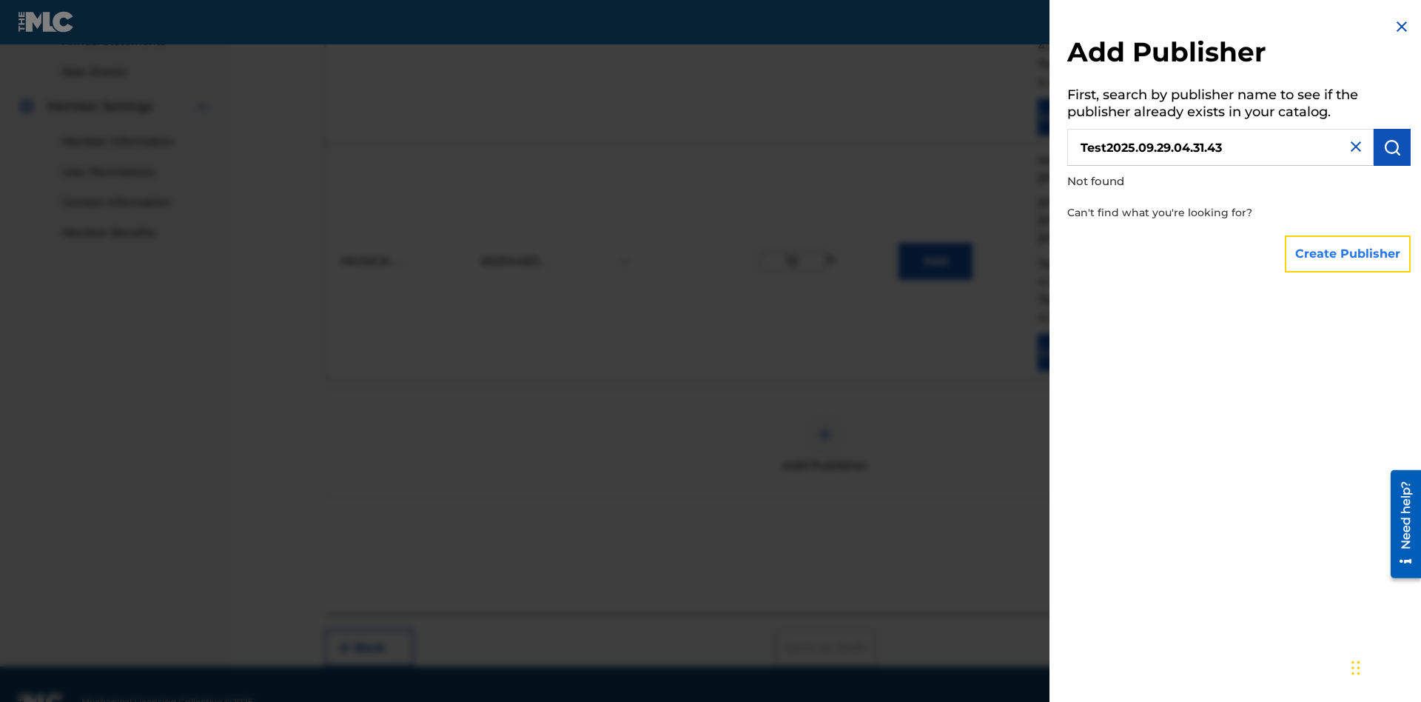
click at [1348, 253] on button "Create Publisher" at bounding box center [1348, 253] width 126 height 37
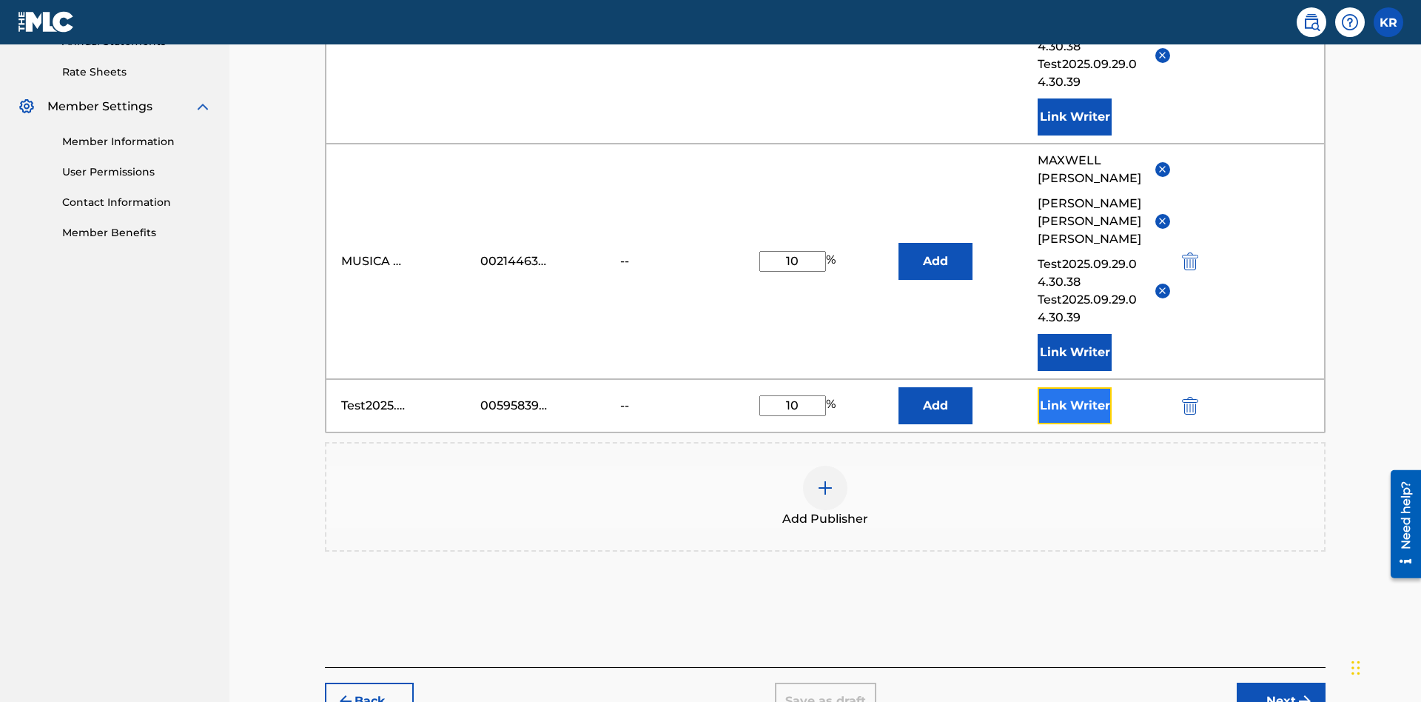
click at [1075, 387] on button "Link Writer" at bounding box center [1075, 405] width 74 height 37
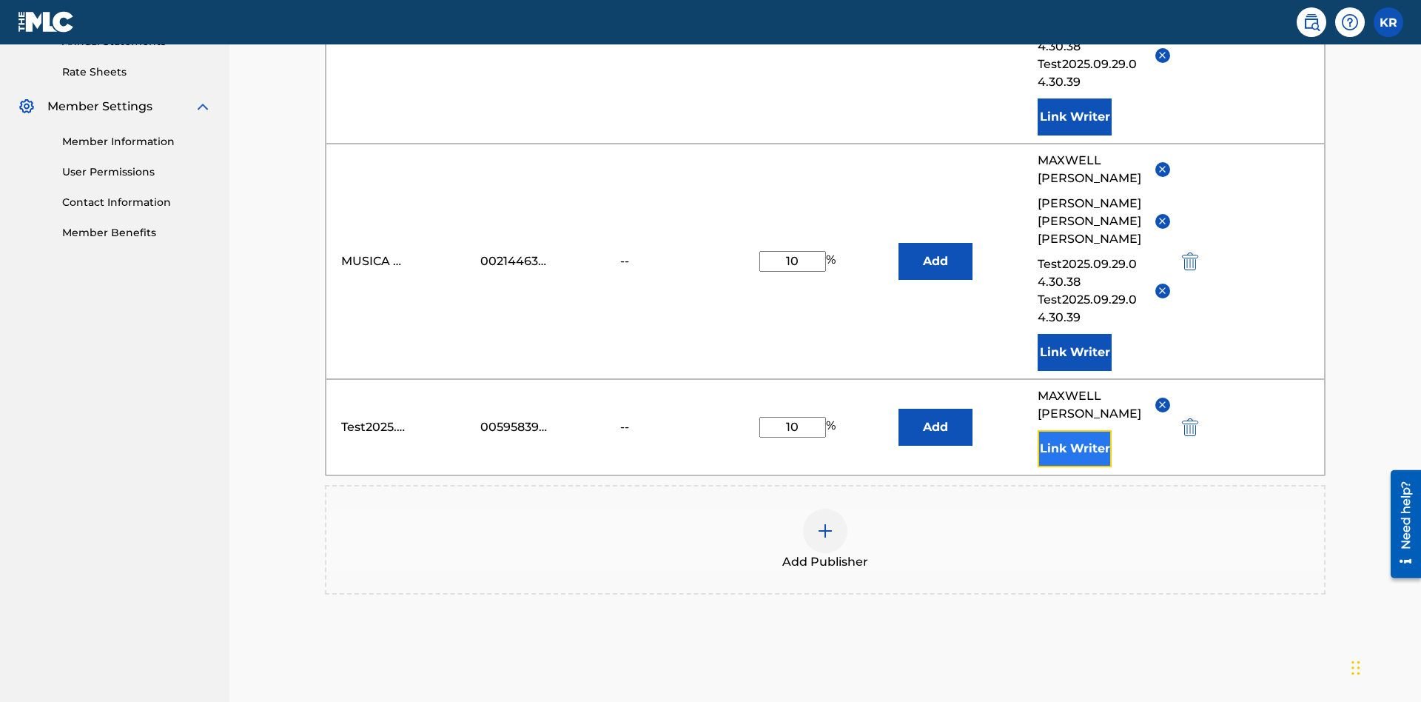
click at [1075, 430] on button "Link Writer" at bounding box center [1075, 448] width 74 height 37
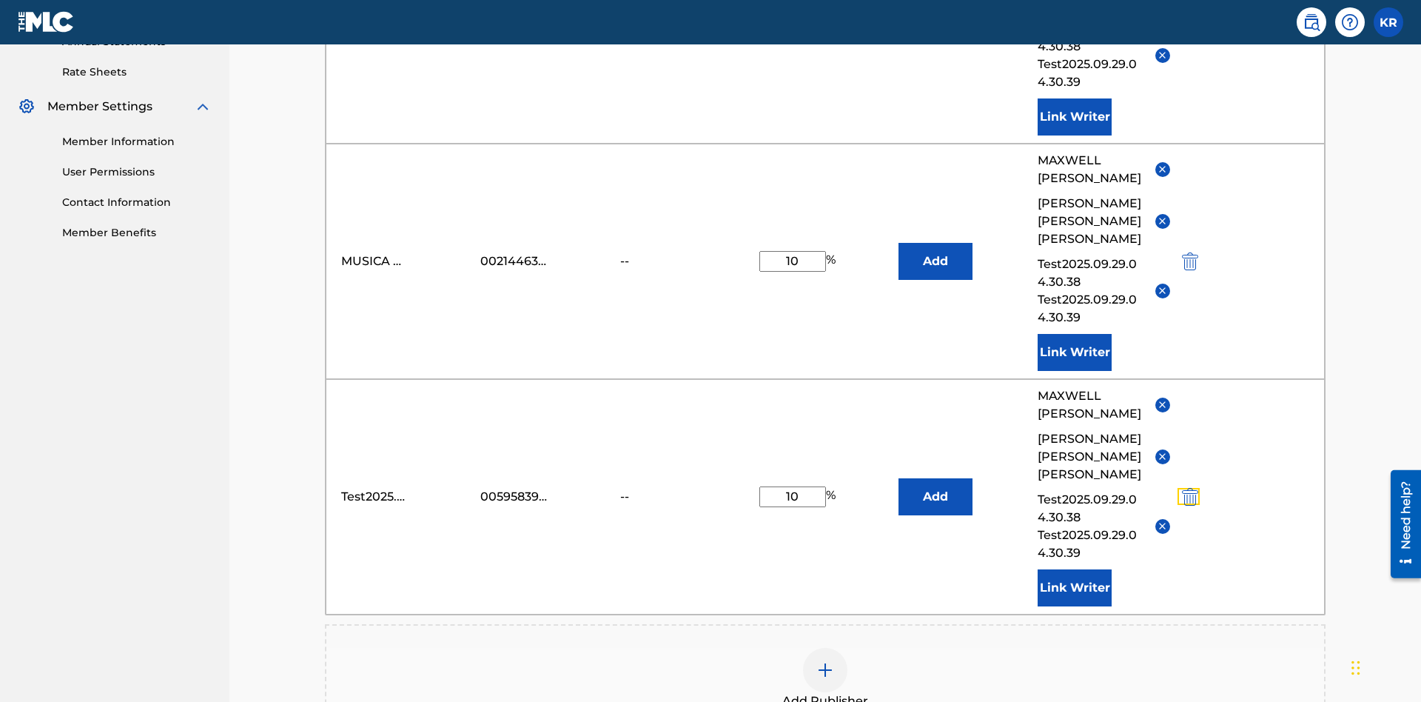
click at [1188, 488] on img "submit" at bounding box center [1190, 497] width 16 height 18
click at [825, 661] on img at bounding box center [825, 670] width 18 height 18
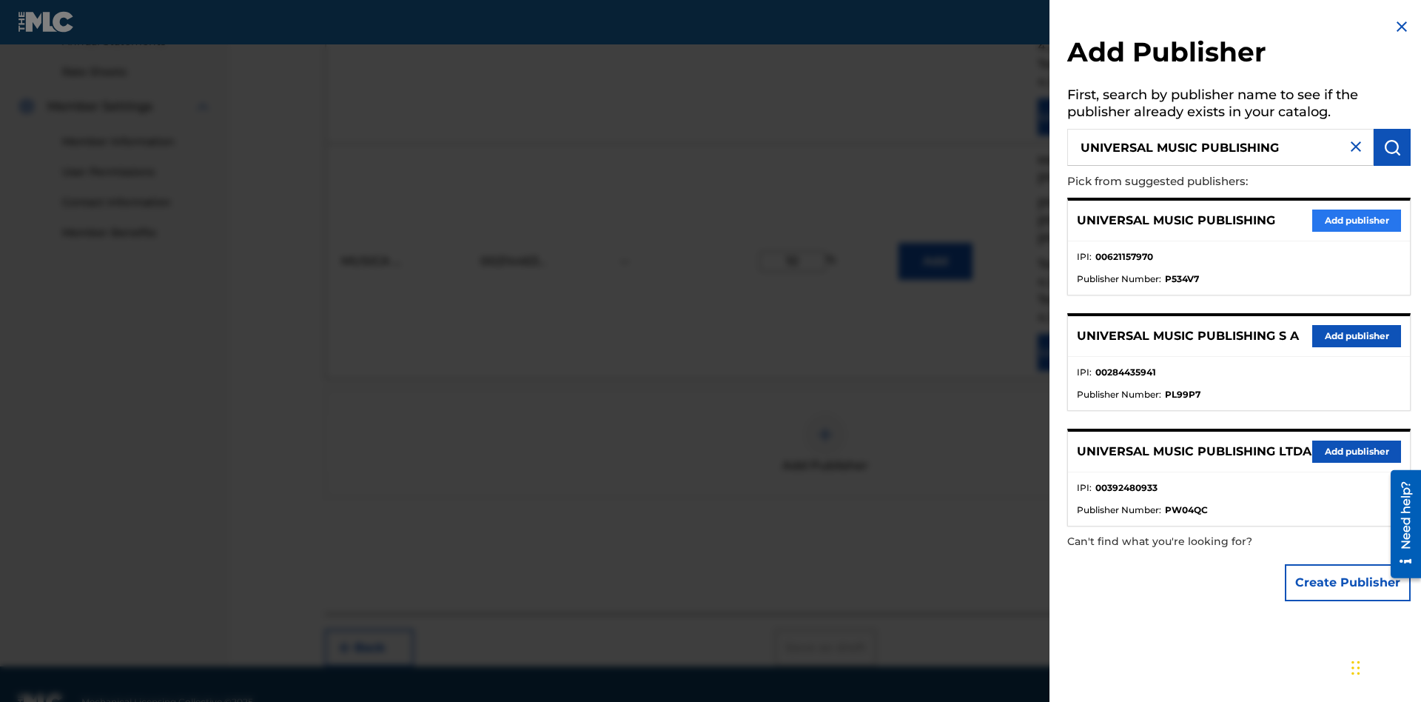
click at [1357, 220] on button "Add publisher" at bounding box center [1356, 220] width 89 height 22
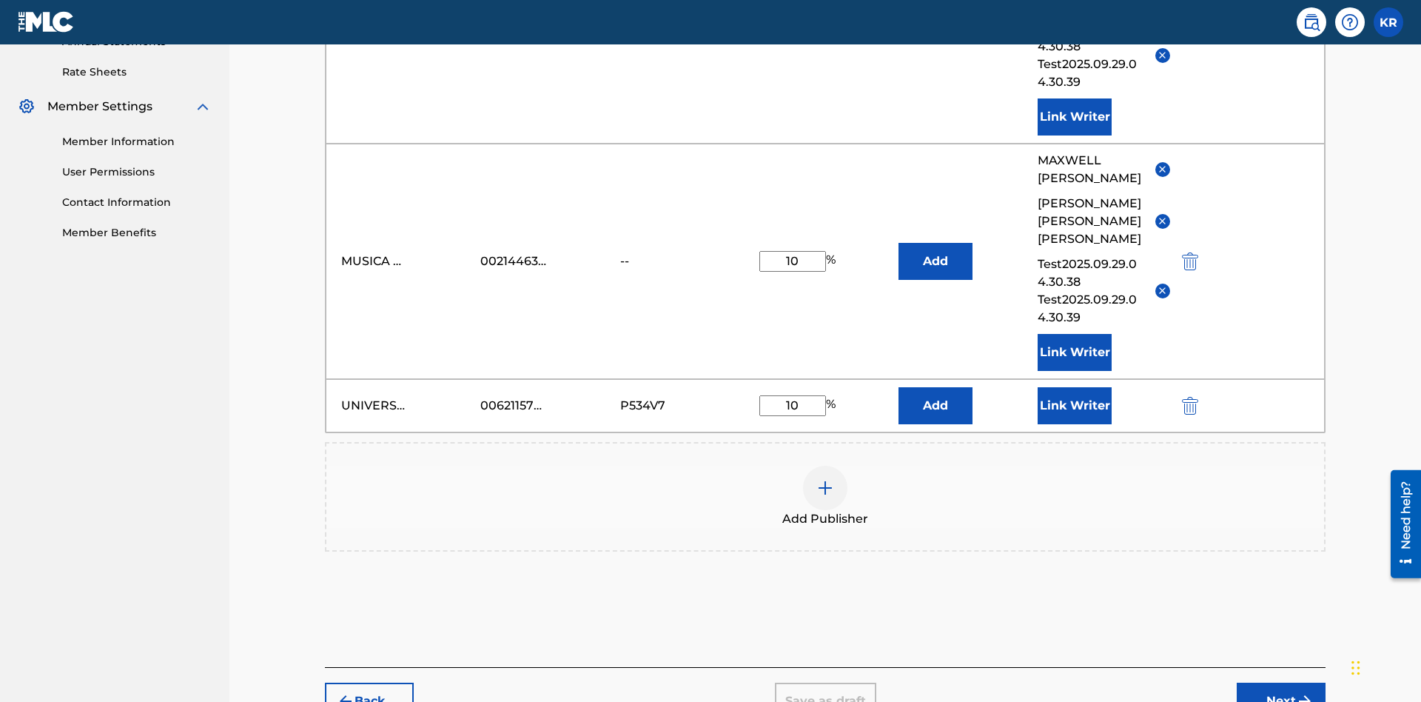
scroll to position [611, 0]
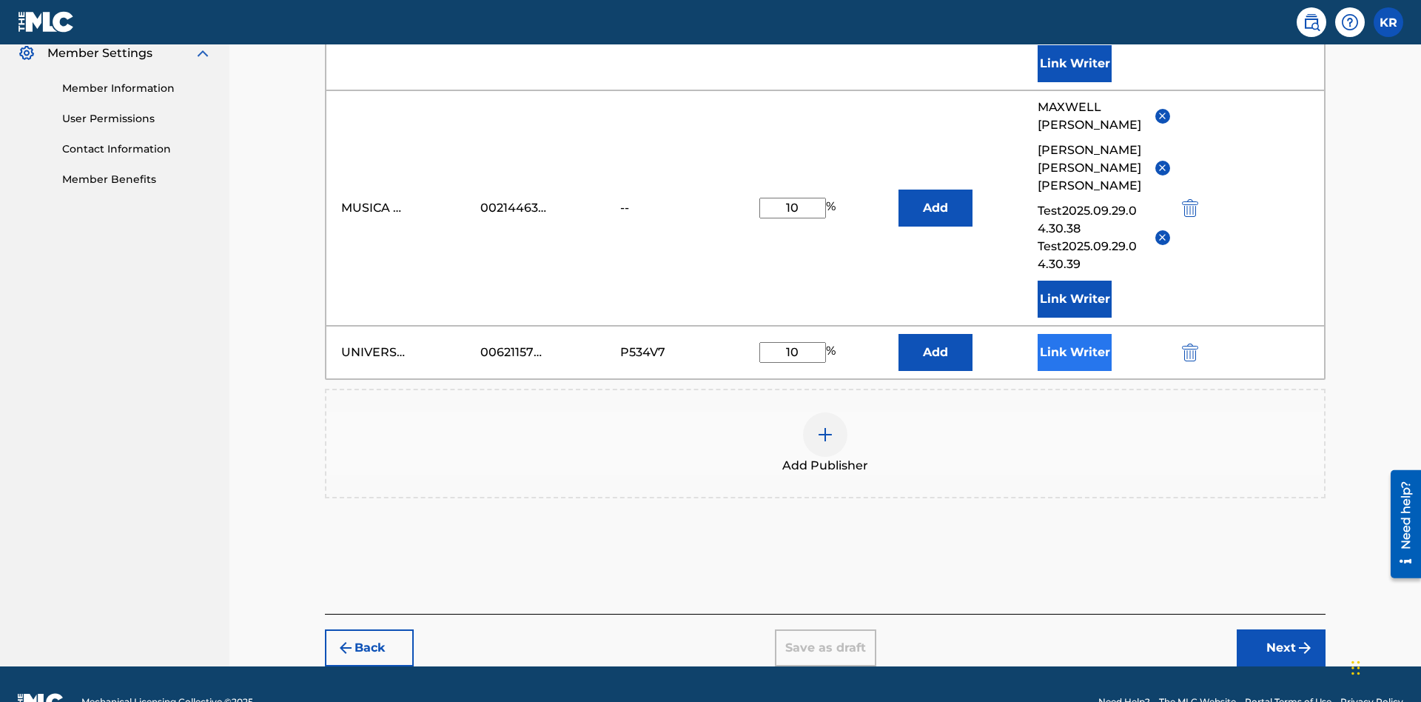
type input "10"
click at [1075, 334] on button "Link Writer" at bounding box center [1075, 352] width 74 height 37
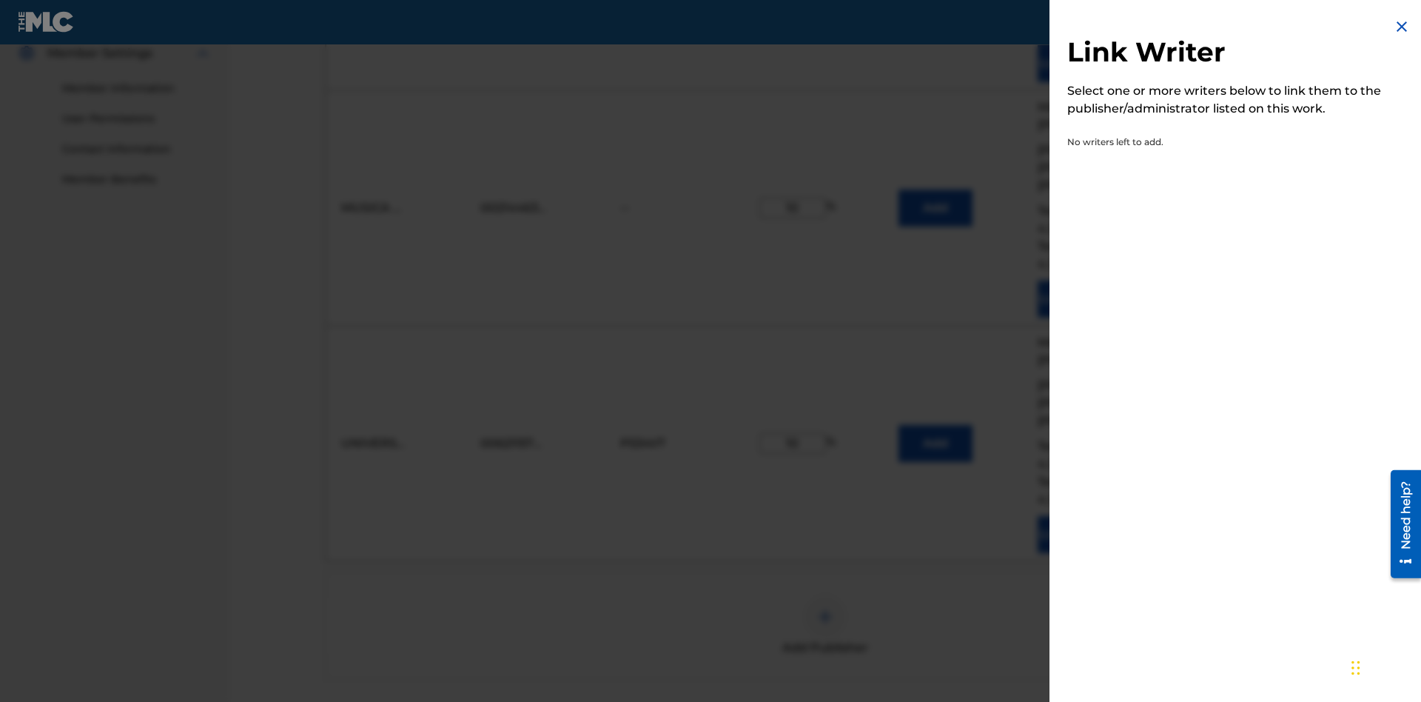
click at [1402, 27] on img at bounding box center [1402, 27] width 18 height 18
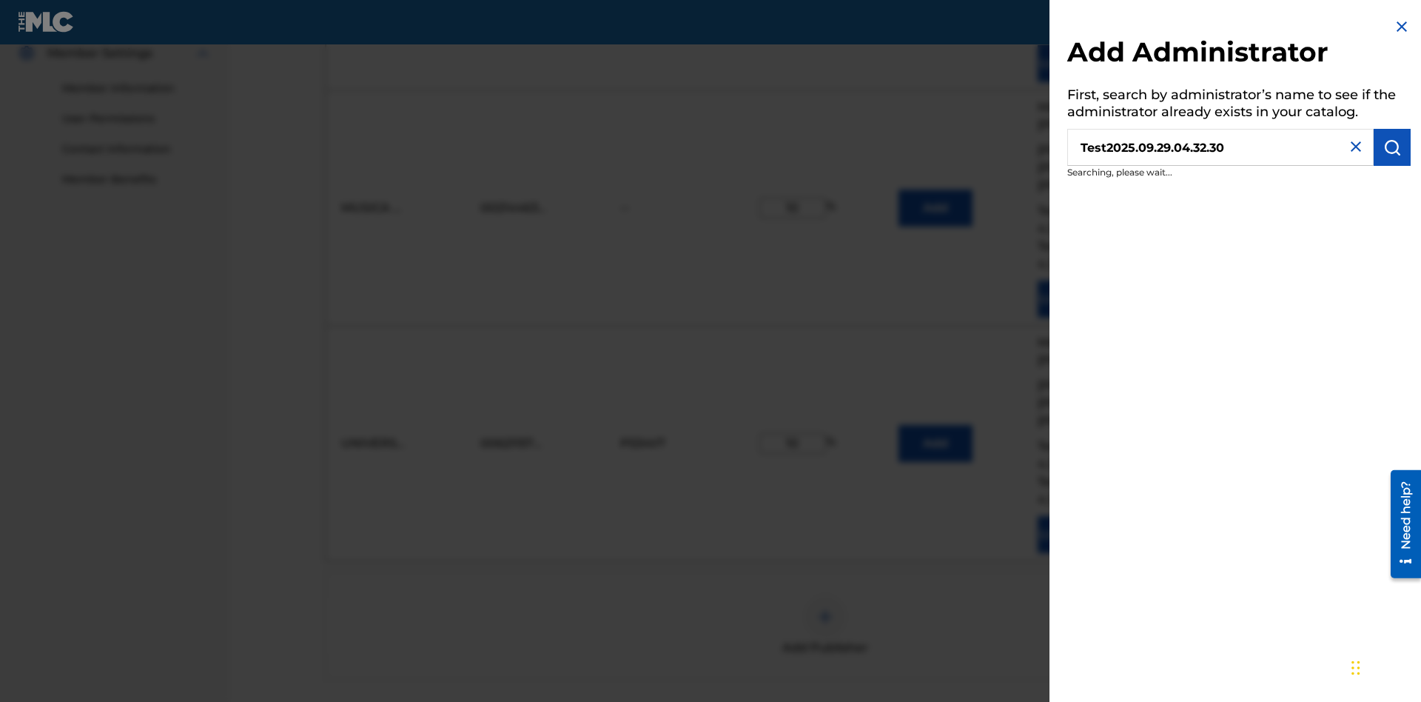
scroll to position [503, 0]
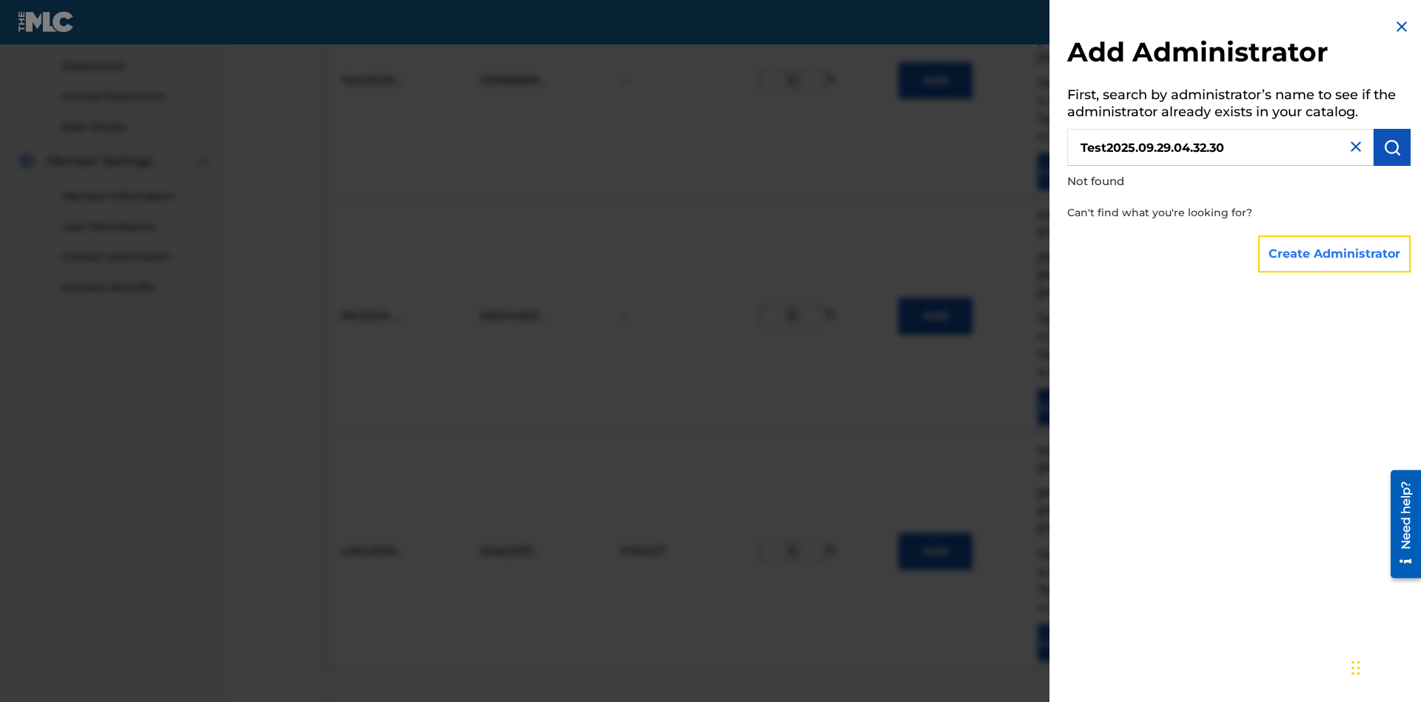
click at [1335, 253] on button "Create Administrator" at bounding box center [1334, 253] width 152 height 37
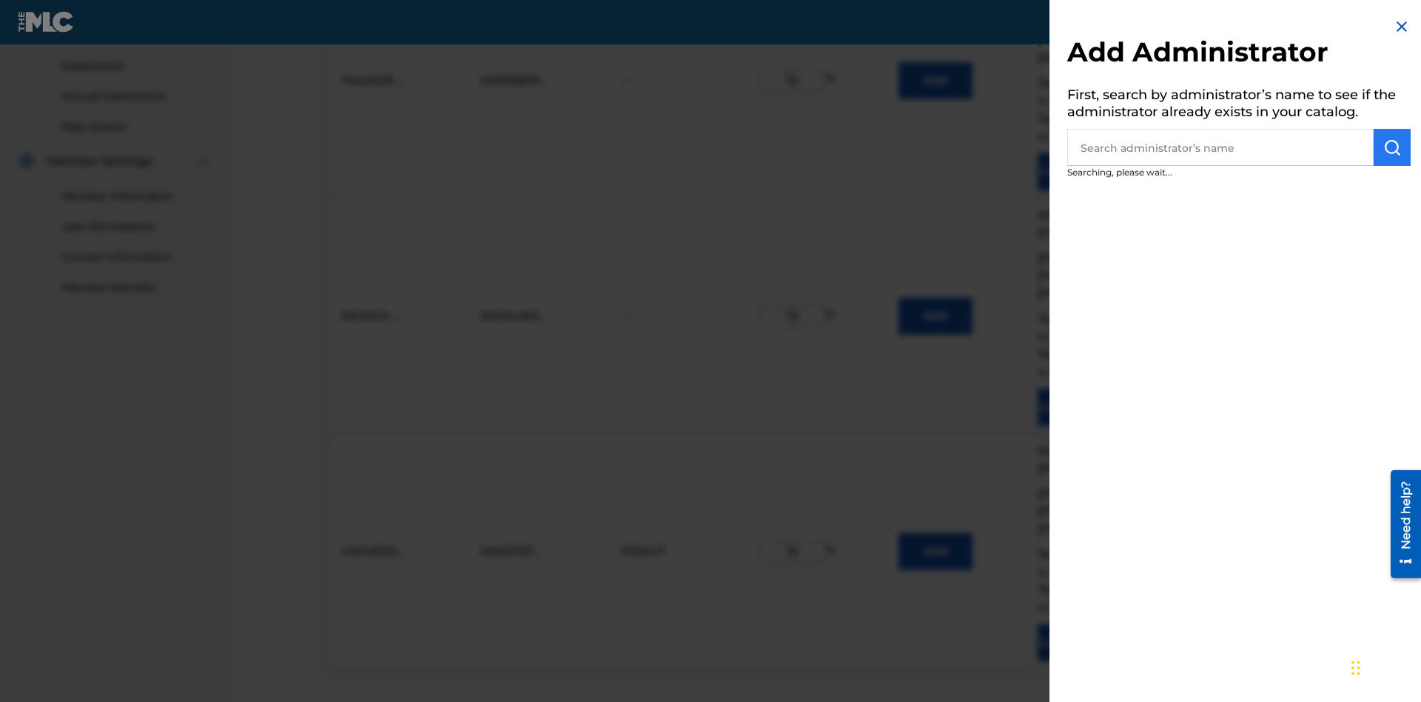
click at [1220, 147] on input "text" at bounding box center [1220, 147] width 306 height 37
click at [1392, 147] on img "submit" at bounding box center [1392, 147] width 18 height 18
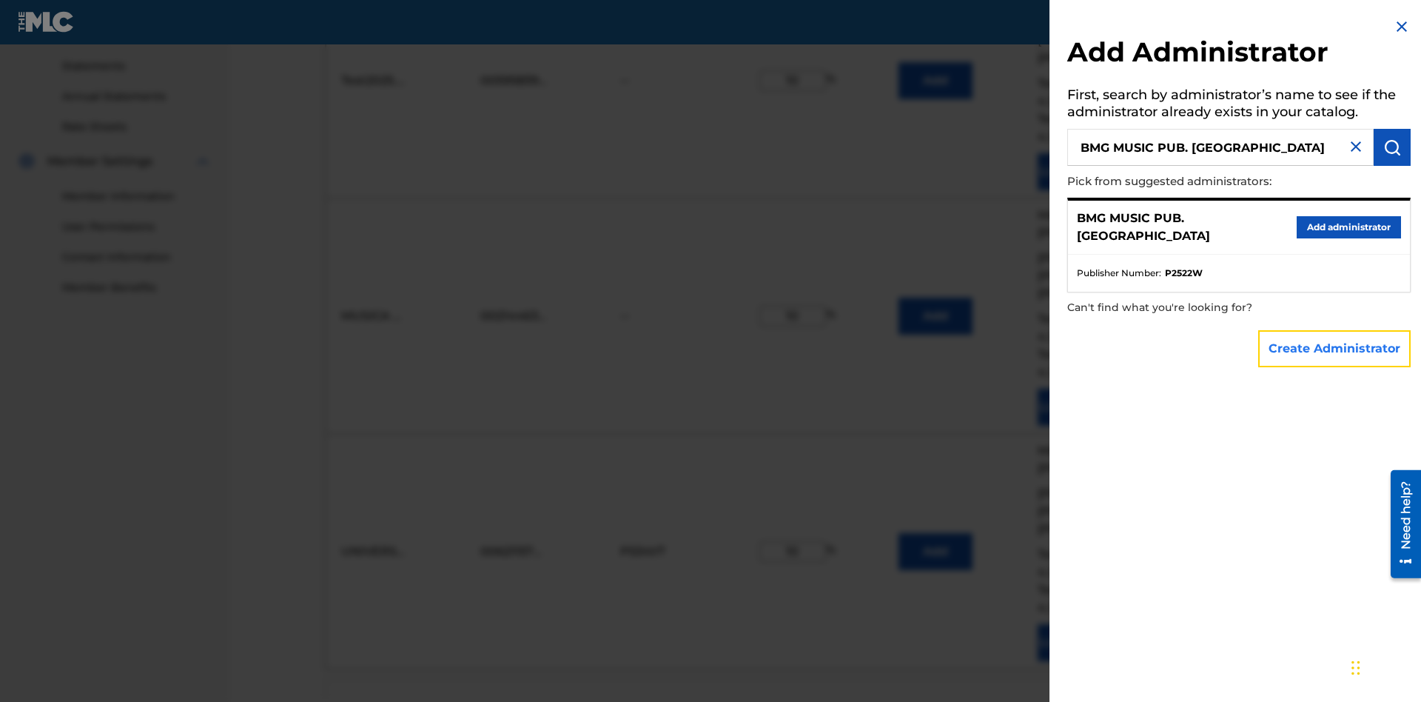
click at [1335, 348] on button "Create Administrator" at bounding box center [1334, 348] width 152 height 37
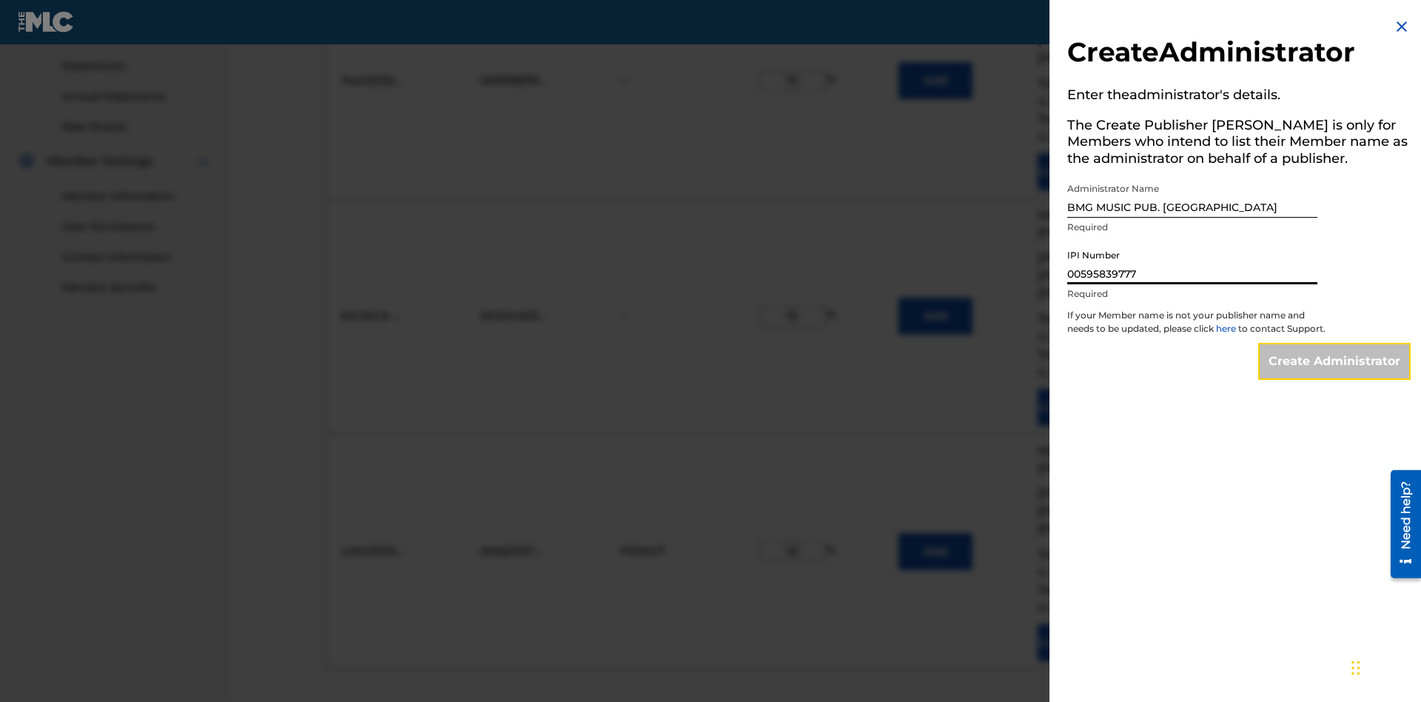
click at [1335, 375] on input "Create Administrator" at bounding box center [1334, 361] width 152 height 37
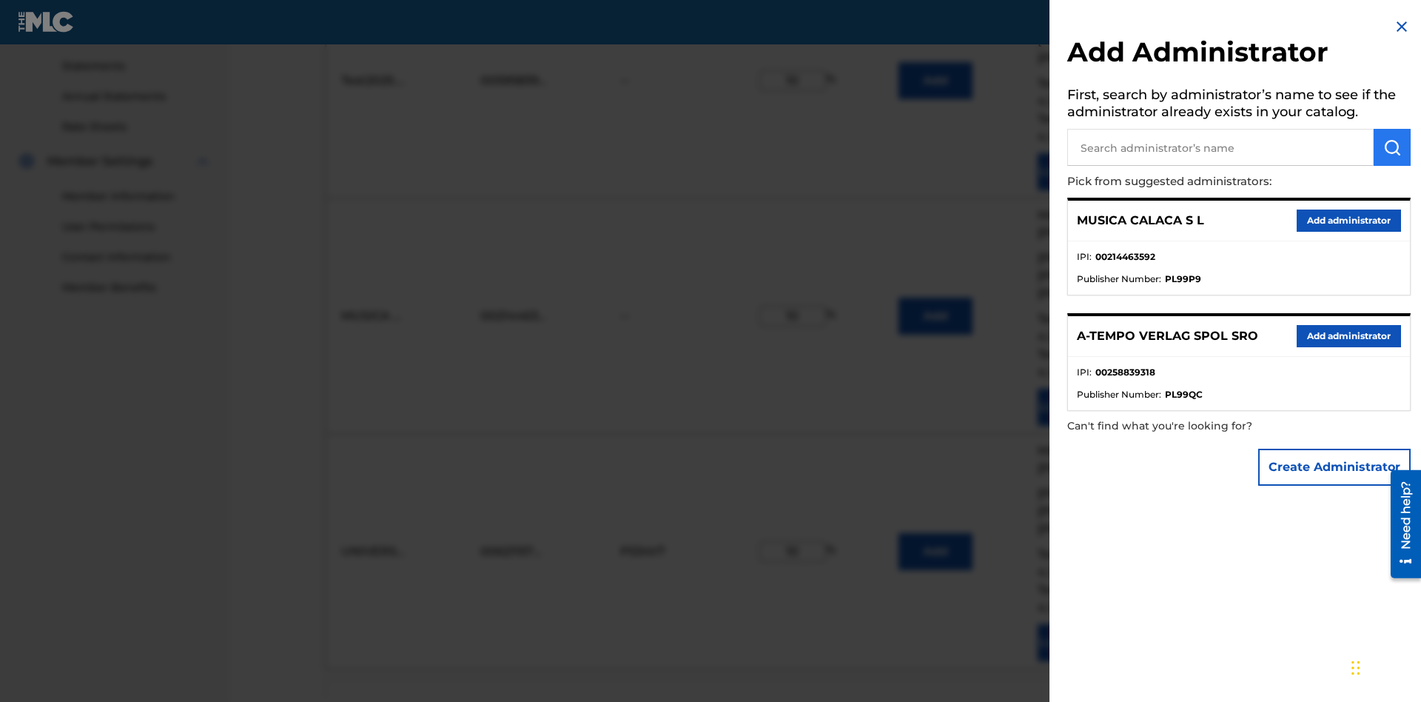
click at [1220, 147] on input "text" at bounding box center [1220, 147] width 306 height 37
type input "Test2025.09.29.04.33.12"
click at [1392, 147] on img "submit" at bounding box center [1392, 147] width 18 height 18
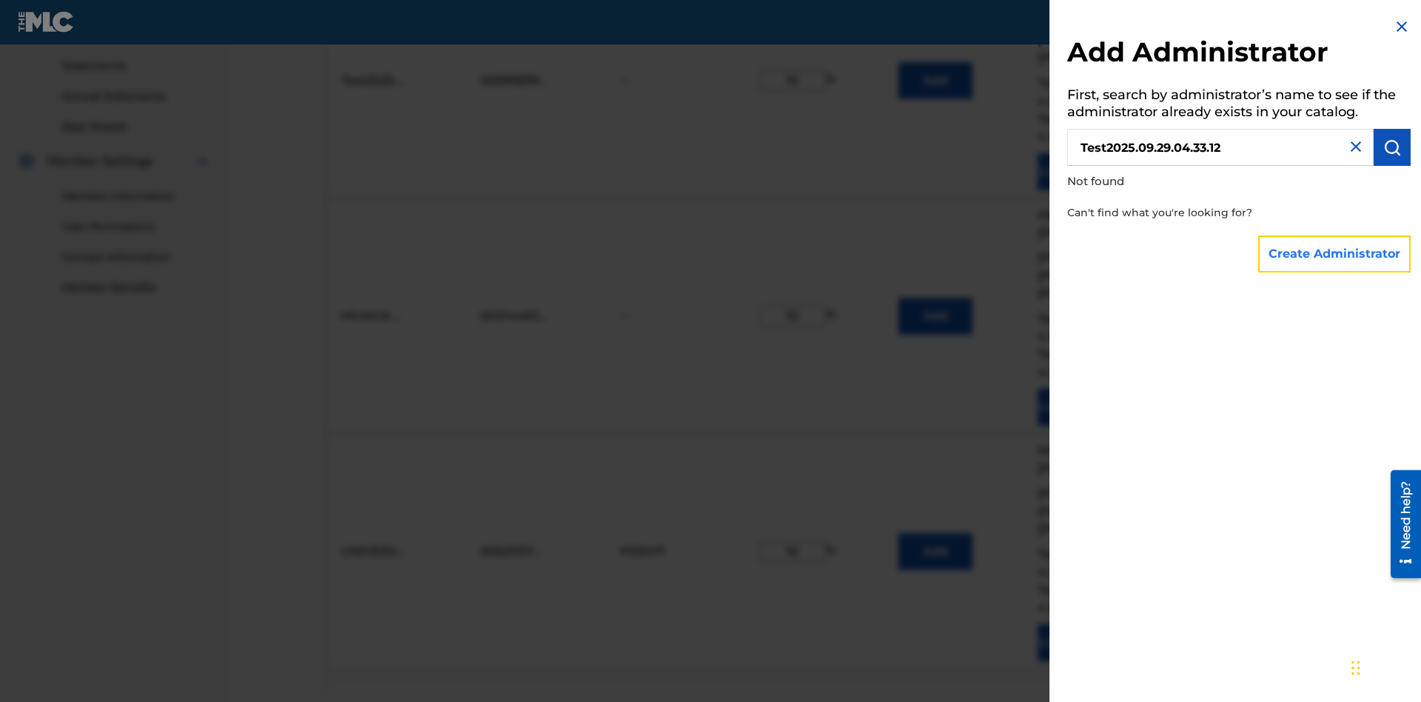
click at [1335, 253] on button "Create Administrator" at bounding box center [1334, 253] width 152 height 37
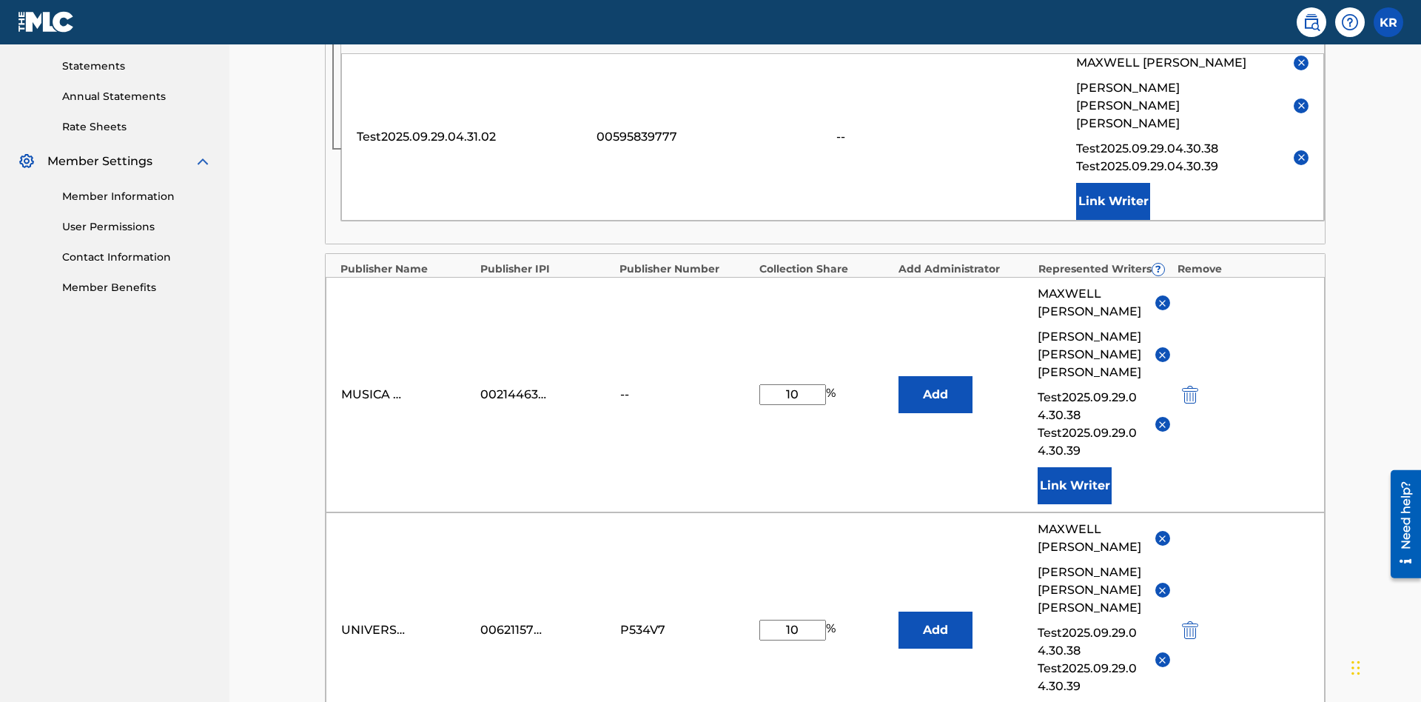
scroll to position [385, 0]
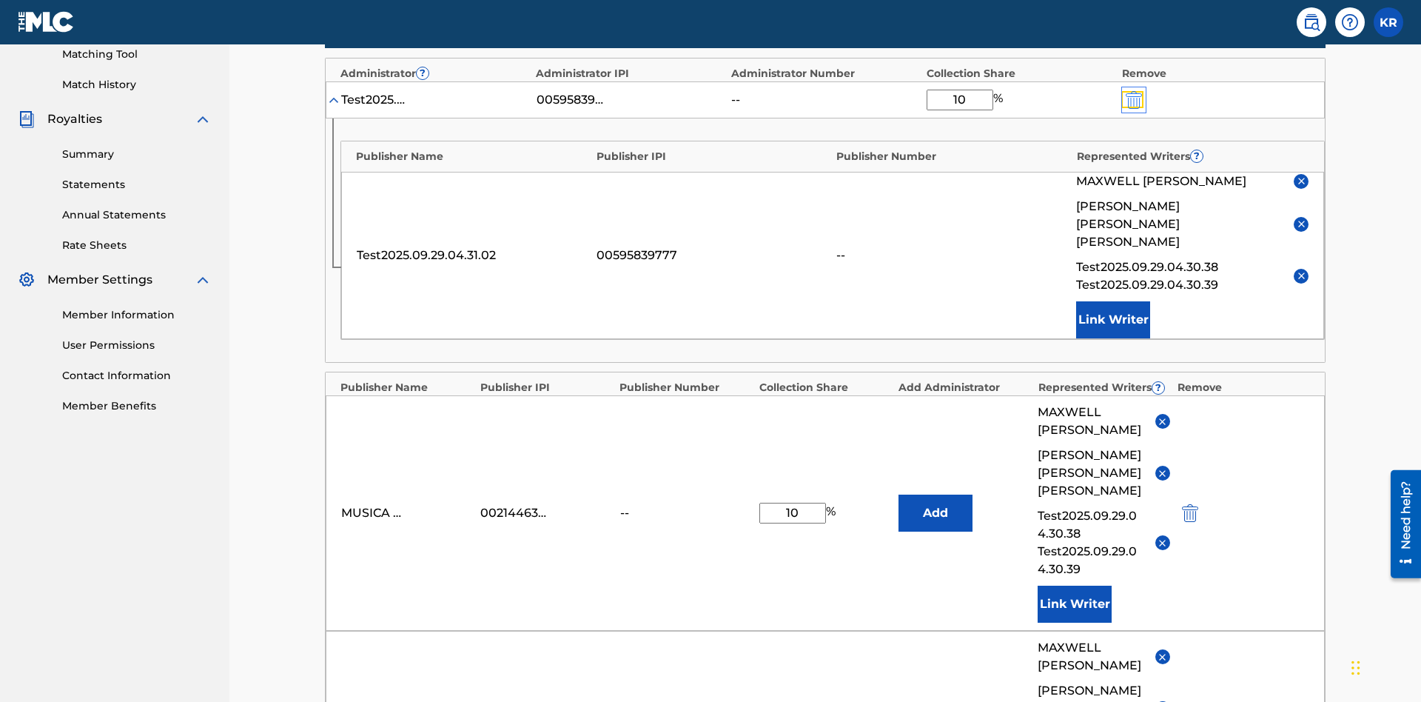
click at [1132, 97] on img "submit" at bounding box center [1134, 100] width 16 height 18
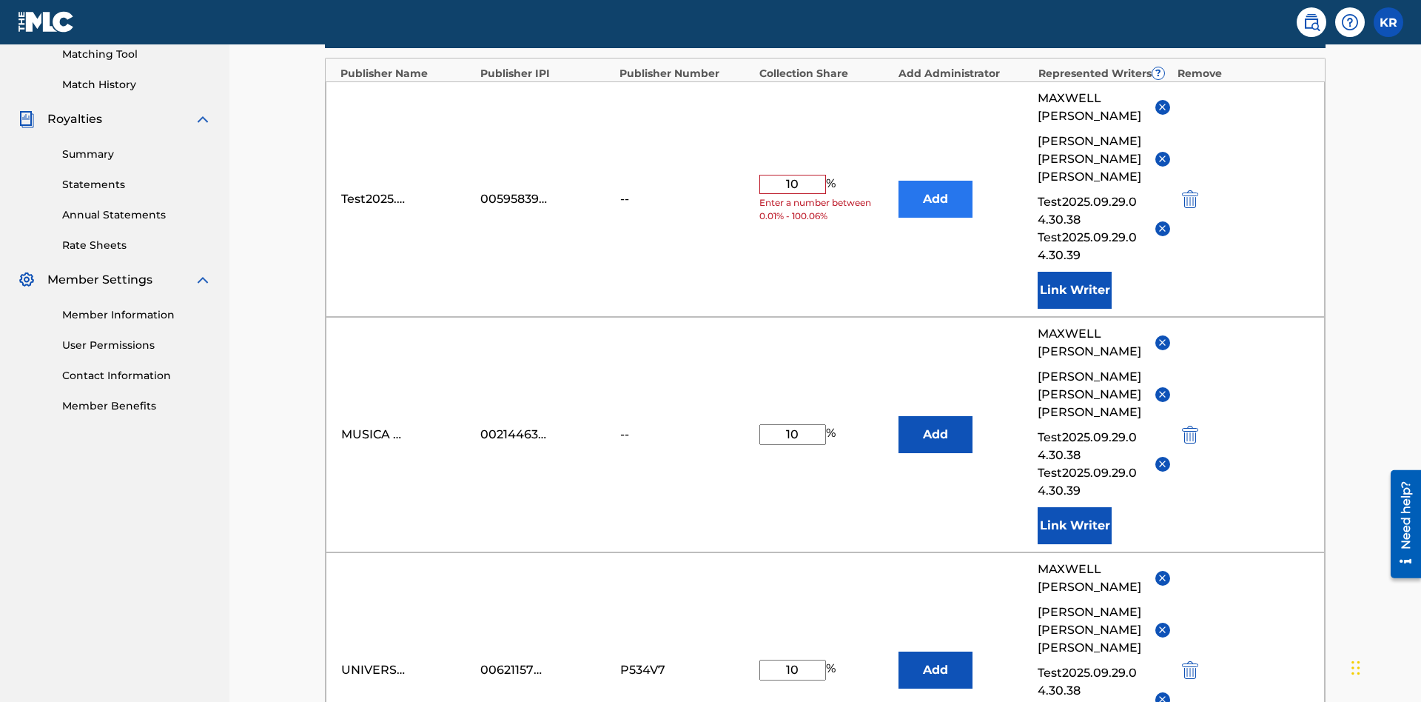
type input "10"
click at [936, 181] on button "Add" at bounding box center [936, 199] width 74 height 37
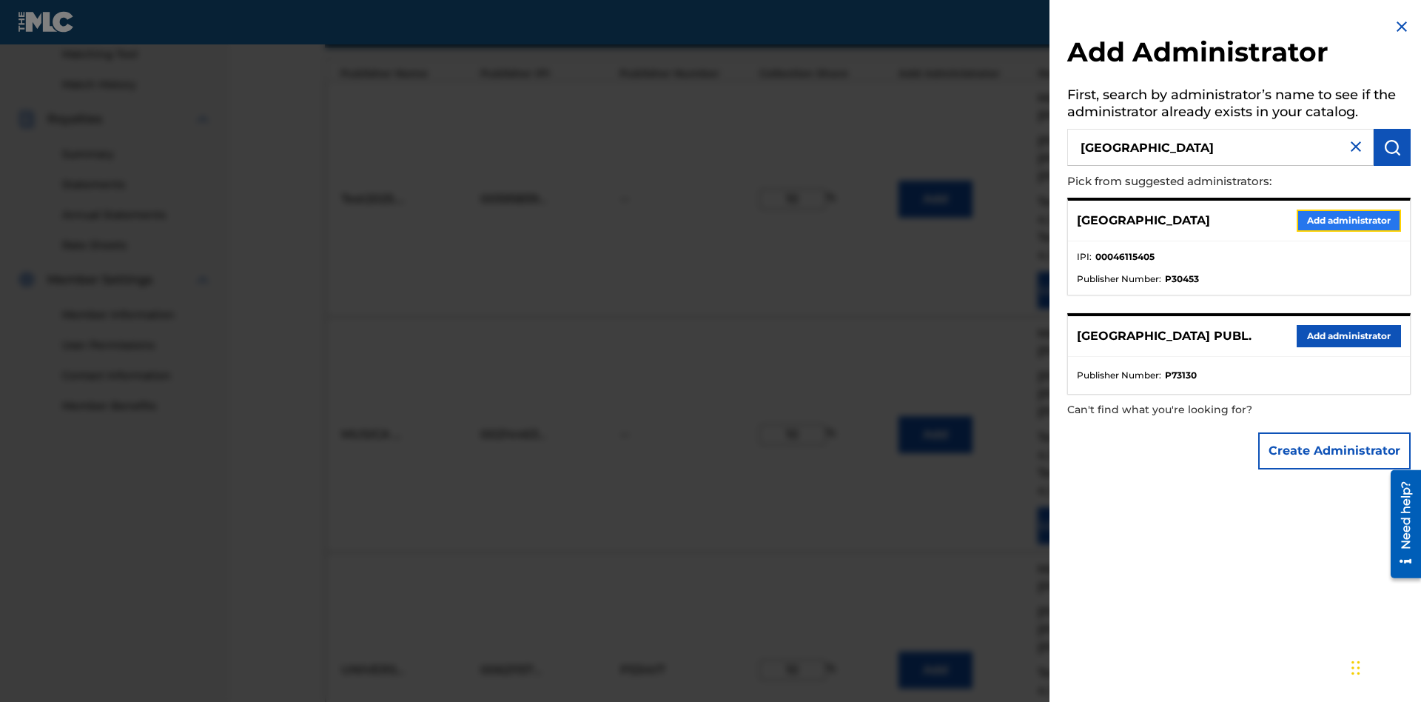
click at [1348, 220] on button "Add administrator" at bounding box center [1349, 220] width 104 height 22
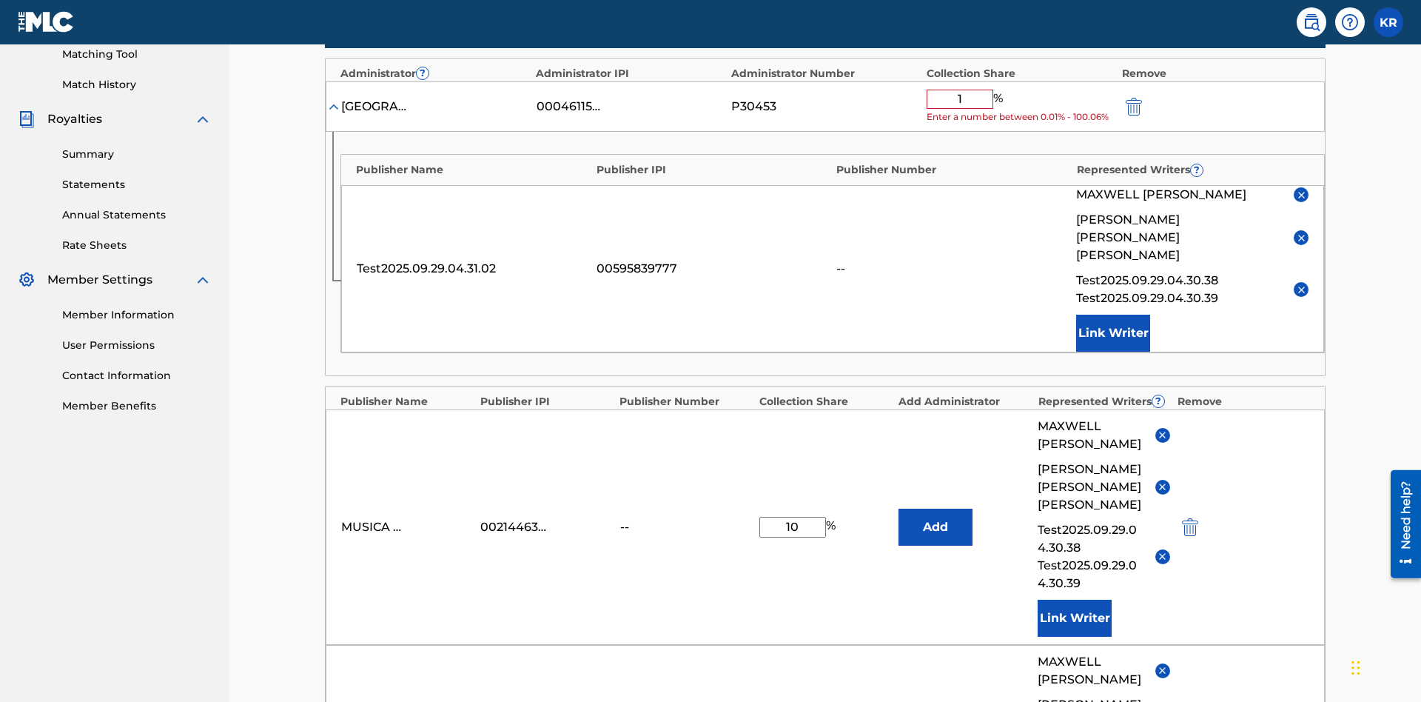
type input "10"
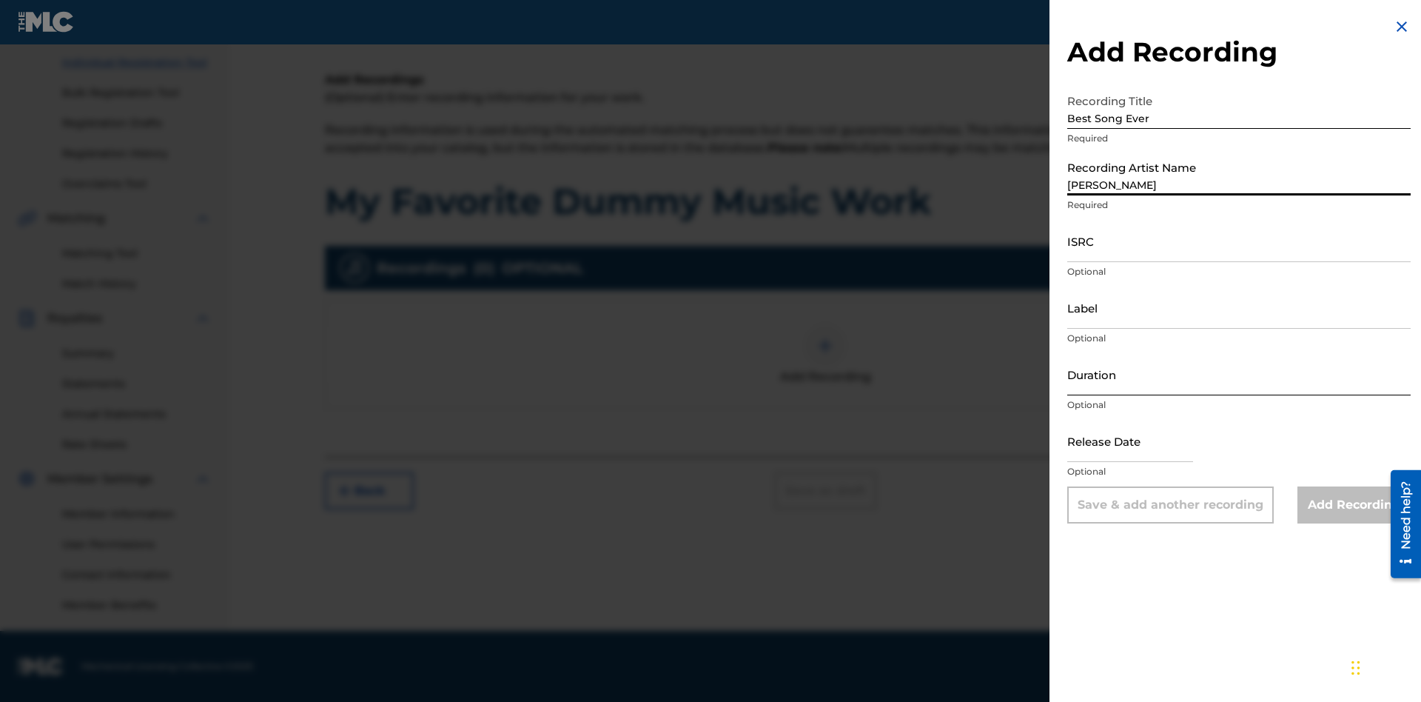
click at [1239, 241] on input "ISRC" at bounding box center [1238, 241] width 343 height 42
click at [1239, 307] on input "Label" at bounding box center [1238, 307] width 343 height 42
click at [1239, 374] on input "Duration" at bounding box center [1238, 374] width 343 height 42
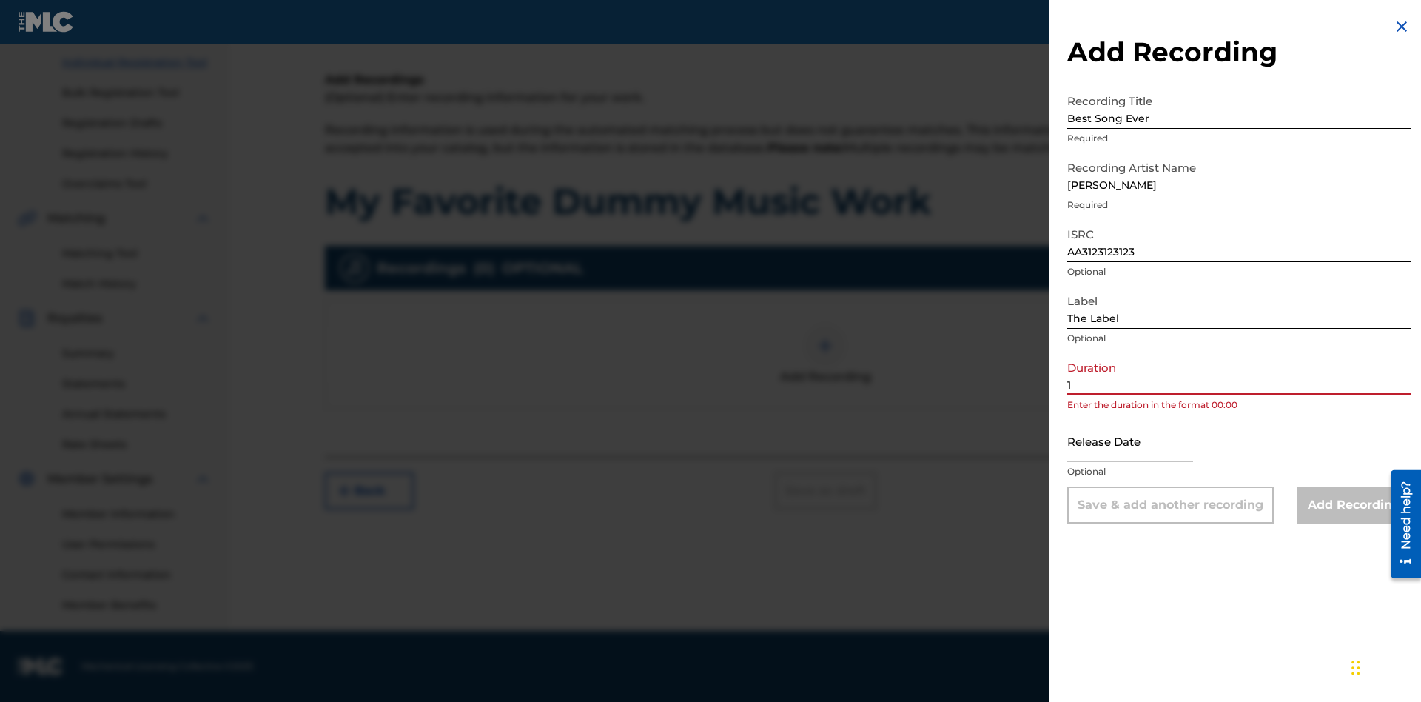
click at [1239, 374] on input "1" at bounding box center [1238, 374] width 343 height 42
click at [1142, 442] on input "text" at bounding box center [1130, 441] width 126 height 42
click at [1354, 505] on input "Add Recording" at bounding box center [1353, 504] width 113 height 37
click at [825, 368] on div at bounding box center [825, 345] width 44 height 44
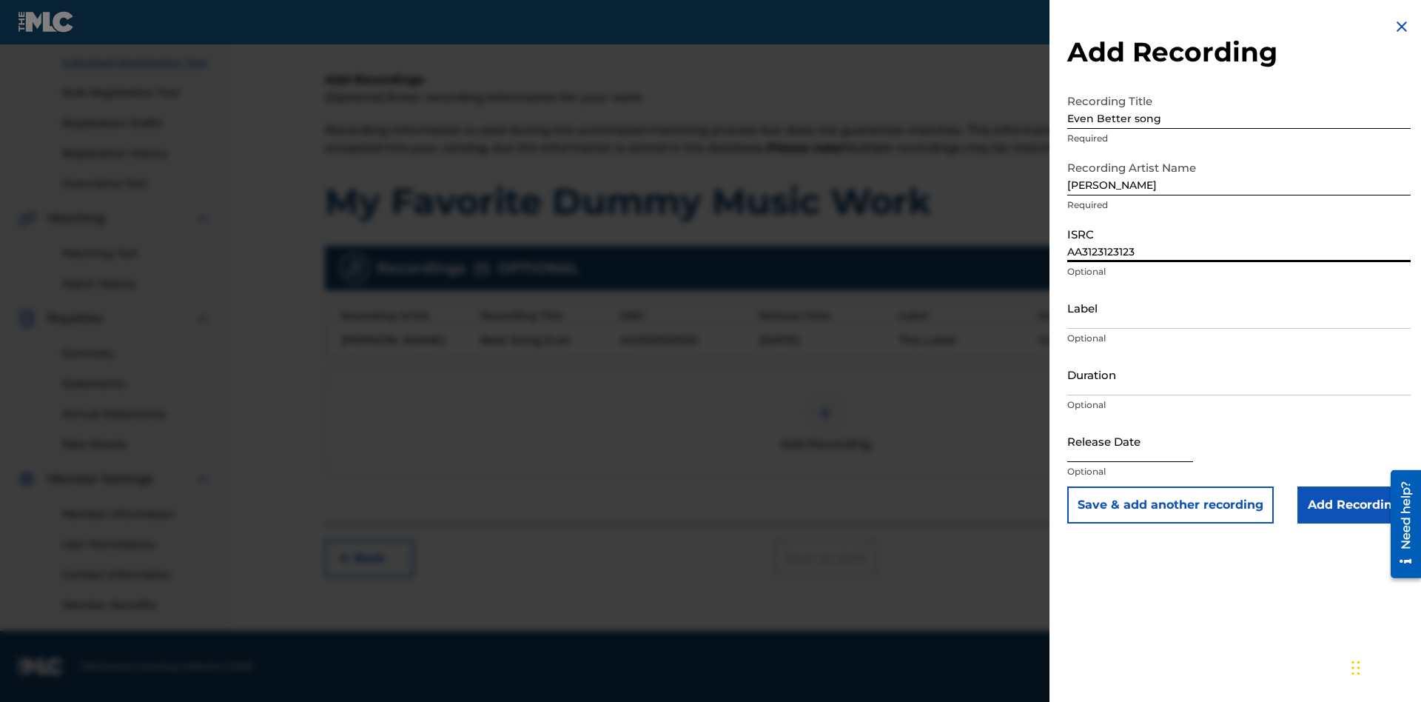
click at [1239, 307] on input "Label" at bounding box center [1238, 307] width 343 height 42
click at [1239, 374] on input "Duration" at bounding box center [1238, 374] width 343 height 42
click at [1239, 374] on input "1" at bounding box center [1238, 374] width 343 height 42
click at [1142, 442] on input "text" at bounding box center [1130, 441] width 126 height 42
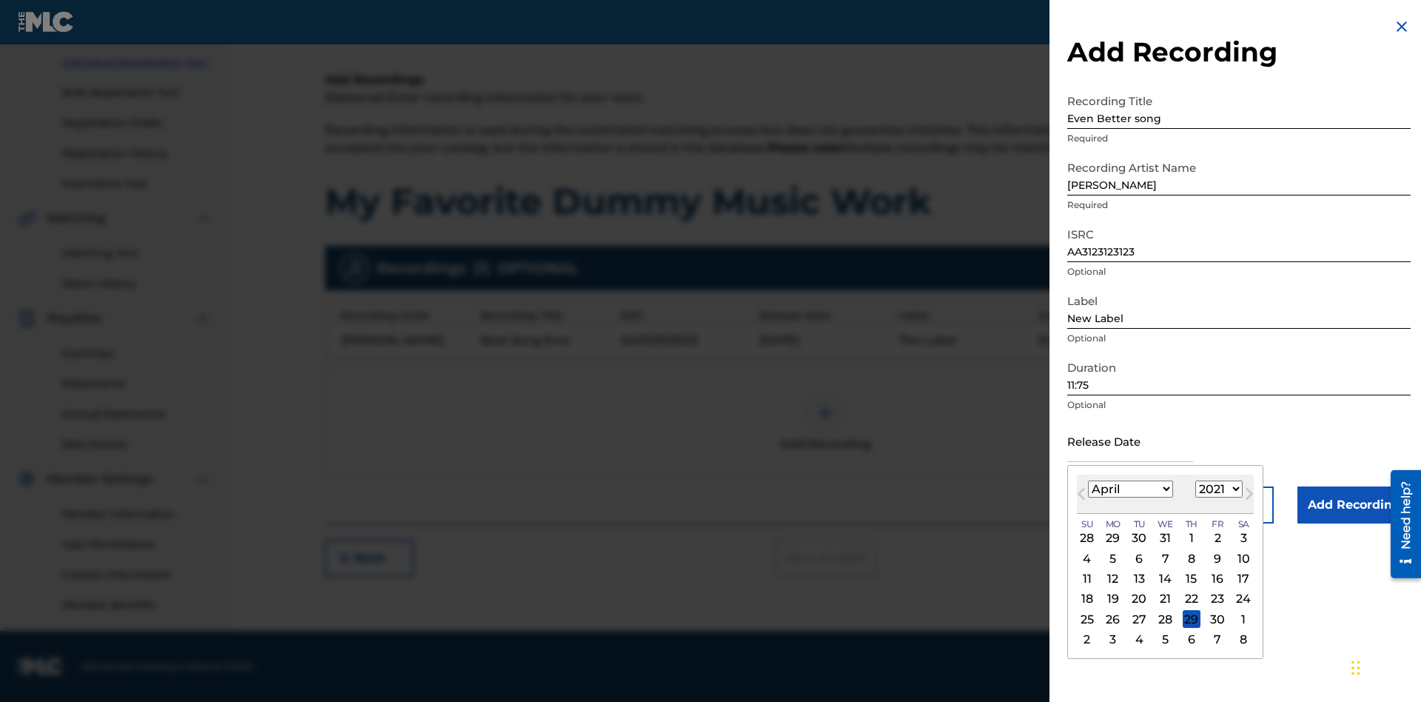
click at [1189, 538] on div "1" at bounding box center [1192, 538] width 18 height 18
click at [1354, 505] on input "Add Recording" at bounding box center [1353, 504] width 113 height 37
click at [825, 422] on div at bounding box center [825, 413] width 44 height 44
click at [1217, 489] on select "1900 1901 1902 1903 1904 1905 1906 1907 1908 1909 1910 1911 1912 1913 1914 1915…" at bounding box center [1218, 488] width 47 height 17
click at [1189, 538] on div "1" at bounding box center [1192, 538] width 18 height 18
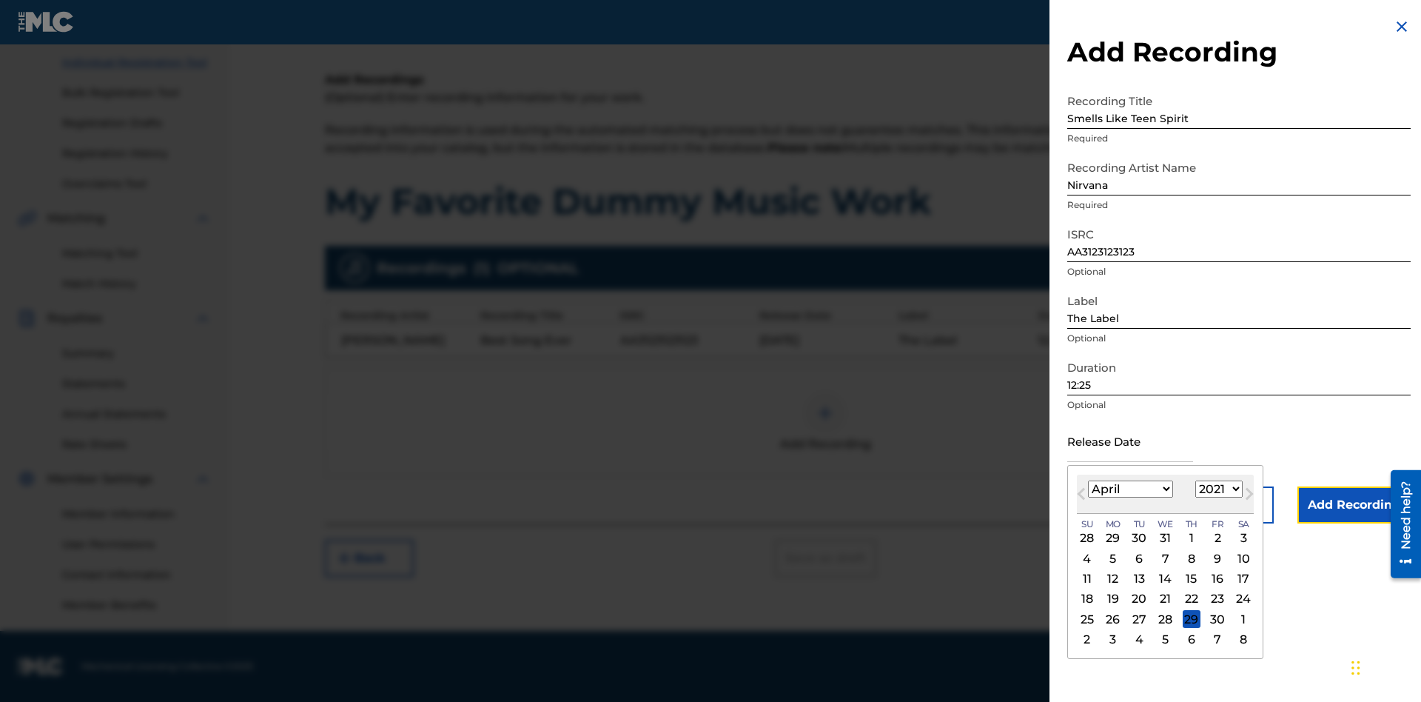
click at [1354, 505] on input "Add Recording" at bounding box center [1353, 504] width 113 height 37
click at [1281, 577] on button "Next" at bounding box center [1281, 558] width 89 height 37
